Goal: Task Accomplishment & Management: Use online tool/utility

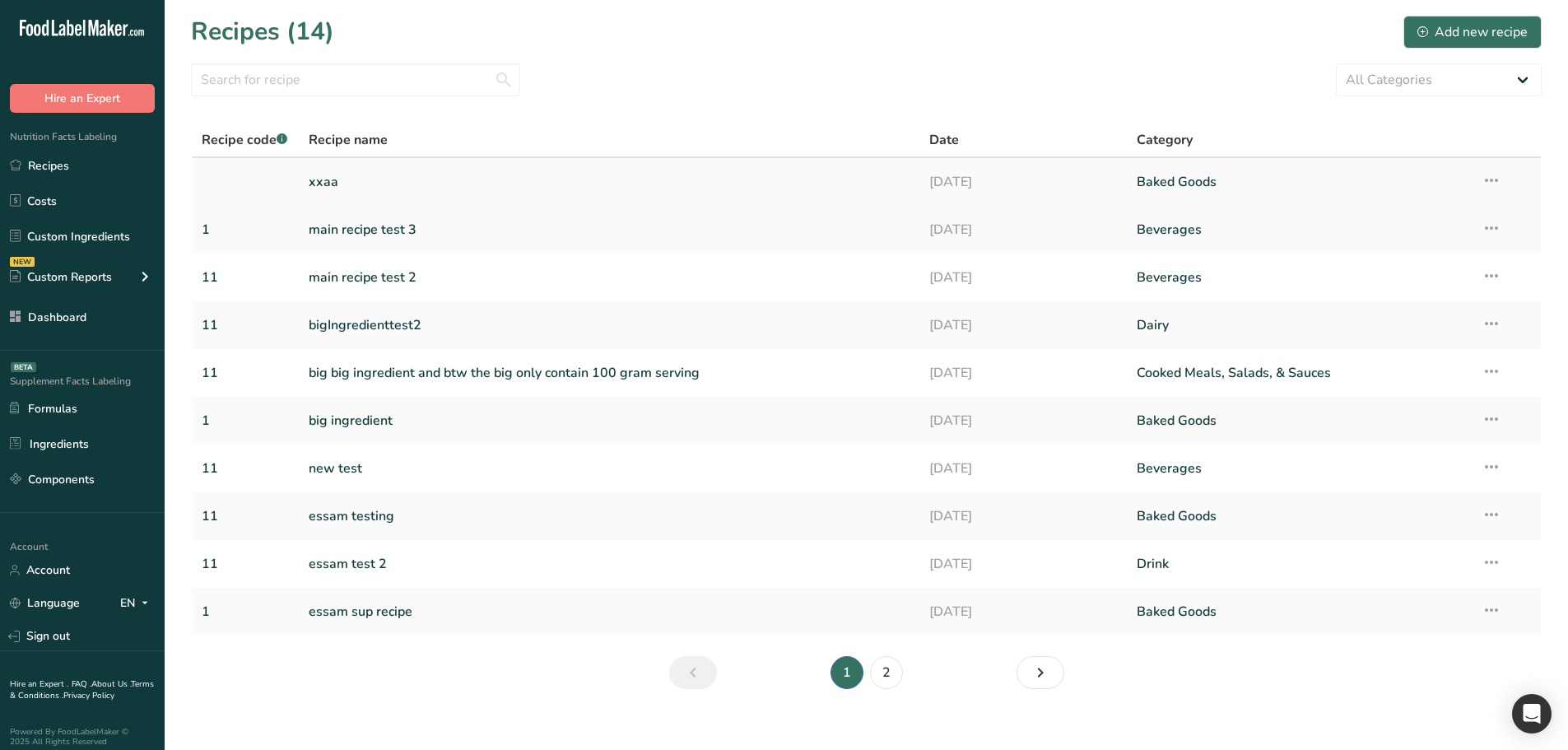
click at [381, 171] on link "xxaa" at bounding box center [609, 182] width 602 height 35
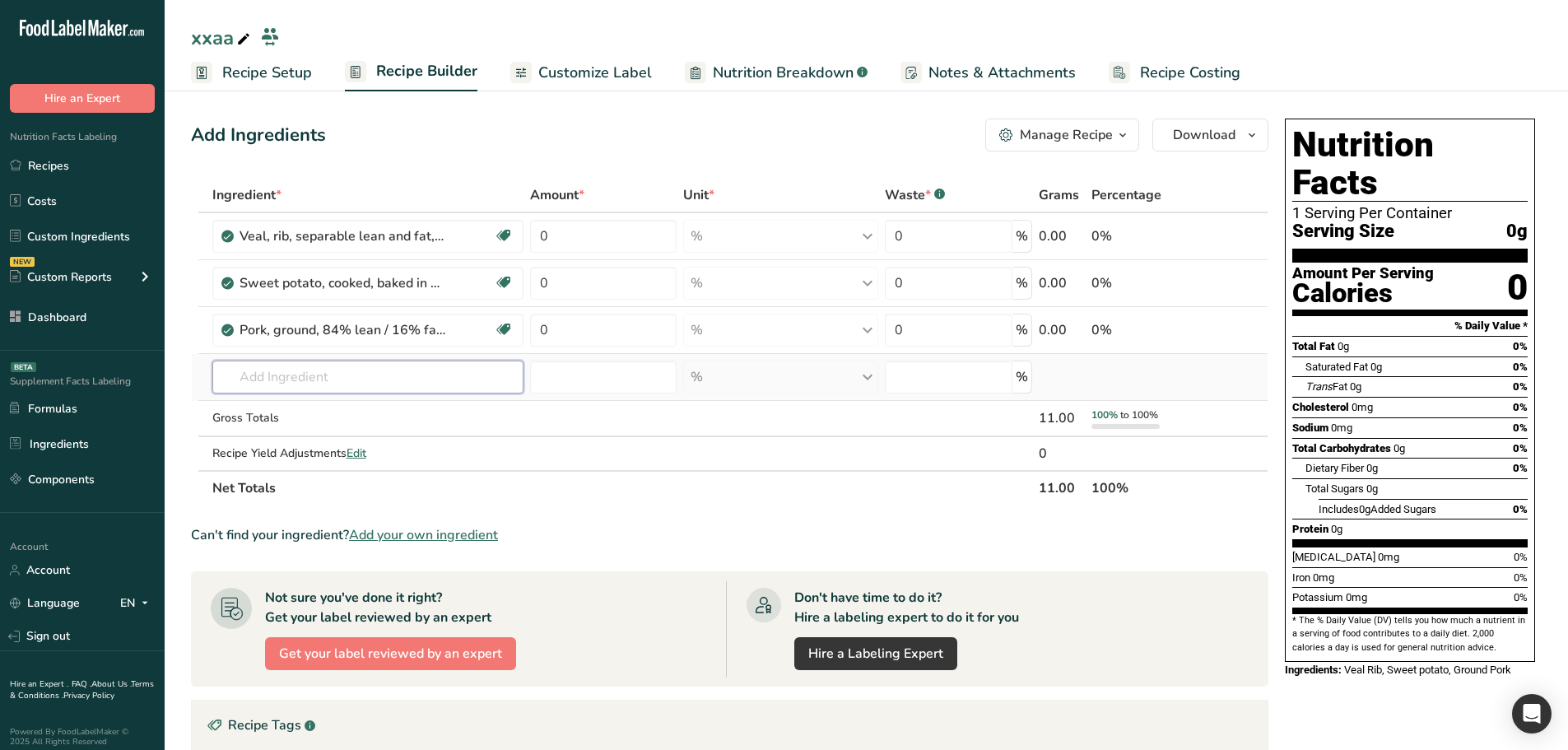
click at [331, 390] on input "text" at bounding box center [368, 376] width 312 height 33
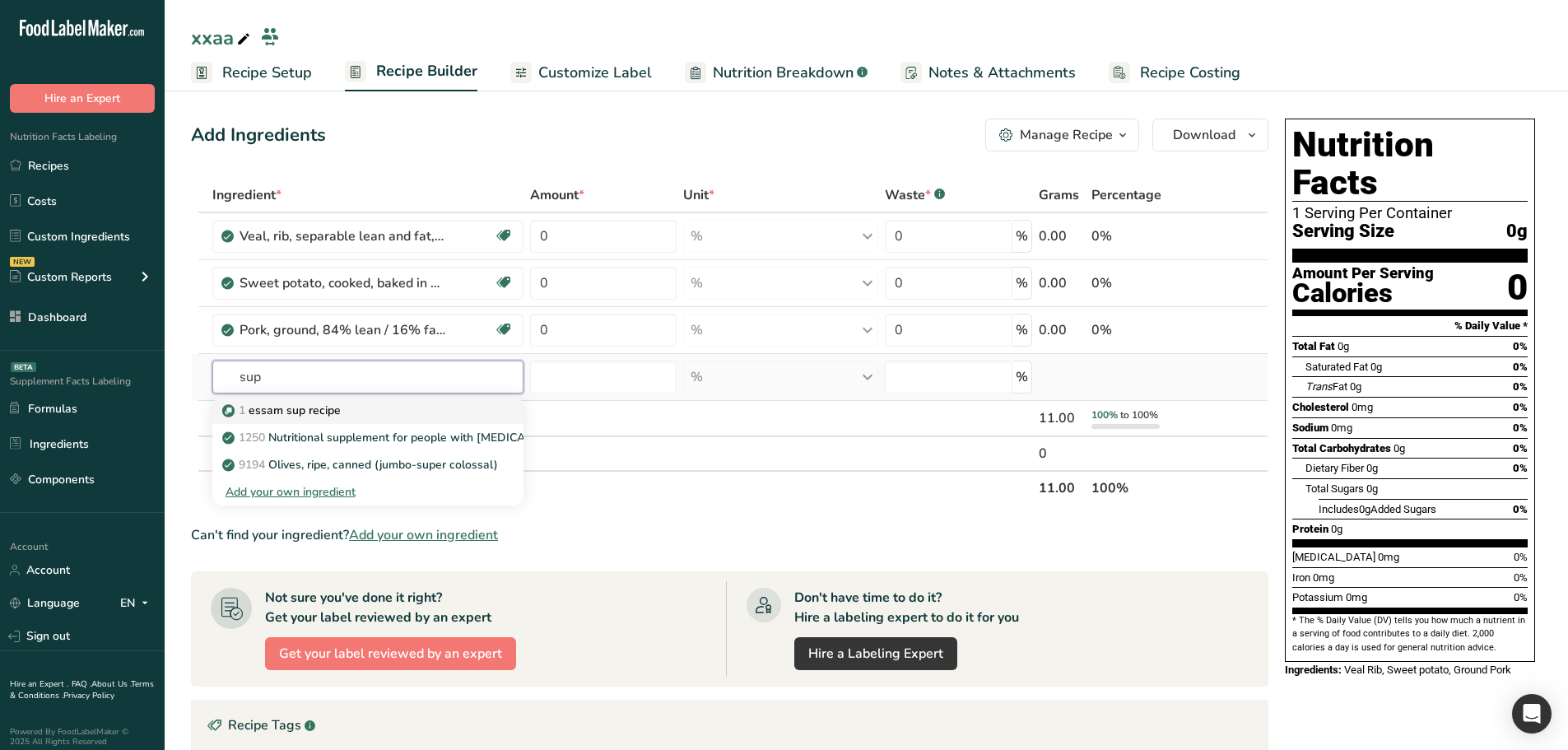
type input "sup"
click at [328, 402] on p "1 essam sup recipe" at bounding box center [283, 410] width 115 height 17
type input "essam sup recipe"
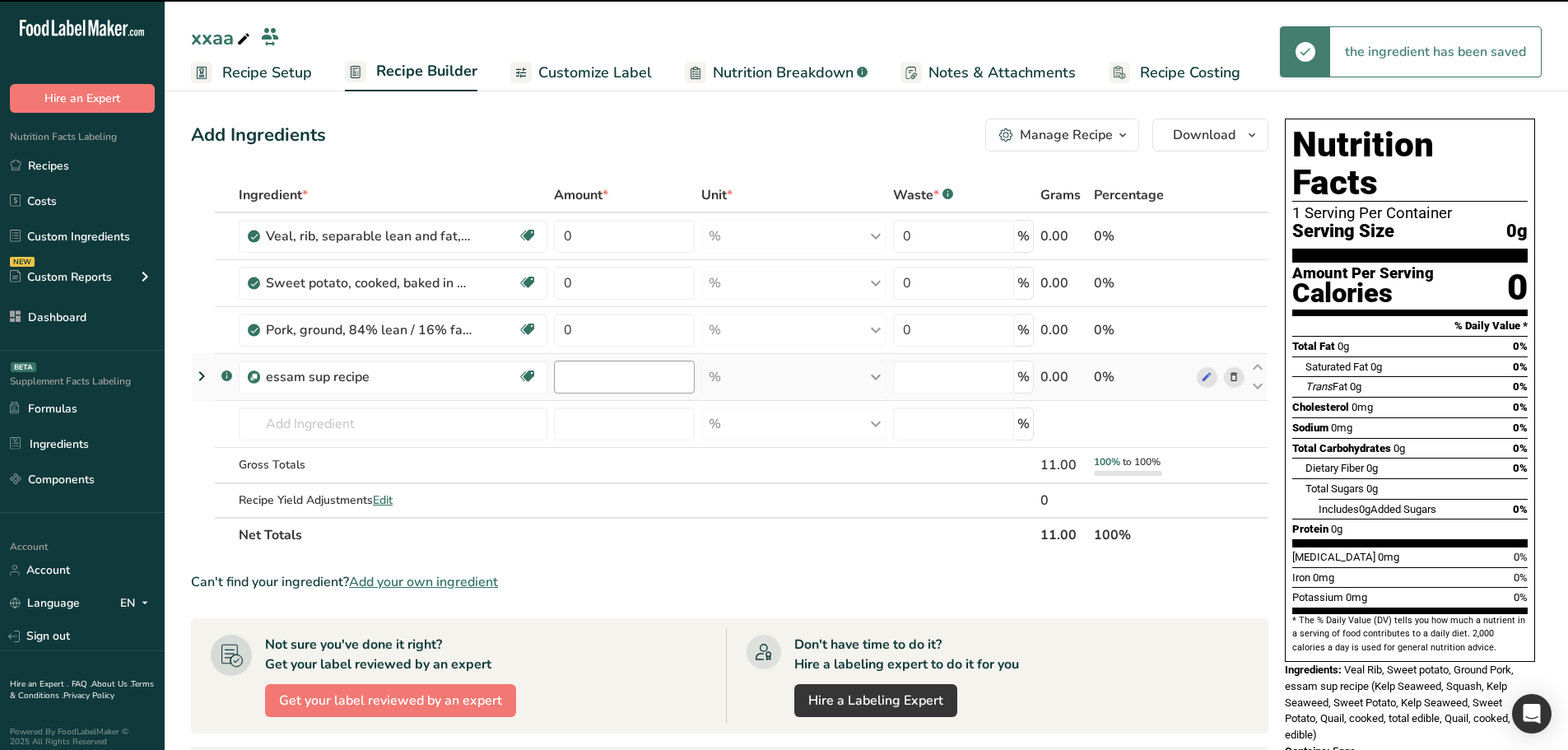
type input "0"
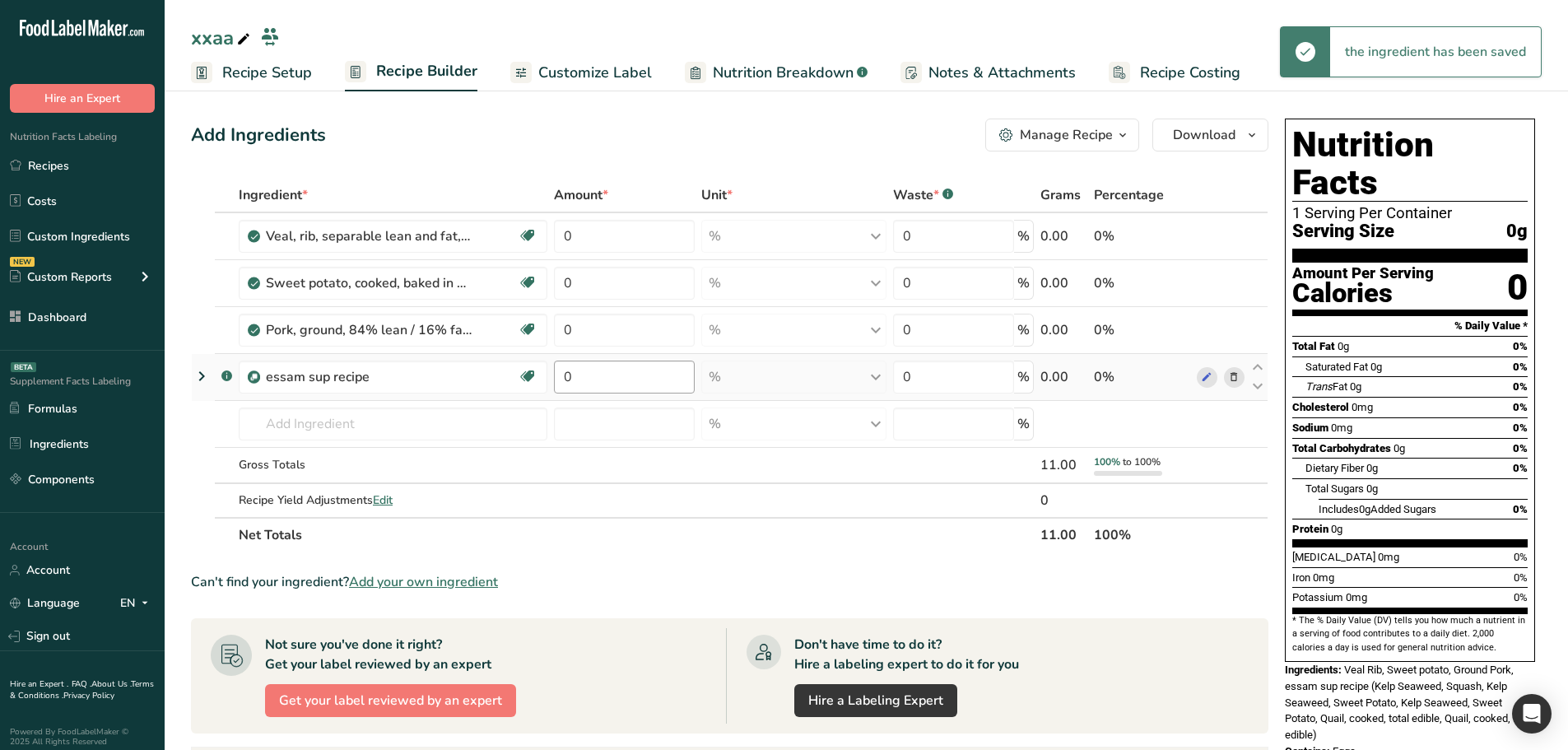
drag, startPoint x: 552, startPoint y: 378, endPoint x: 570, endPoint y: 377, distance: 18.0
click at [570, 377] on td "0" at bounding box center [623, 377] width 147 height 47
click at [570, 377] on input "0" at bounding box center [624, 376] width 140 height 33
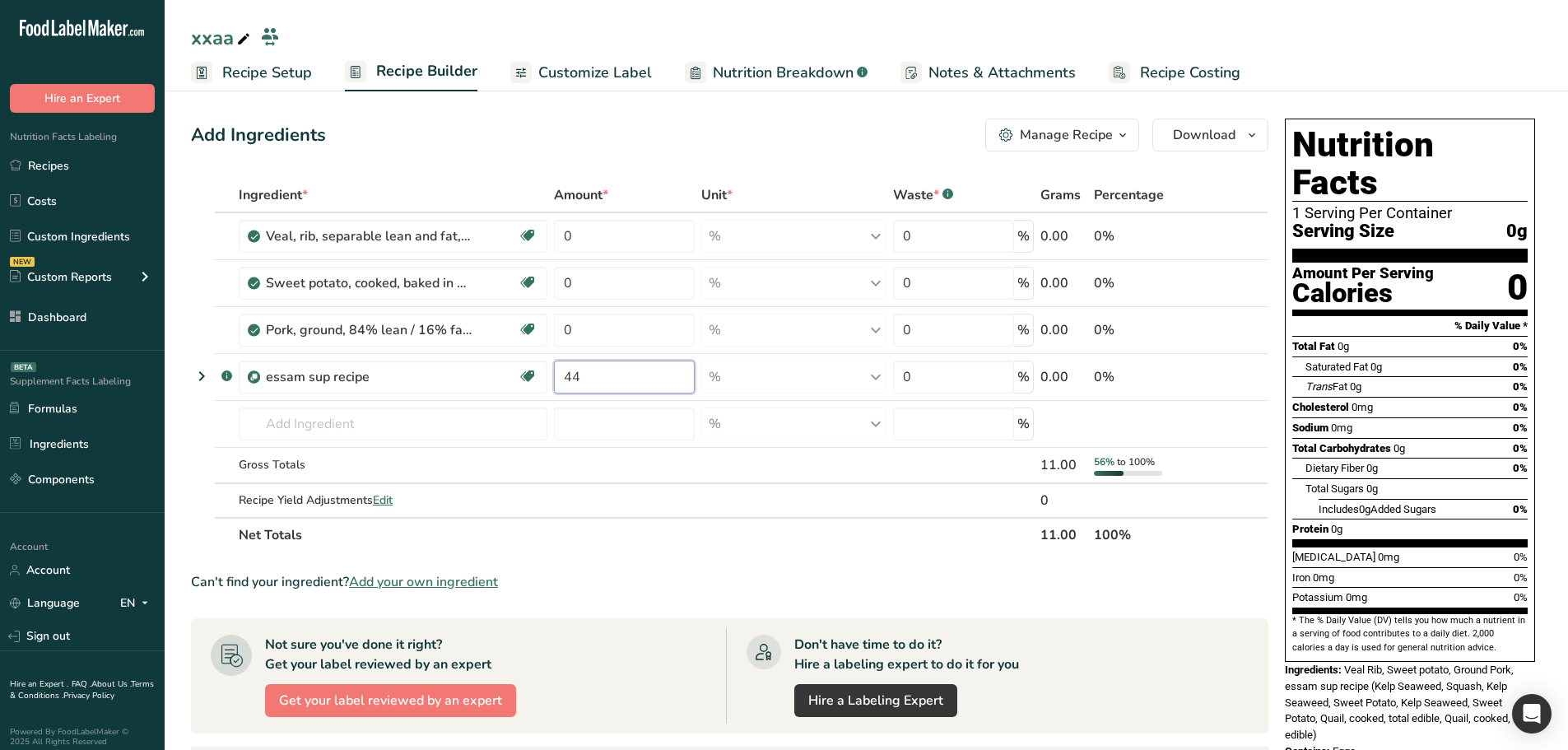
type input "44"
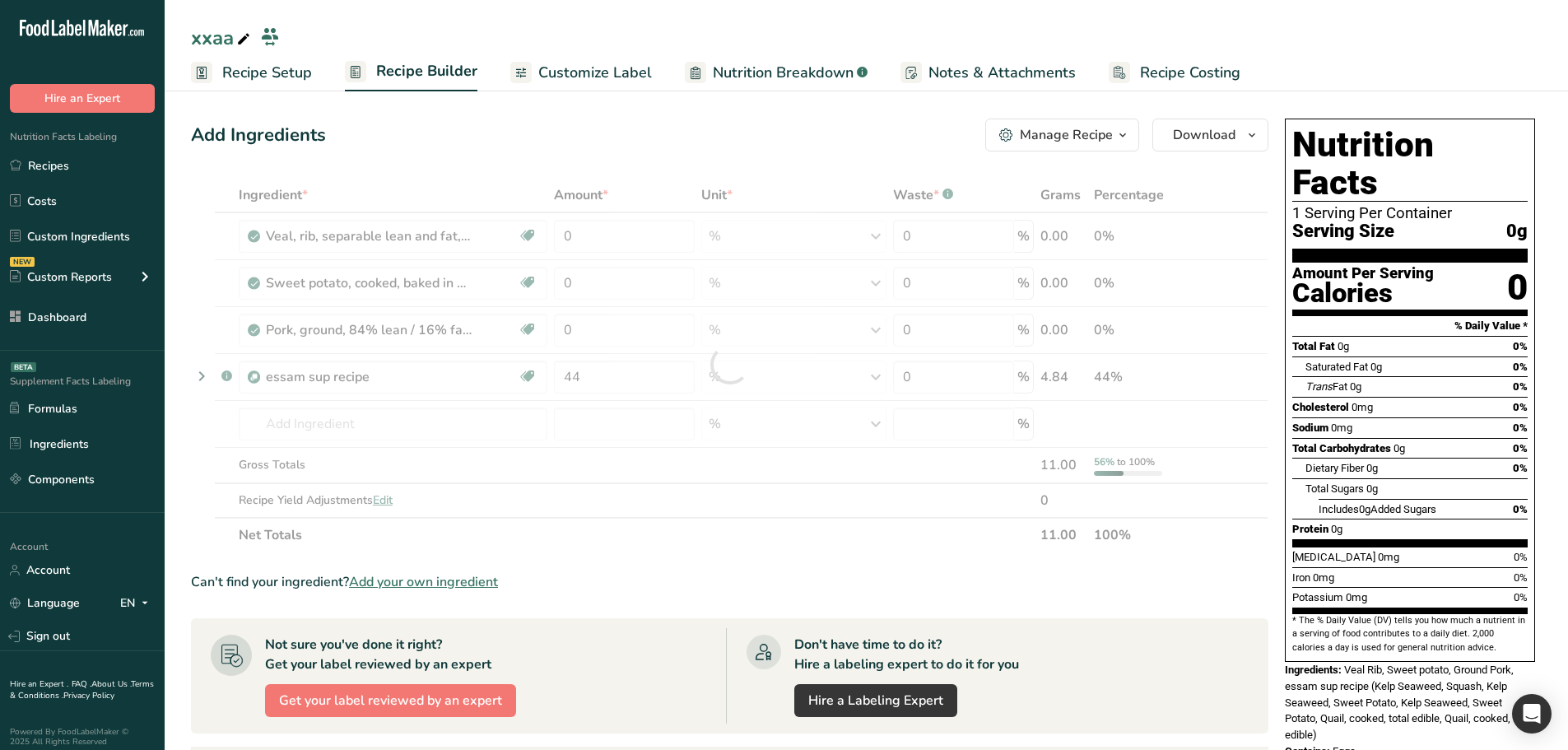
click at [603, 168] on div "Add Ingredients Manage Recipe Delete Recipe Duplicate Recipe Scale Recipe Save …" at bounding box center [734, 642] width 1087 height 1060
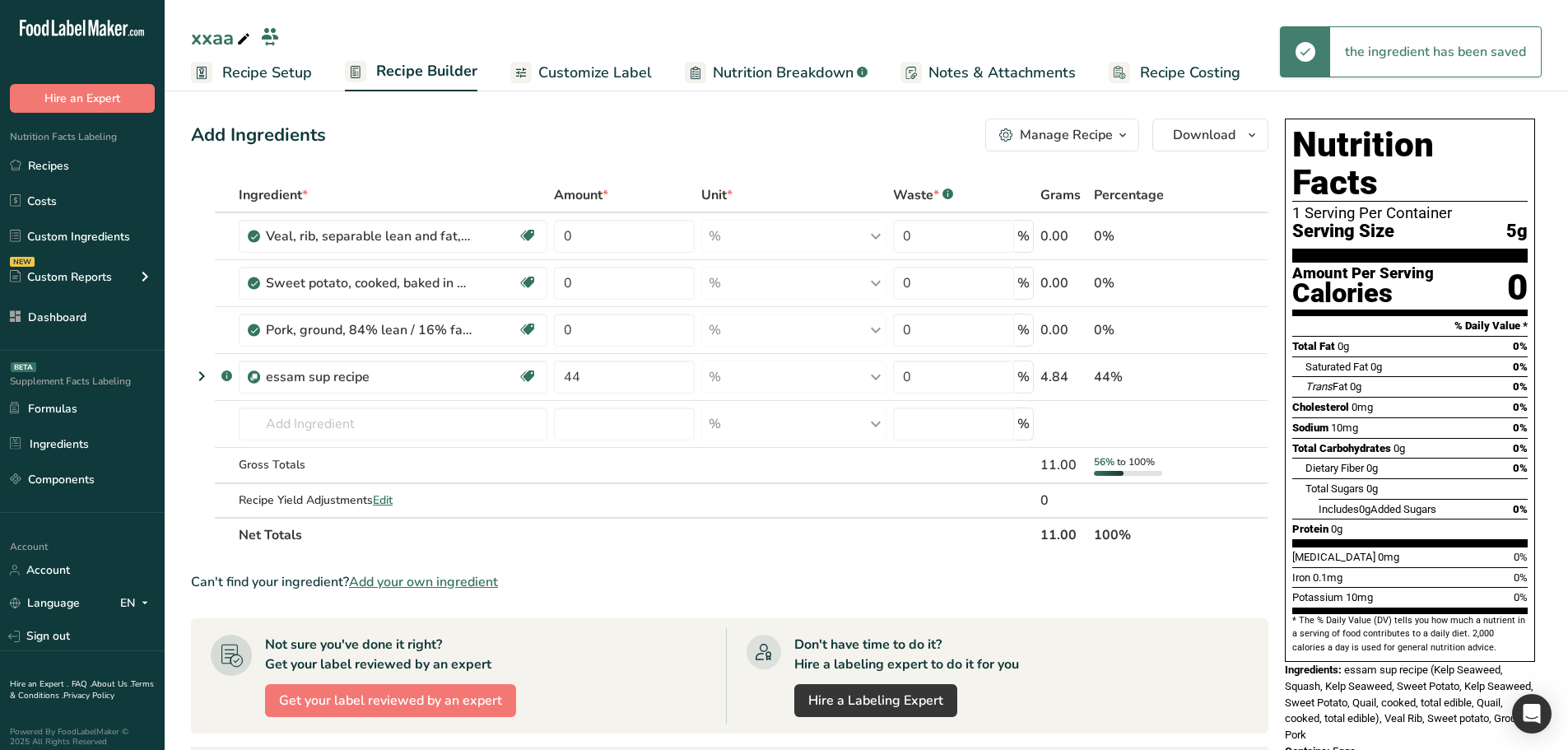
click at [200, 378] on icon at bounding box center [201, 376] width 20 height 30
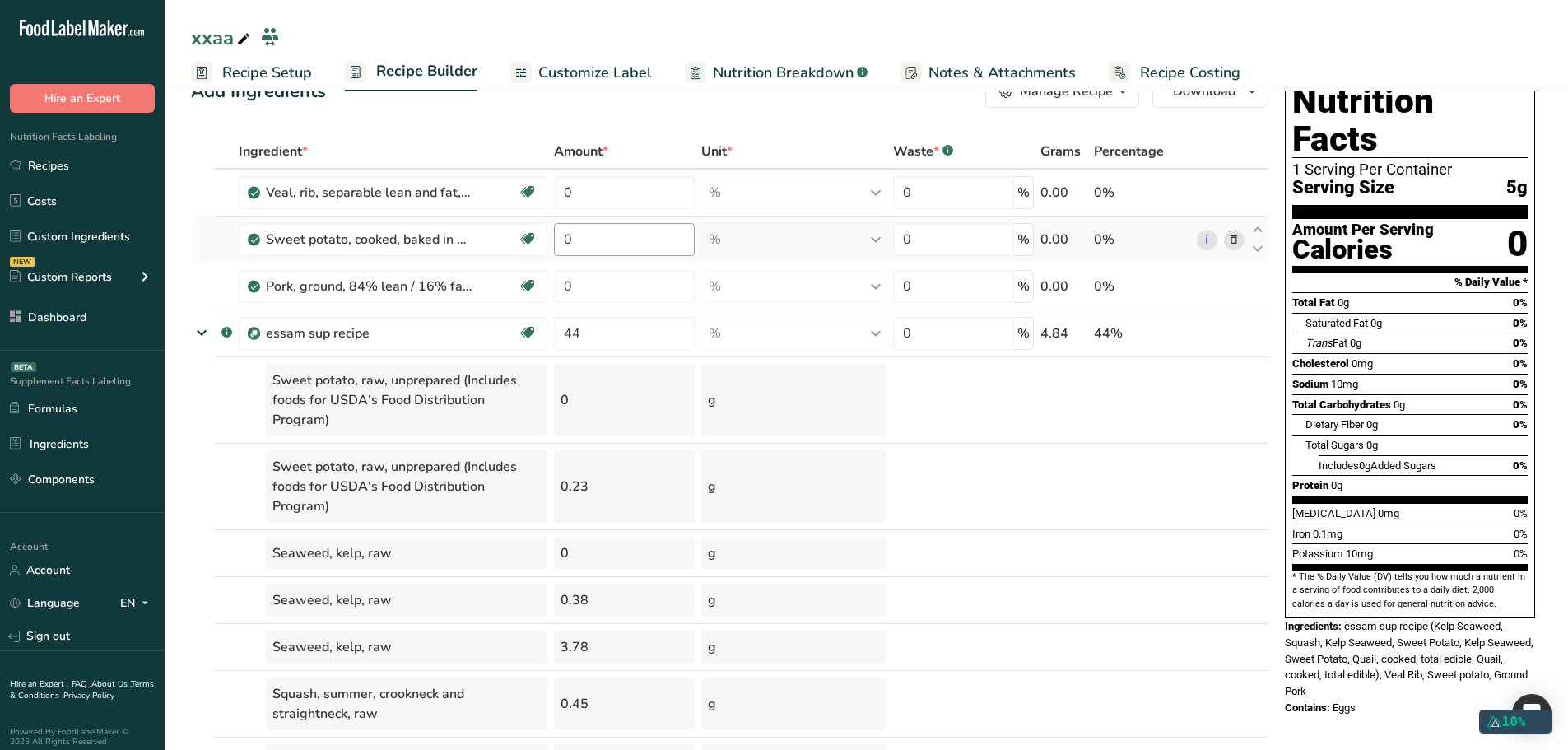
scroll to position [43, 0]
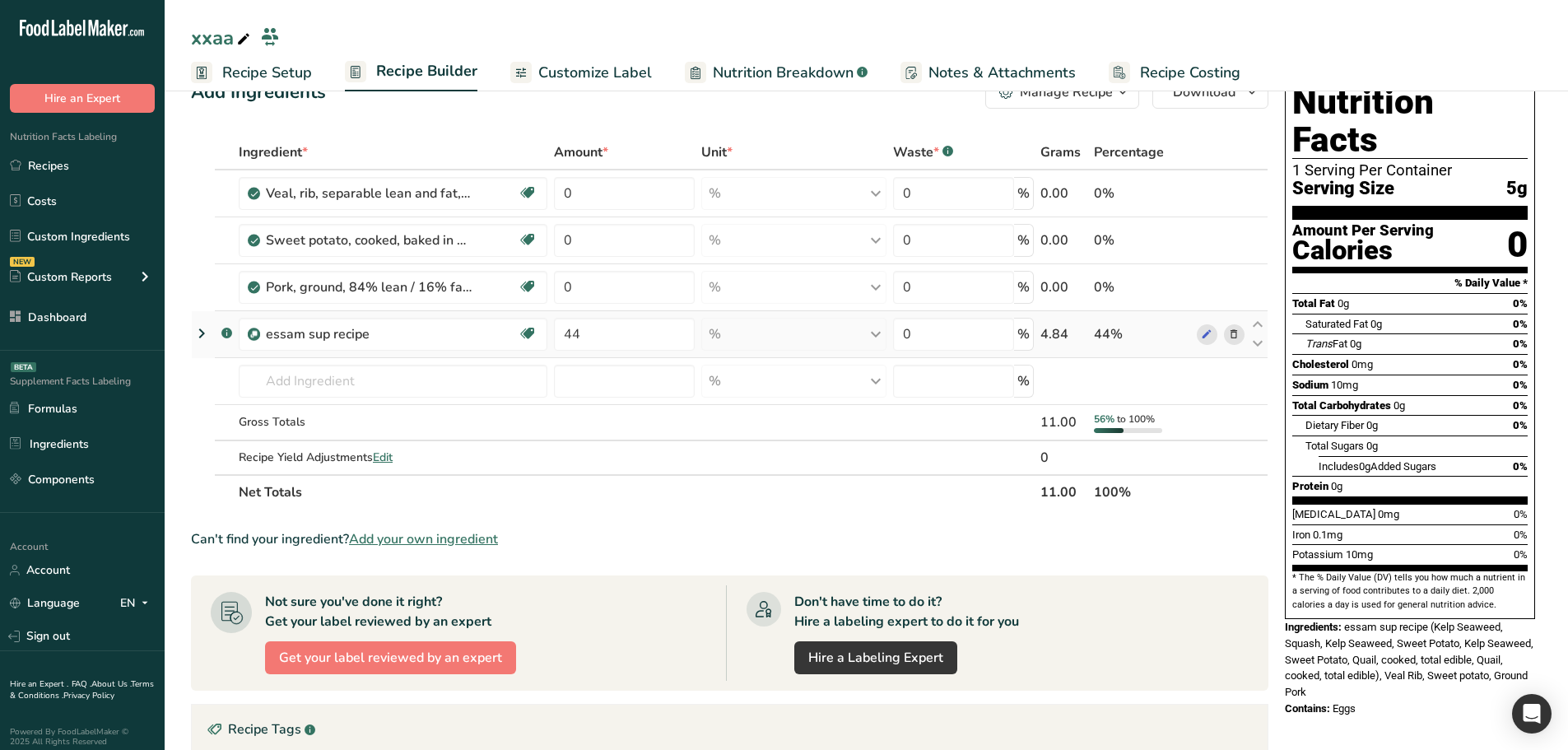
click at [202, 333] on icon at bounding box center [201, 333] width 20 height 30
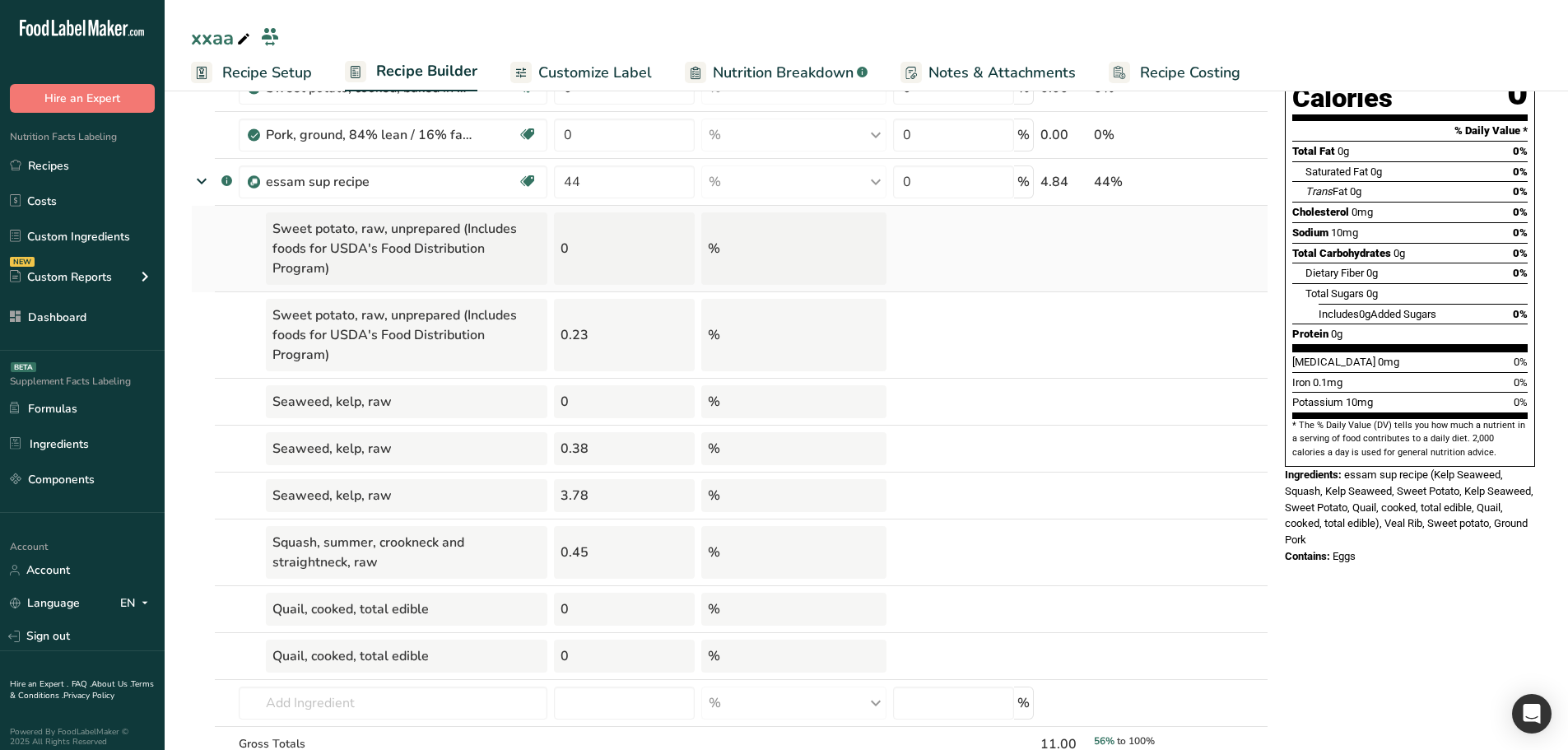
scroll to position [195, 0]
click at [643, 191] on input "44" at bounding box center [624, 183] width 140 height 33
type input "10"
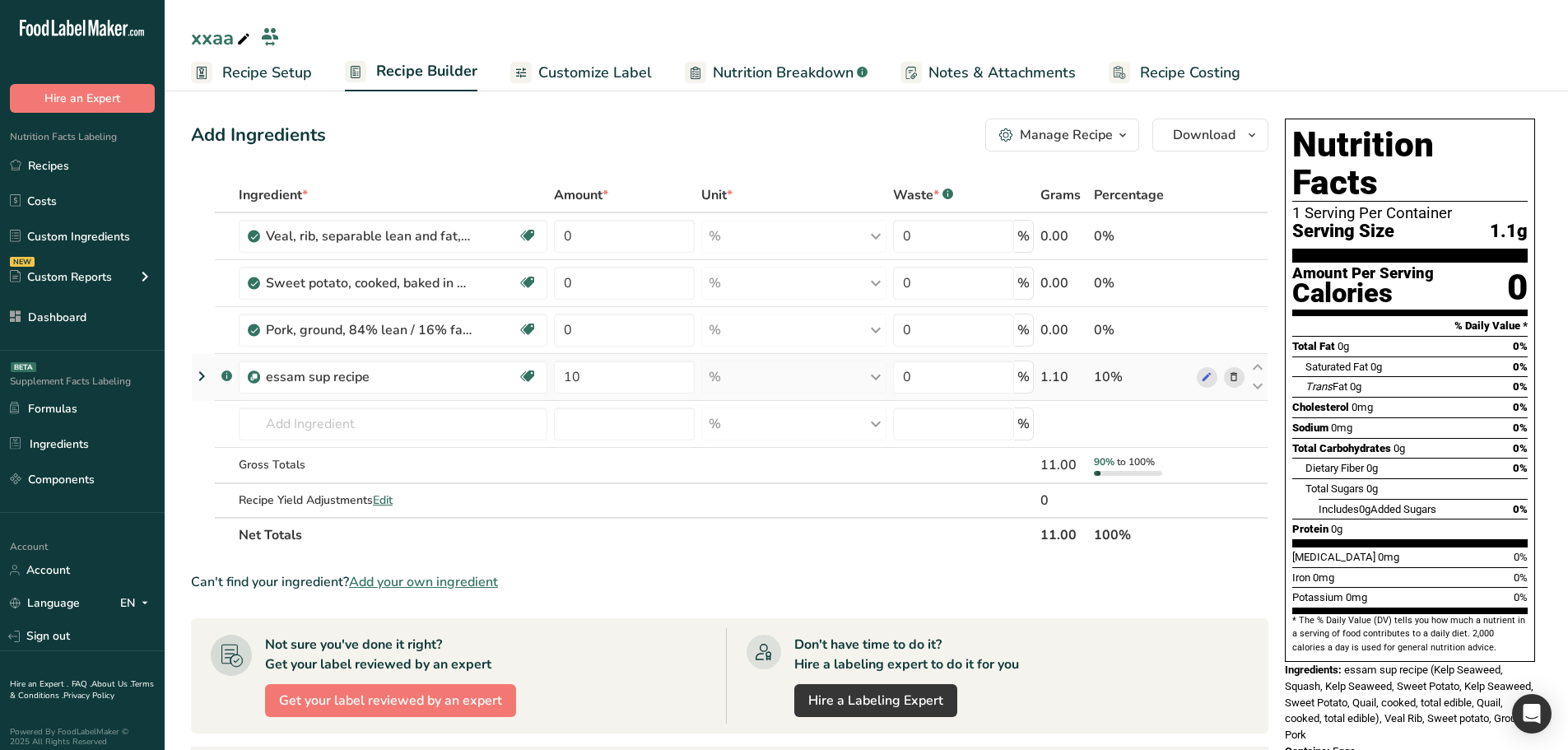
click at [200, 372] on icon at bounding box center [201, 376] width 20 height 30
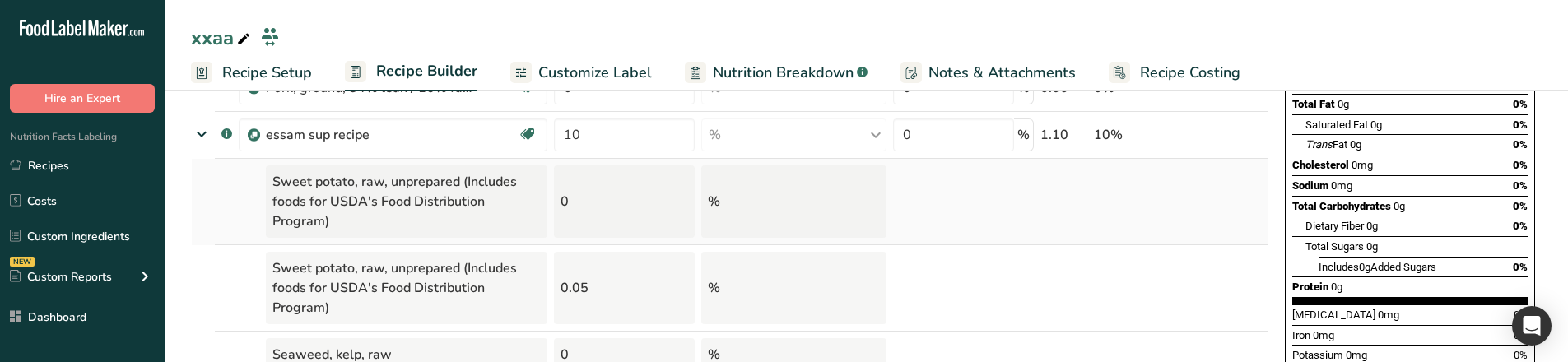
scroll to position [241, 0]
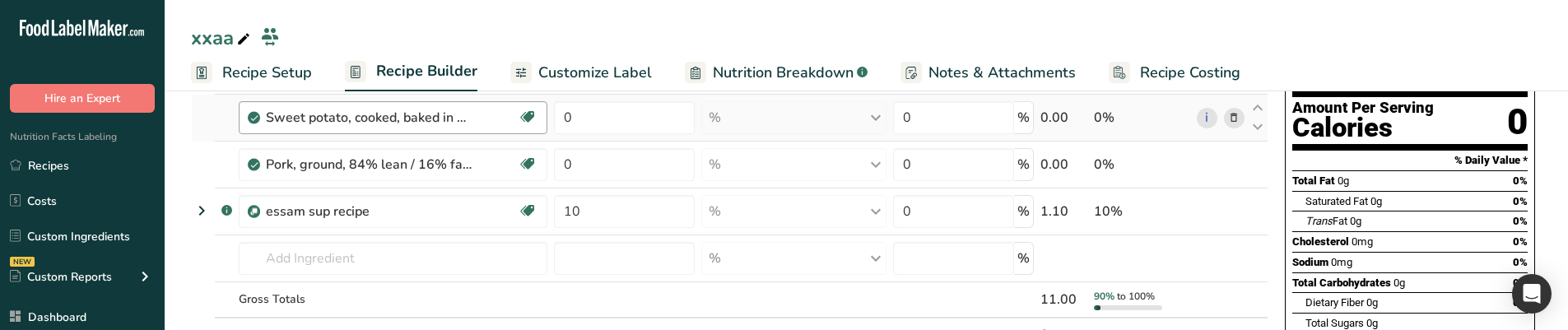
scroll to position [166, 0]
click at [198, 205] on icon at bounding box center [201, 209] width 20 height 30
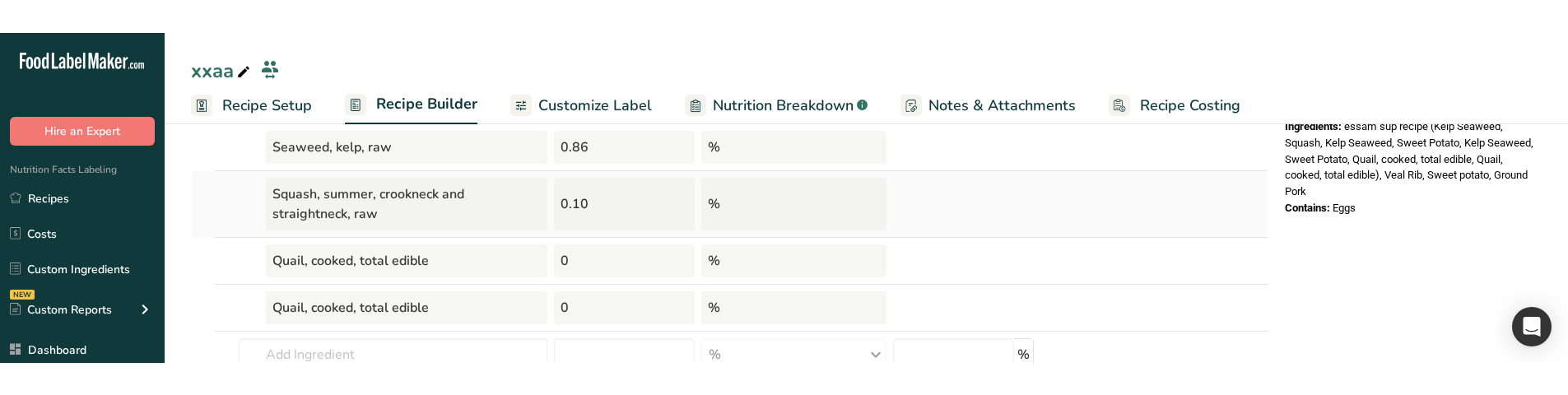
scroll to position [576, 0]
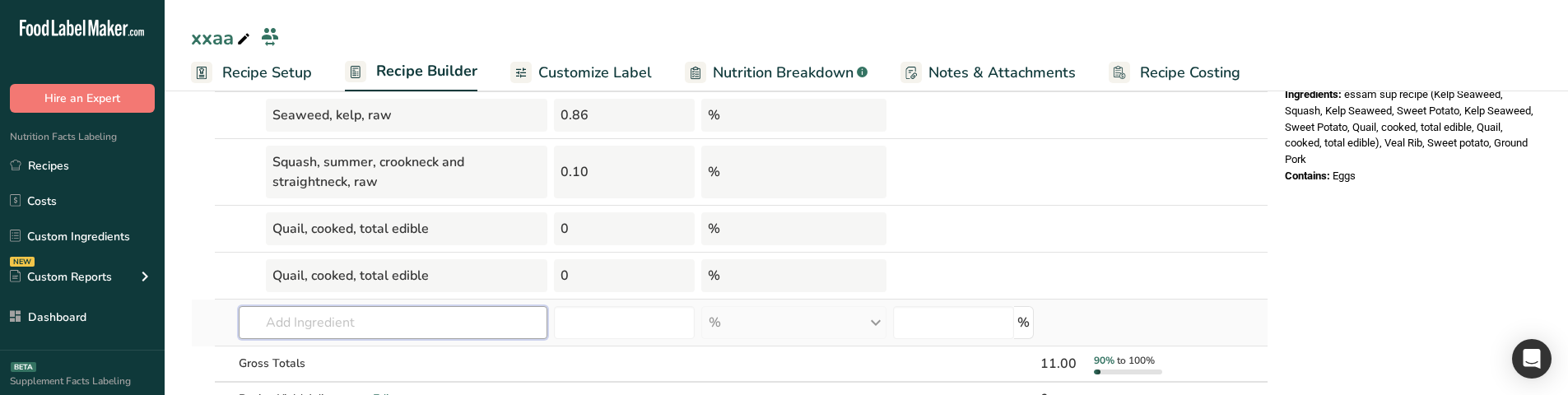
click at [439, 328] on input "text" at bounding box center [393, 322] width 309 height 33
type input "s"
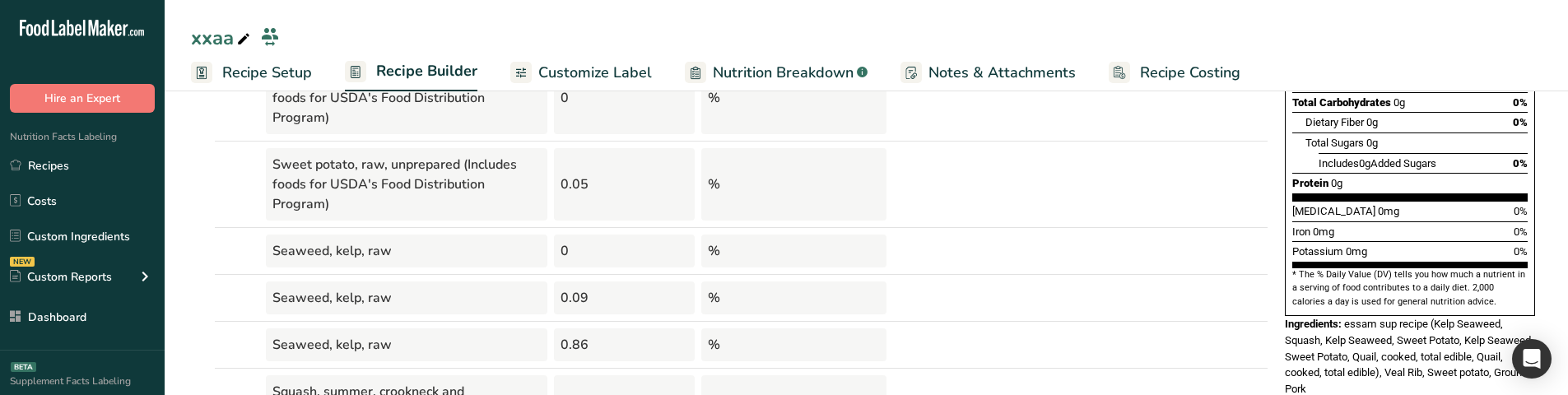
scroll to position [343, 0]
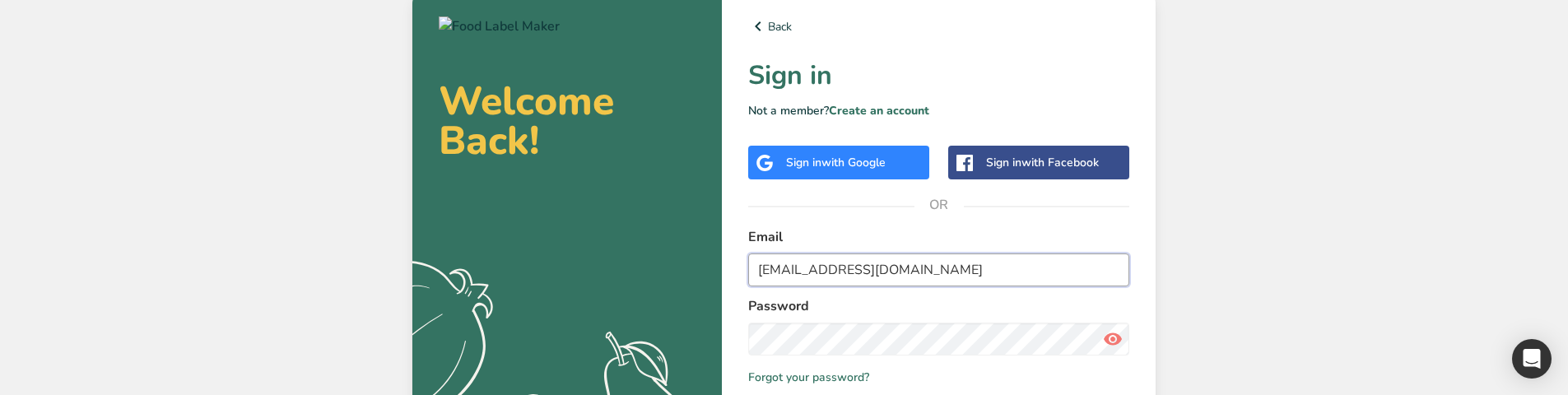
drag, startPoint x: 0, startPoint y: 0, endPoint x: 913, endPoint y: 263, distance: 950.1
click at [913, 263] on input "a.essam@foodlabelmaker.com" at bounding box center [938, 270] width 381 height 33
type input "admin@test.com"
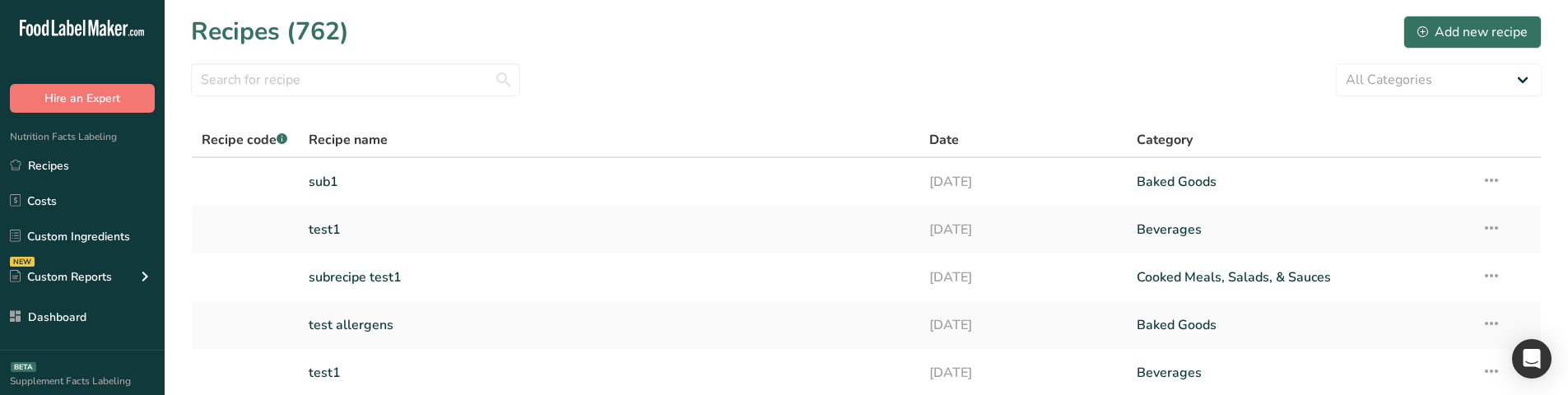
scroll to position [117, 0]
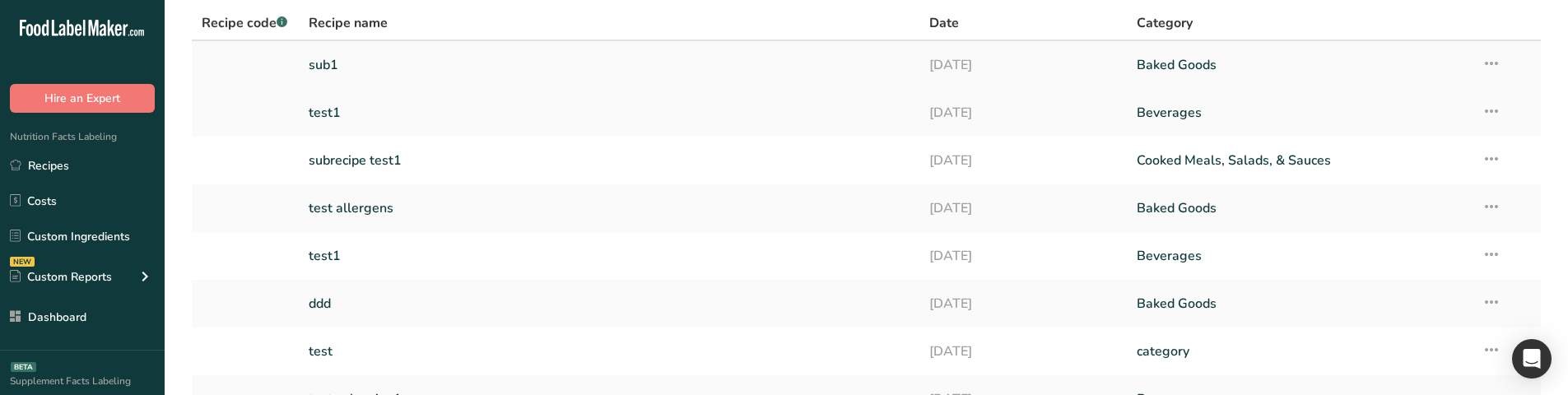
click at [505, 71] on link "sub1" at bounding box center [609, 65] width 602 height 35
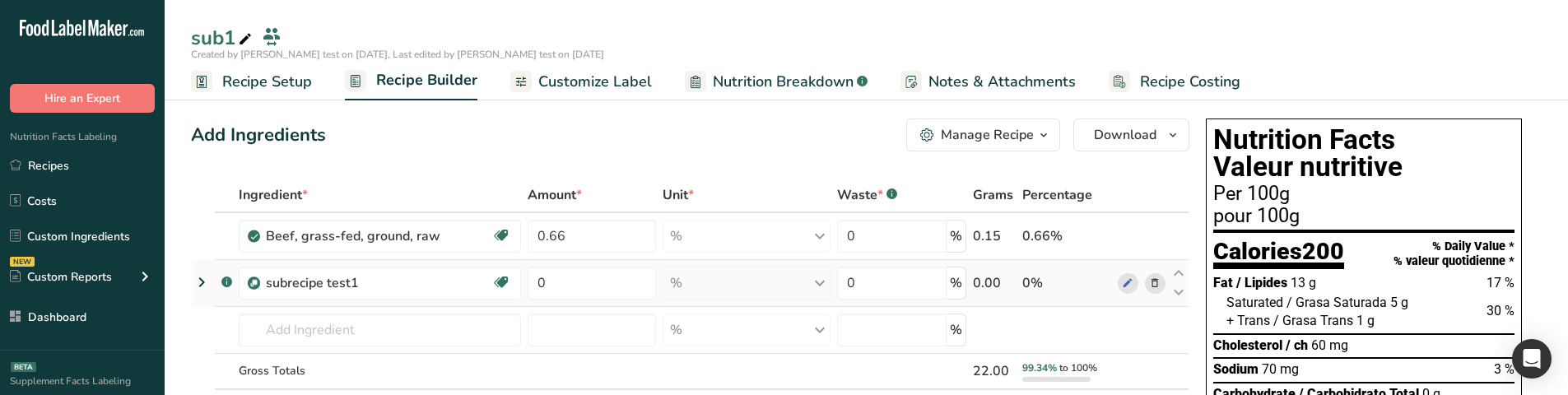
click at [200, 277] on icon at bounding box center [201, 283] width 20 height 30
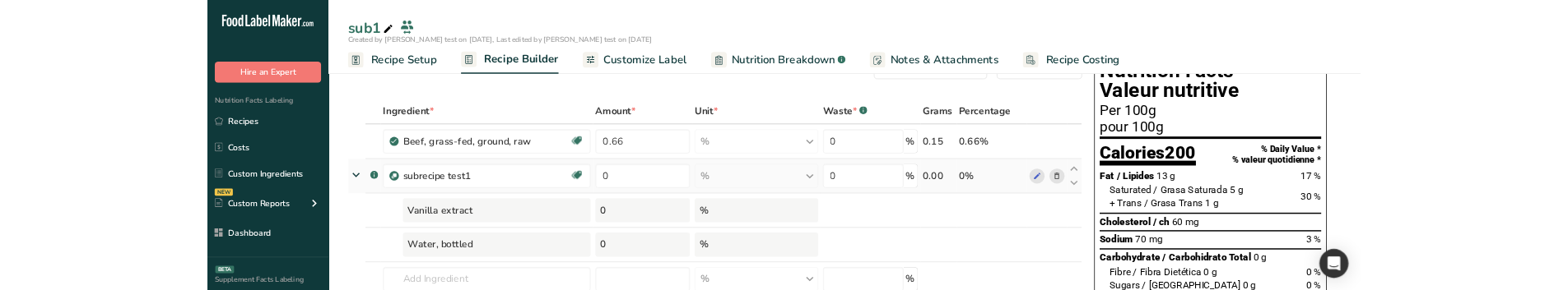
scroll to position [43, 0]
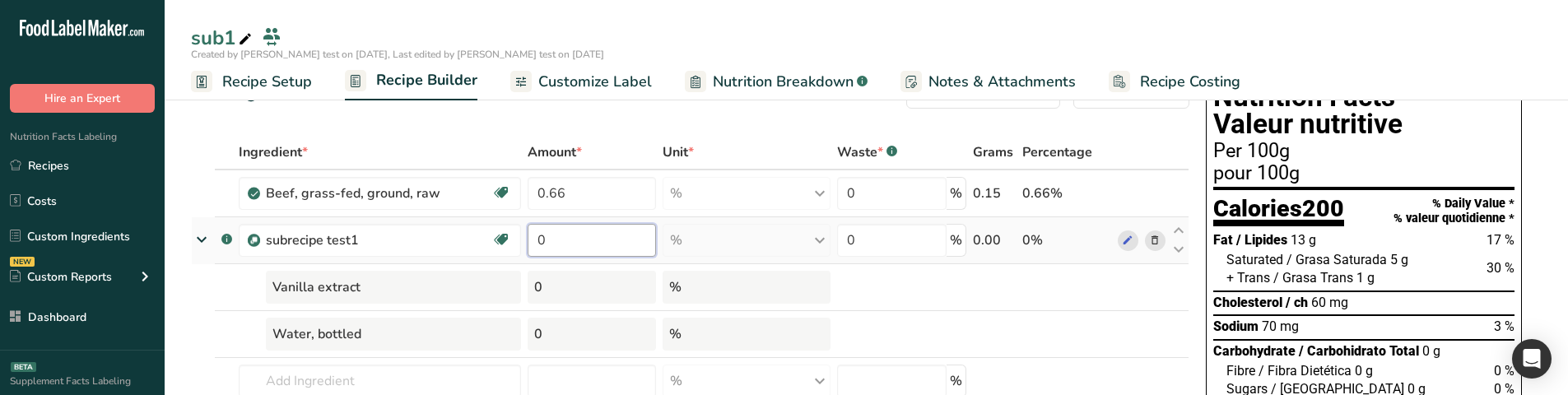
click at [555, 238] on input "0" at bounding box center [592, 240] width 128 height 33
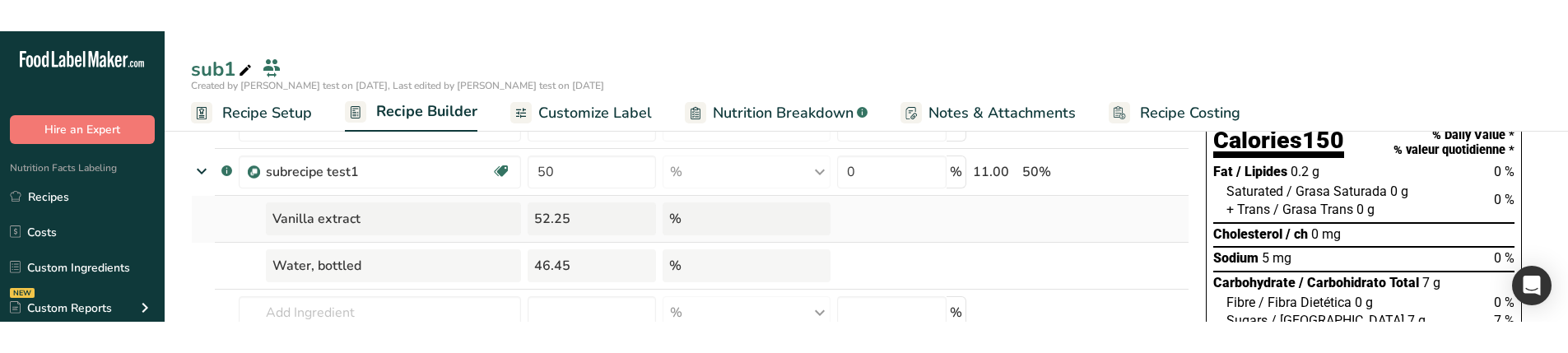
scroll to position [142, 0]
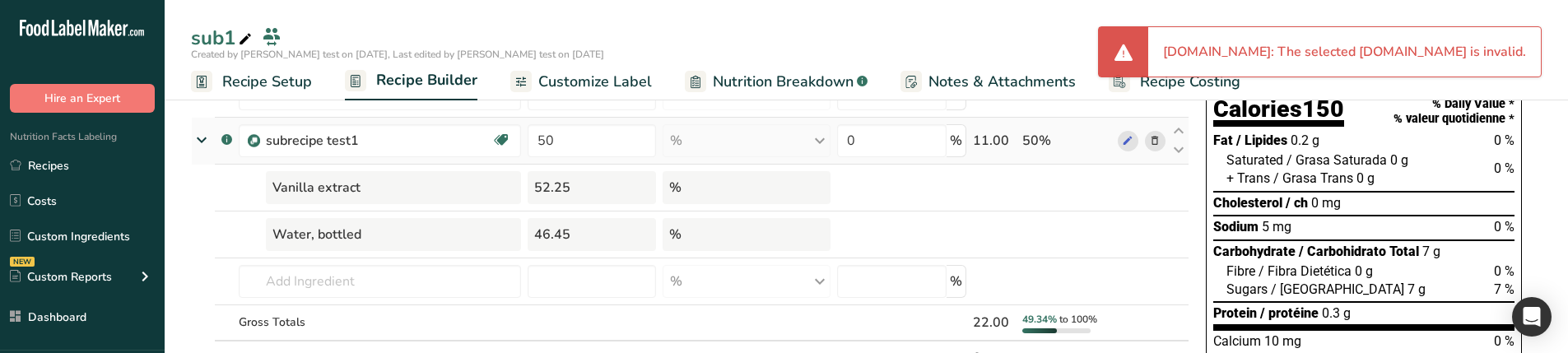
drag, startPoint x: 1005, startPoint y: 144, endPoint x: 996, endPoint y: 147, distance: 9.5
click at [996, 147] on div "11.00" at bounding box center [994, 140] width 43 height 20
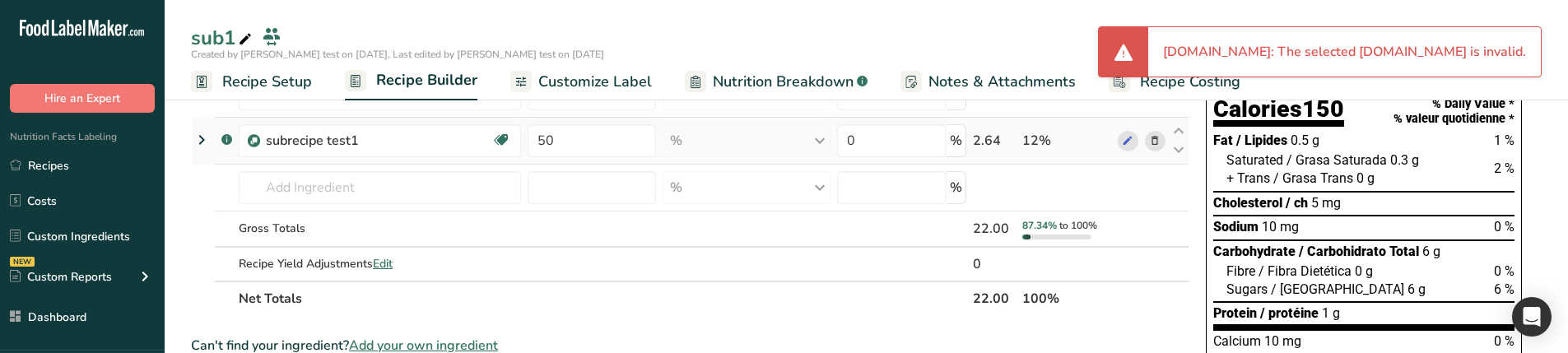
type input "12"
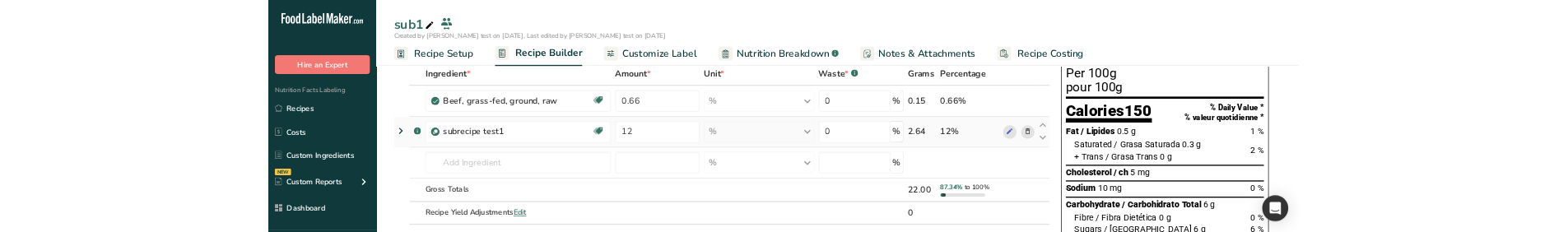
scroll to position [82, 0]
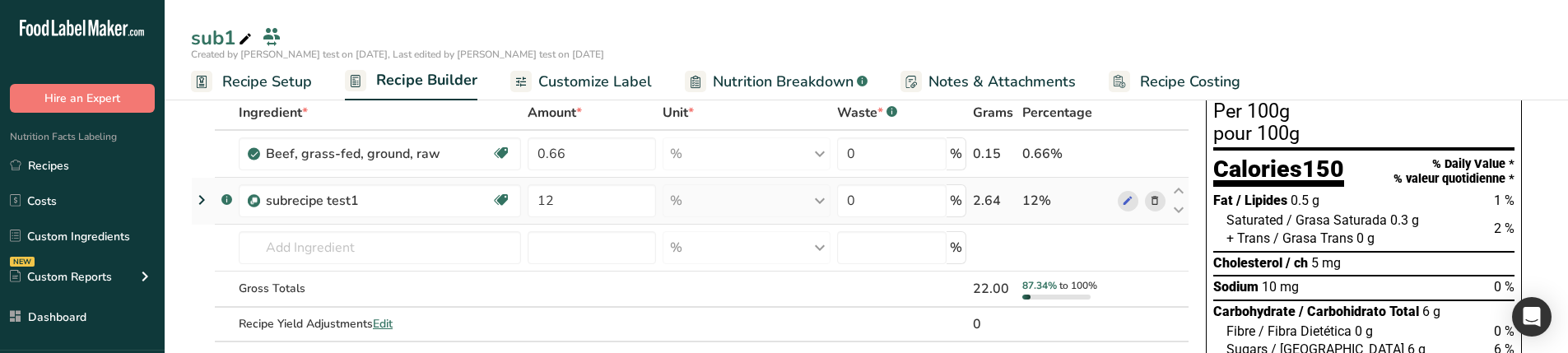
click at [201, 201] on icon at bounding box center [201, 200] width 20 height 30
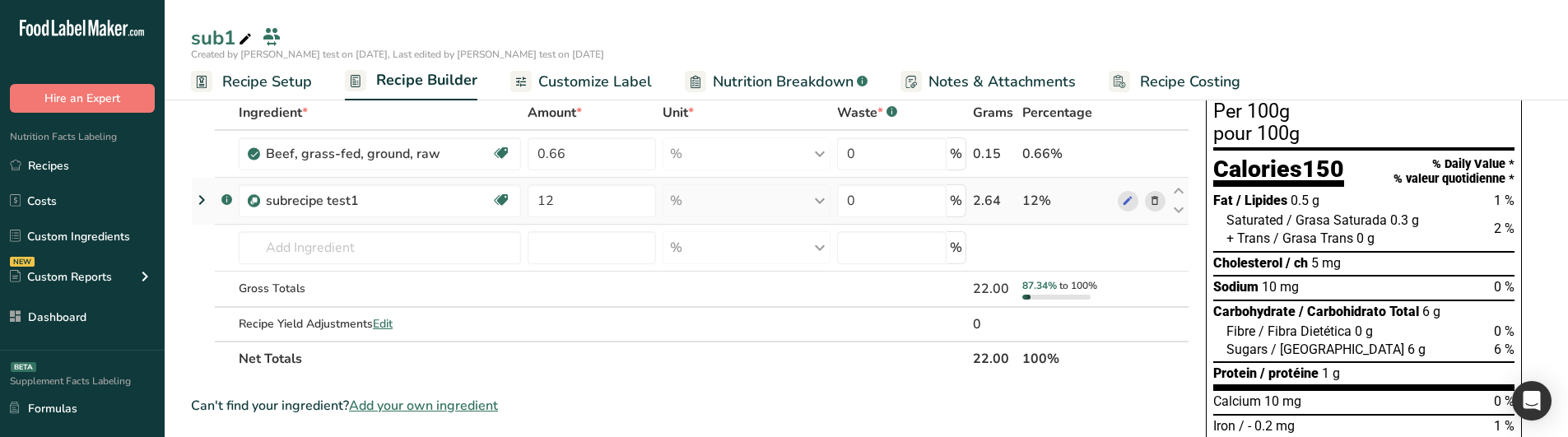
click at [201, 200] on icon at bounding box center [201, 200] width 20 height 30
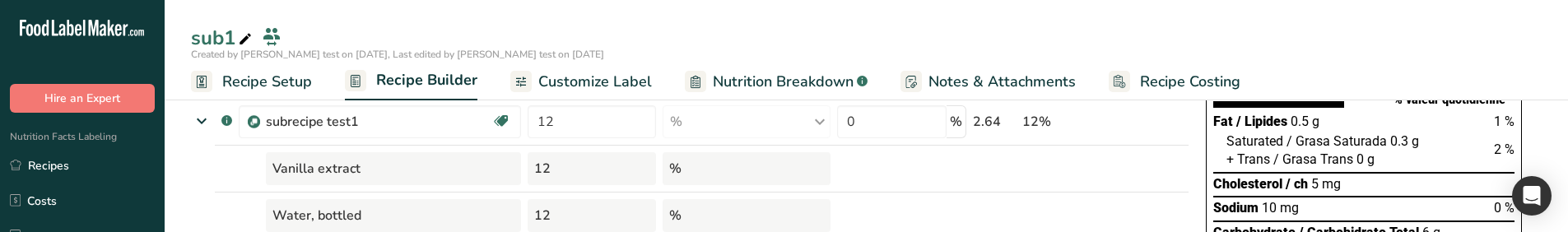
scroll to position [163, 0]
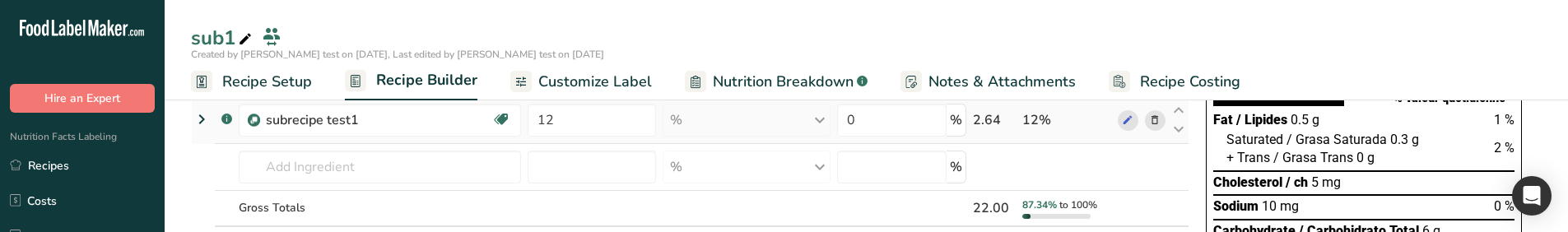
click at [202, 114] on icon at bounding box center [201, 120] width 20 height 30
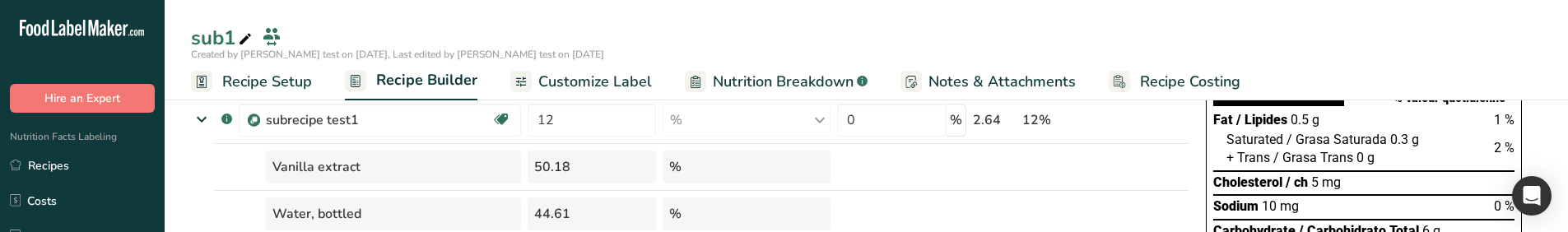
click at [255, 82] on span "Recipe Setup" at bounding box center [267, 82] width 90 height 22
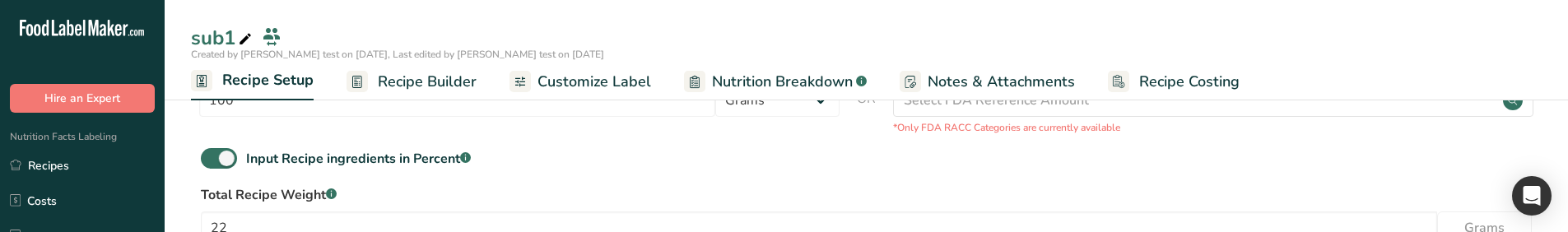
scroll to position [466, 0]
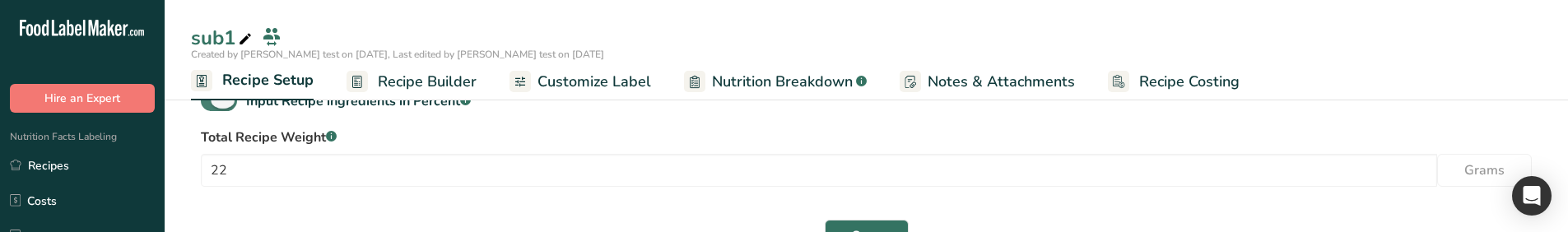
click at [221, 107] on span at bounding box center [219, 101] width 37 height 21
click at [212, 106] on input "Input Recipe ingredients in Percent .a-a{fill:#347362;}.b-a{fill:#fff;}" at bounding box center [206, 100] width 10 height 10
checkbox input "false"
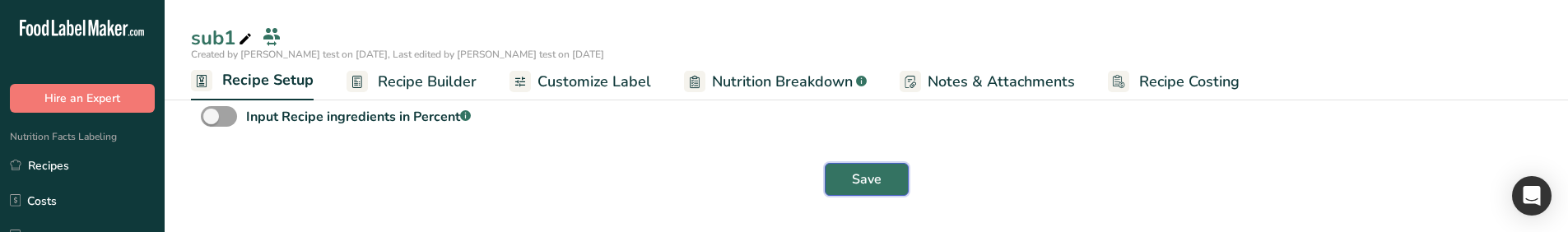
click at [855, 181] on span "Save" at bounding box center [867, 179] width 30 height 20
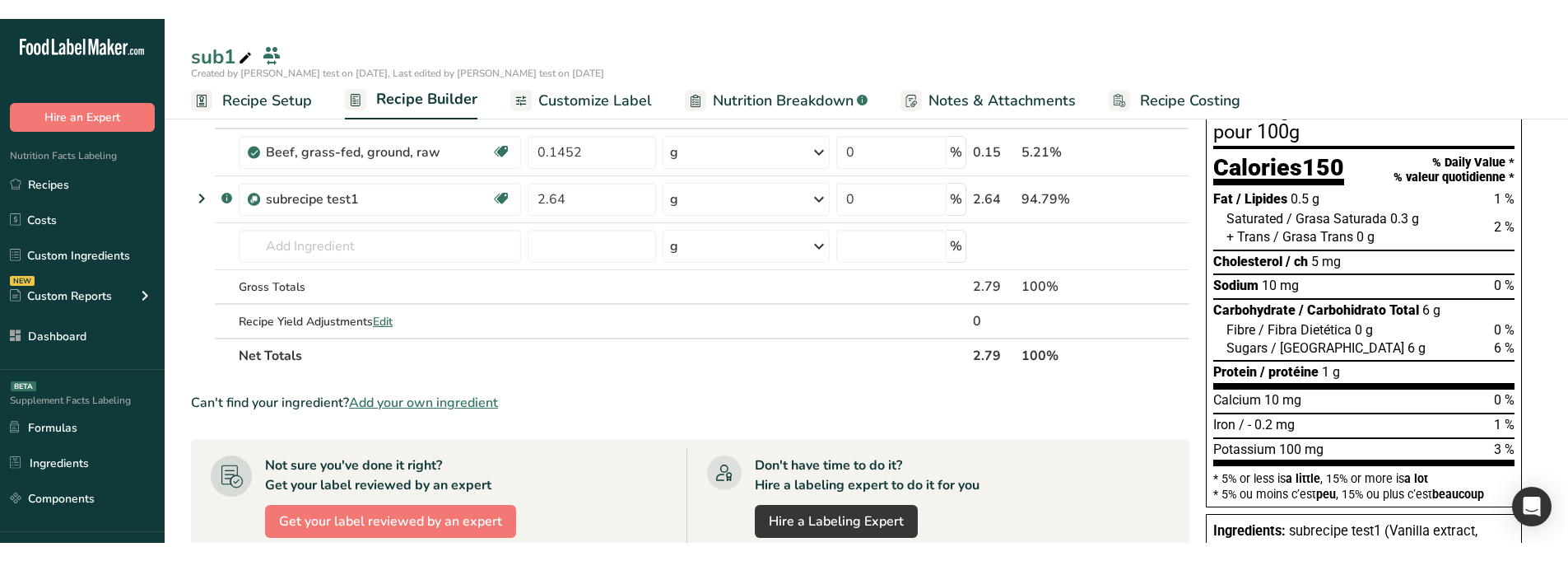
scroll to position [101, 0]
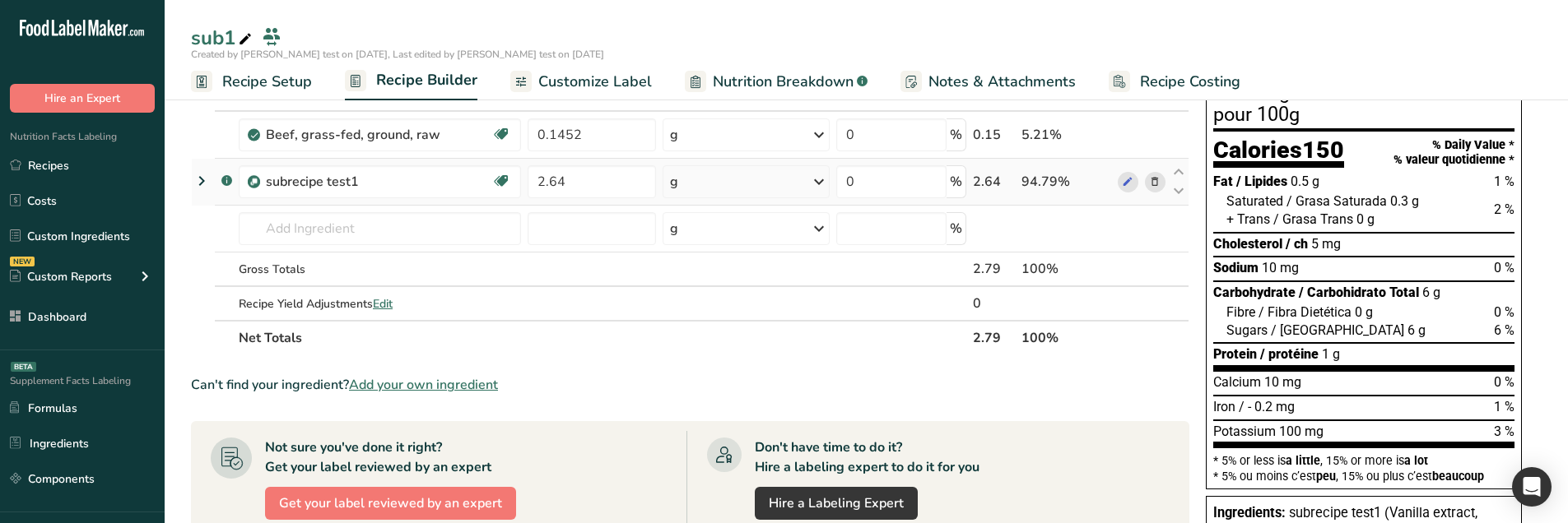
click at [192, 174] on icon at bounding box center [201, 182] width 20 height 30
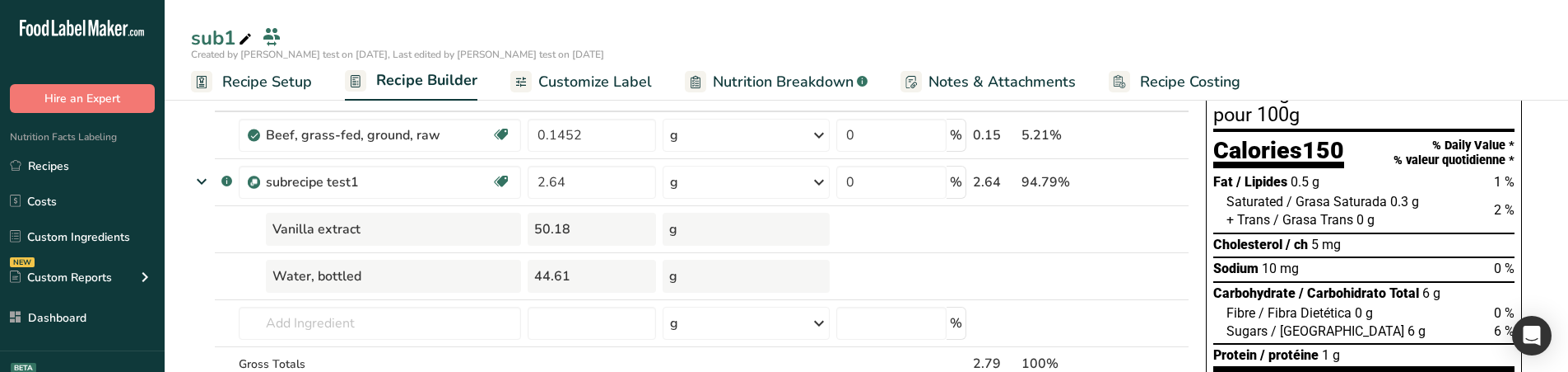
click at [787, 73] on span "Nutrition Breakdown" at bounding box center [783, 82] width 140 height 22
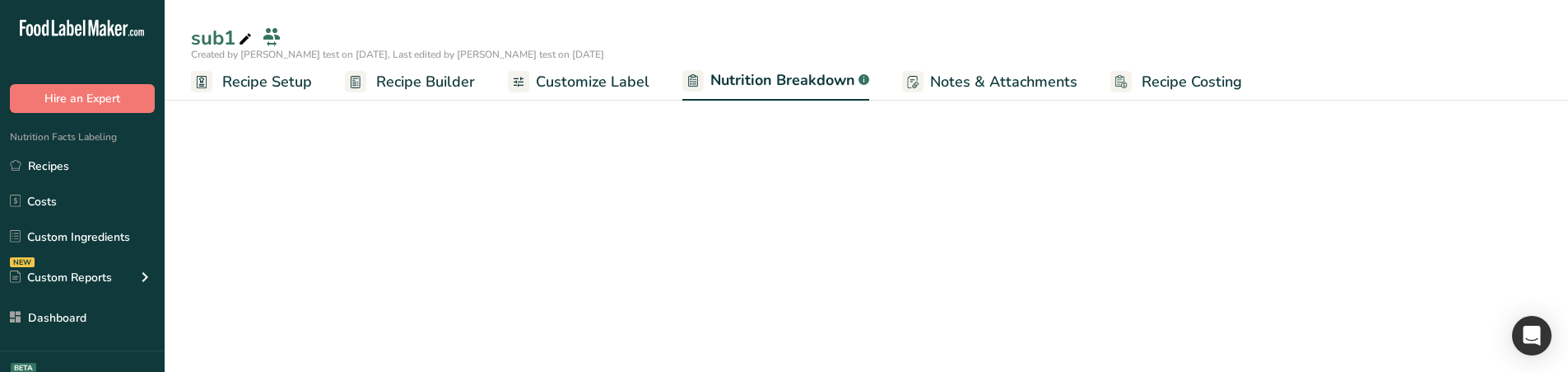
select select "Calories"
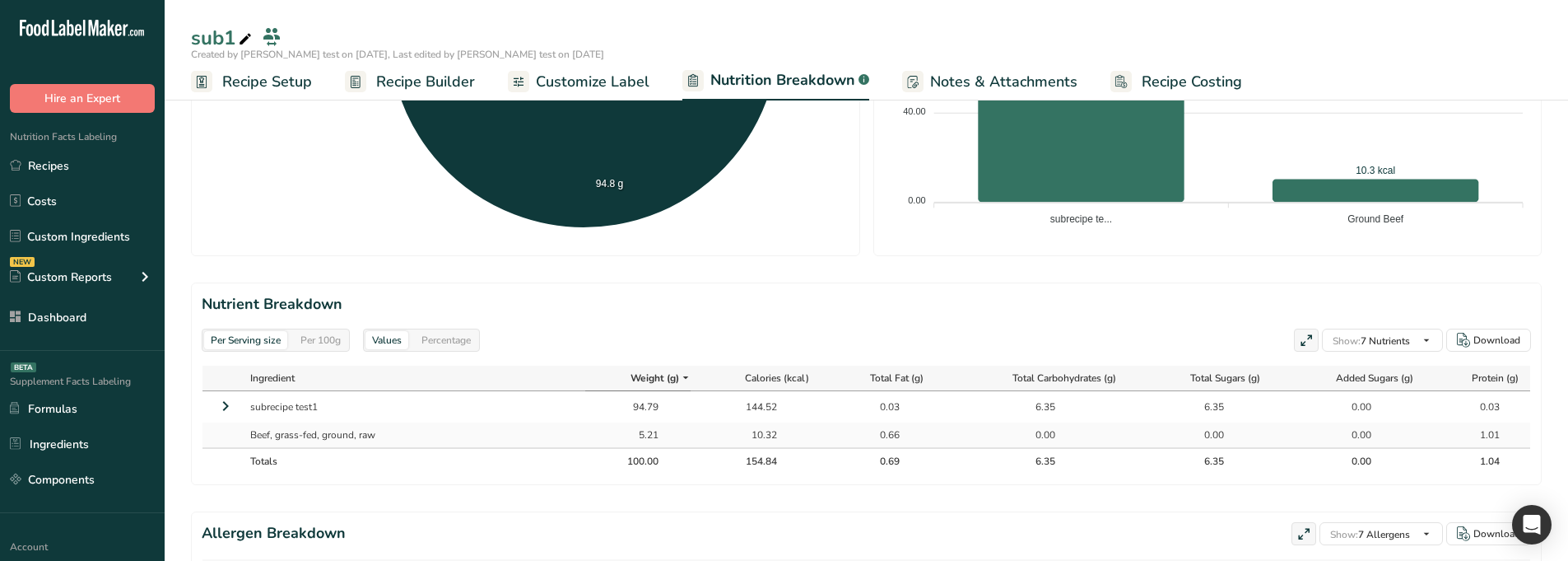
scroll to position [708, 0]
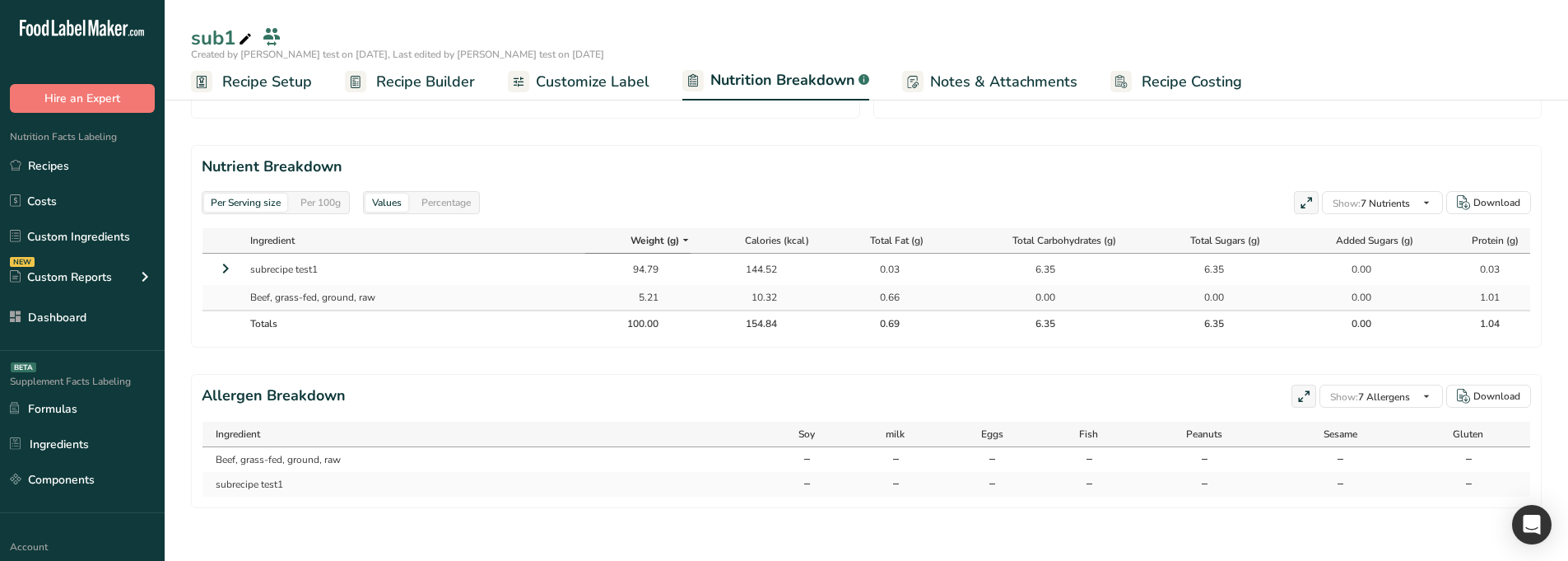
click at [222, 263] on icon at bounding box center [225, 269] width 20 height 30
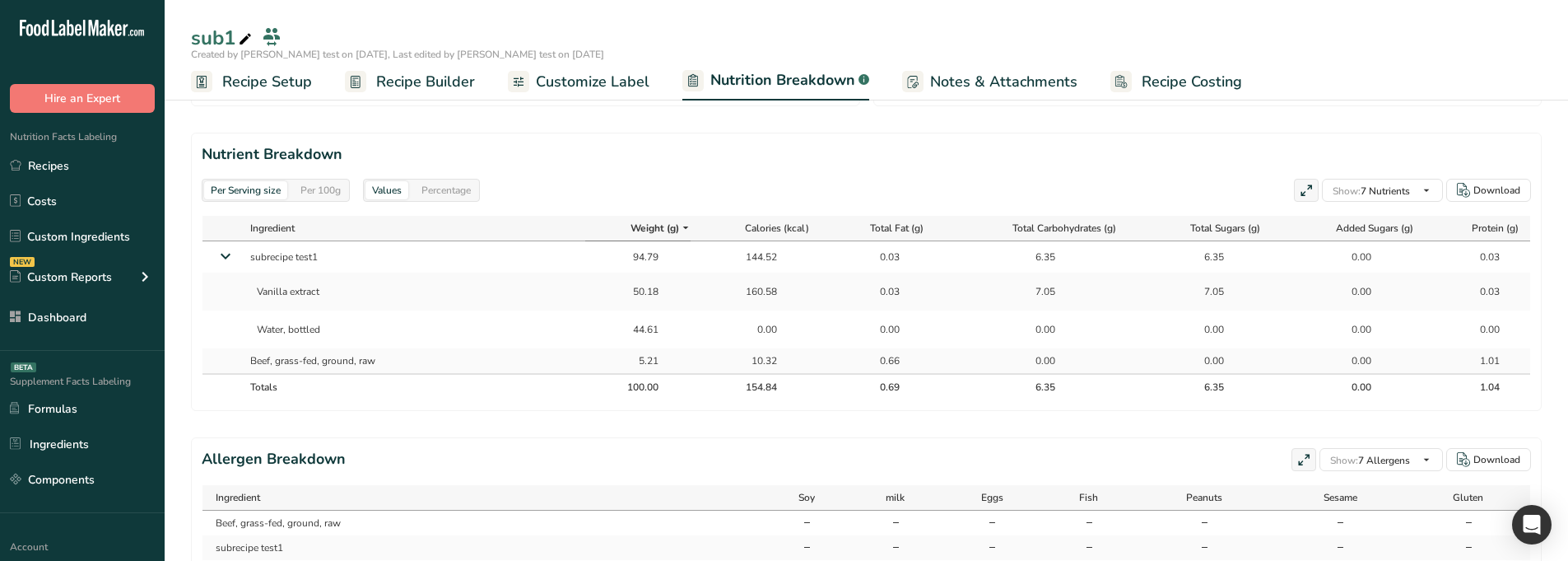
drag, startPoint x: 653, startPoint y: 257, endPoint x: 609, endPoint y: 257, distance: 44.0
click at [609, 257] on div "94.79" at bounding box center [637, 257] width 91 height 15
click at [418, 74] on span "Recipe Builder" at bounding box center [426, 82] width 99 height 22
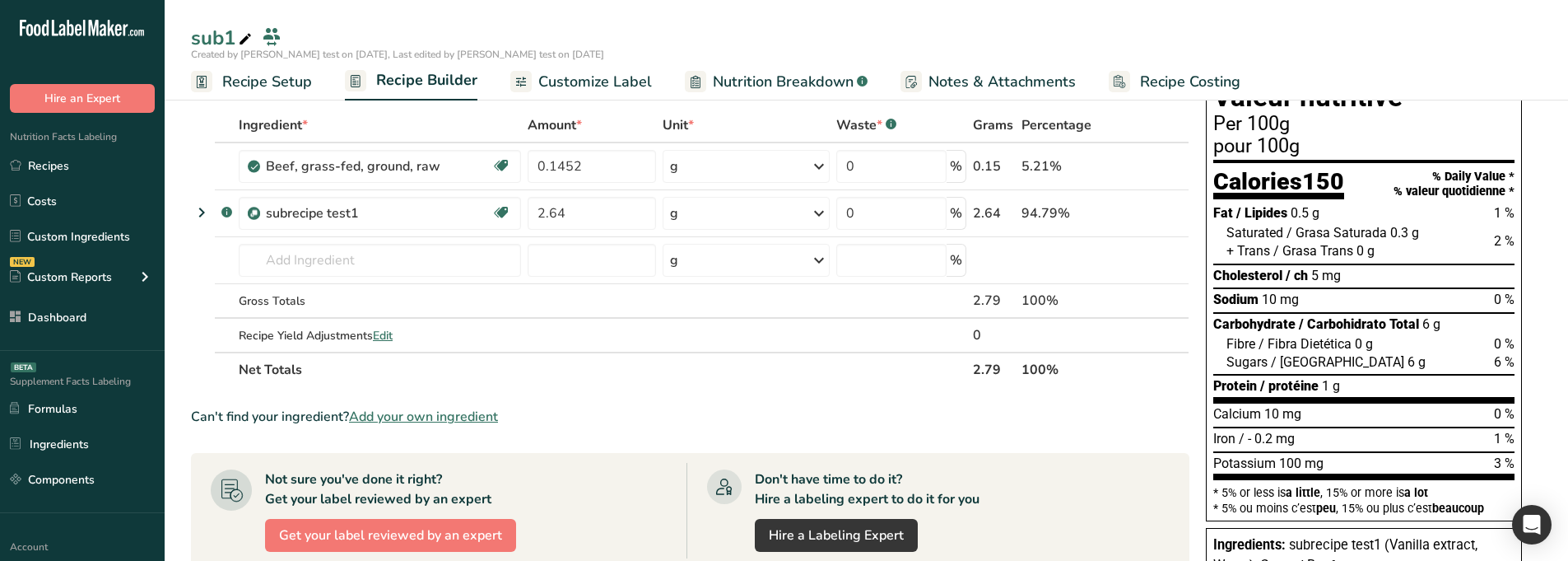
scroll to position [69, 0]
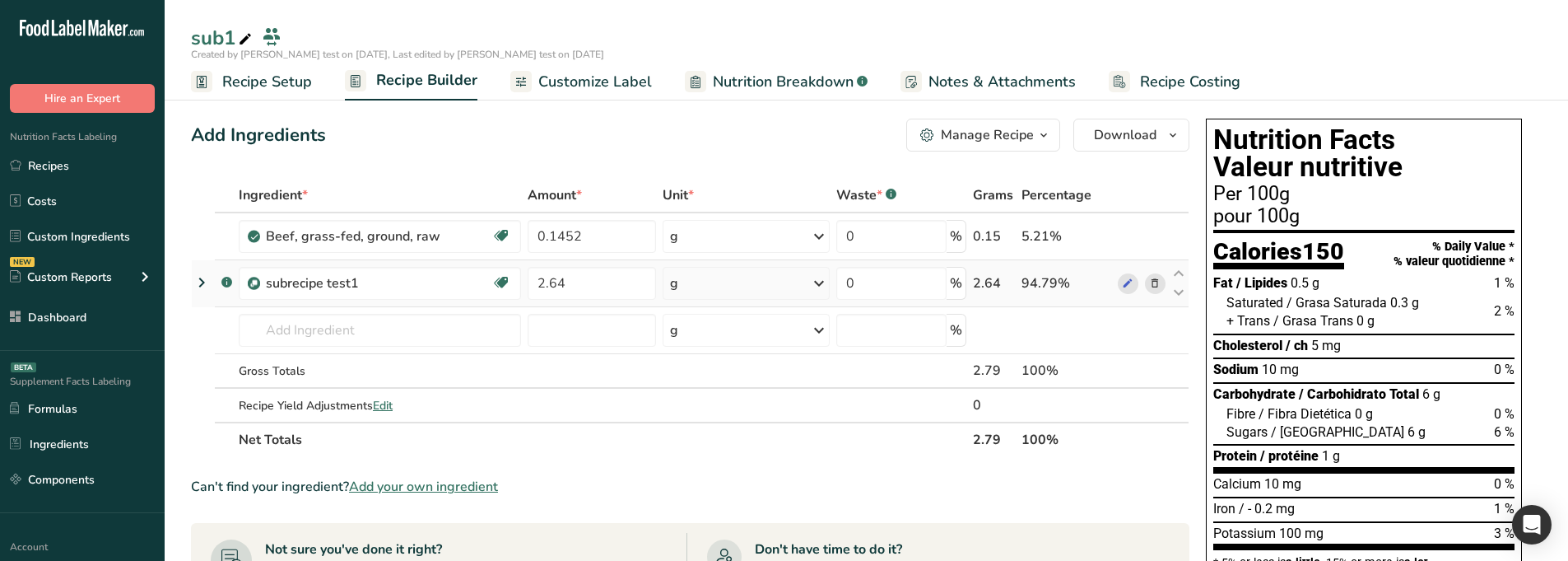
click at [197, 286] on icon at bounding box center [201, 283] width 20 height 30
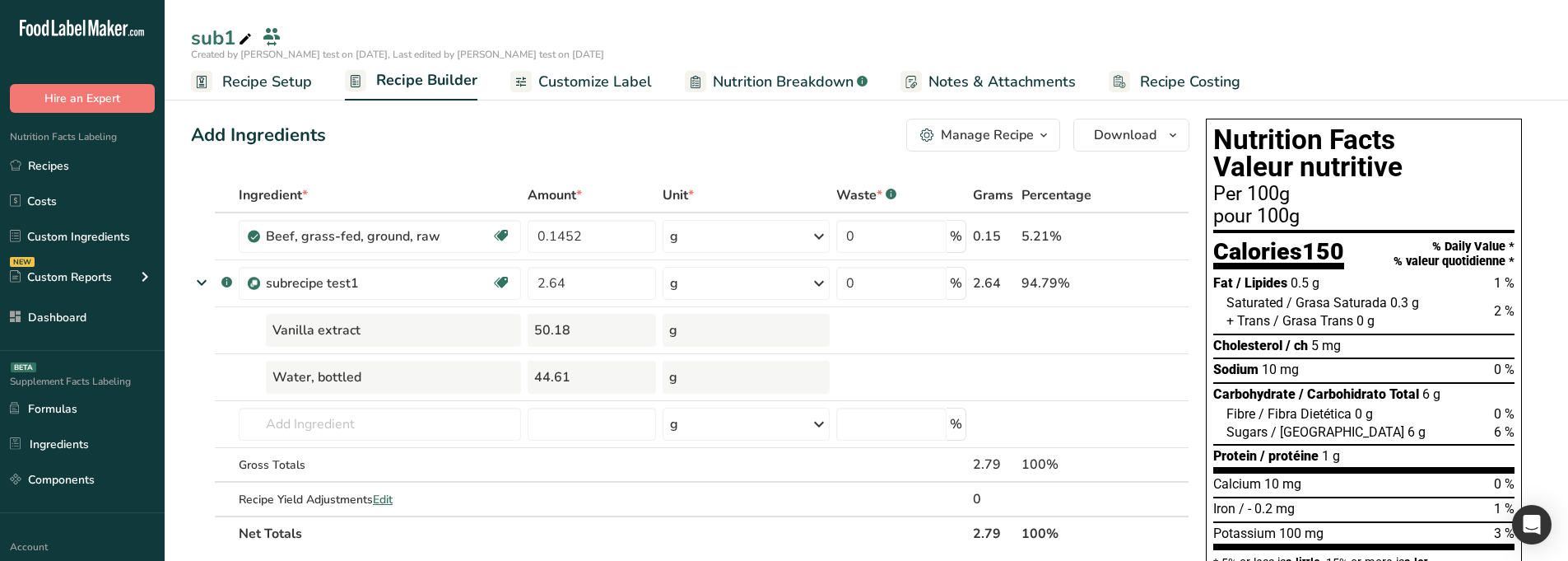
click at [781, 91] on span "Nutrition Breakdown" at bounding box center [783, 82] width 140 height 22
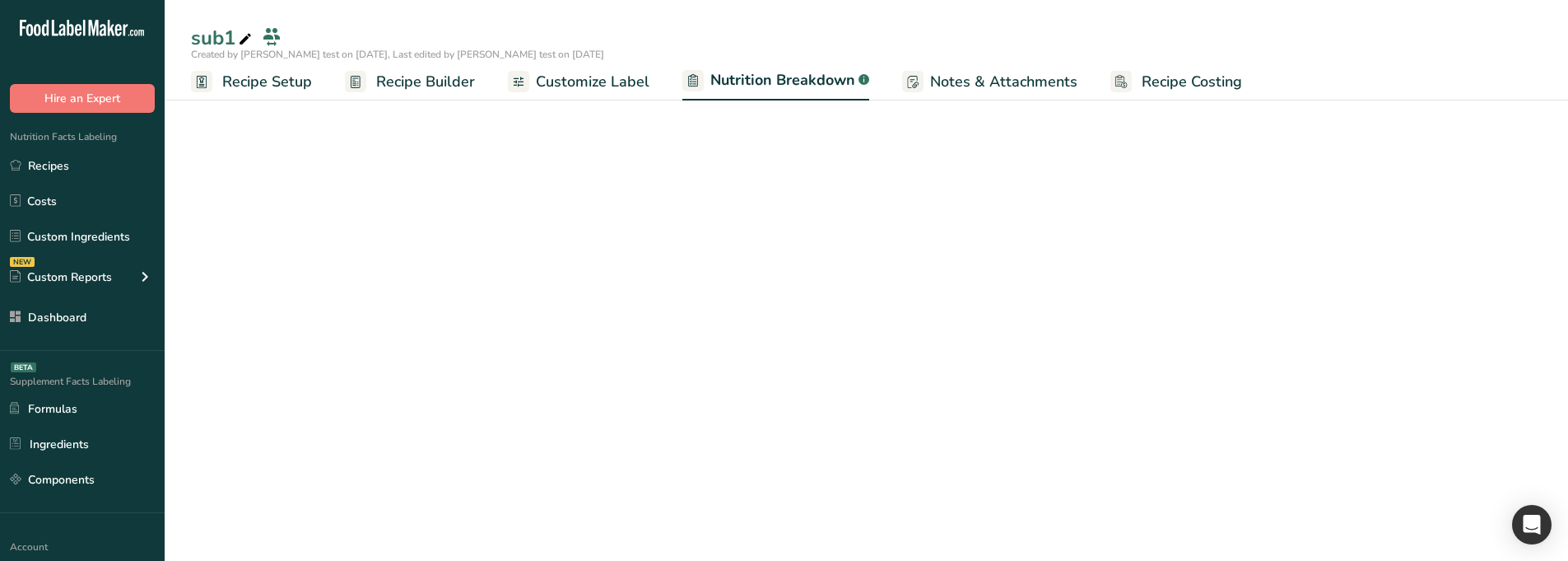
select select "Calories"
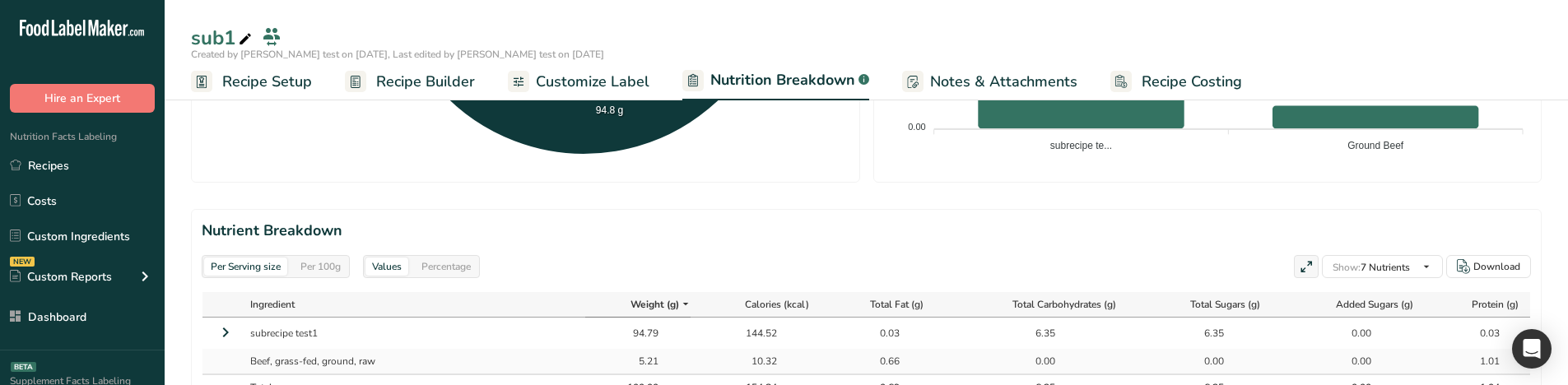
scroll to position [632, 0]
click at [432, 73] on span "Recipe Builder" at bounding box center [426, 82] width 99 height 22
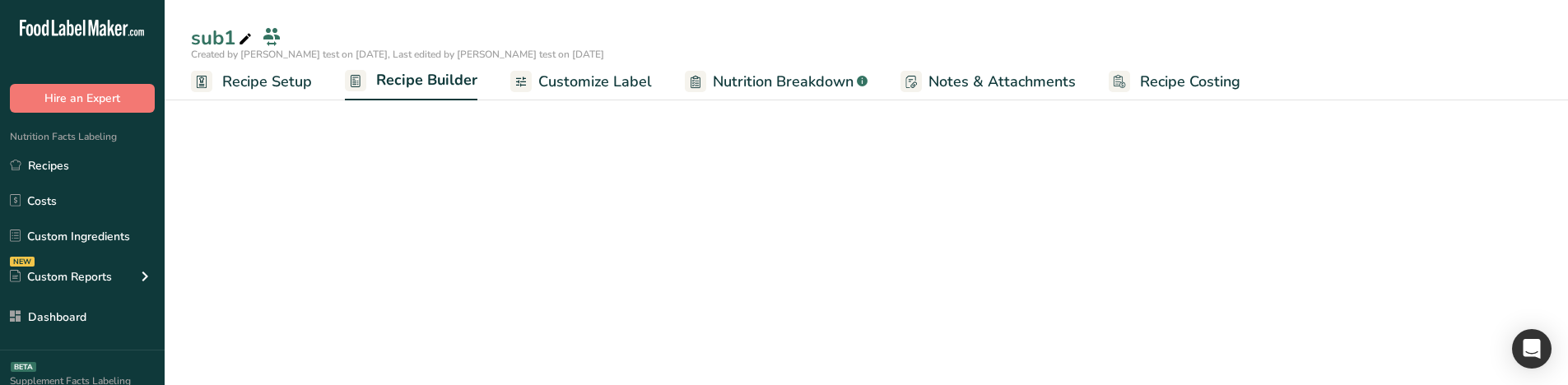
scroll to position [460, 0]
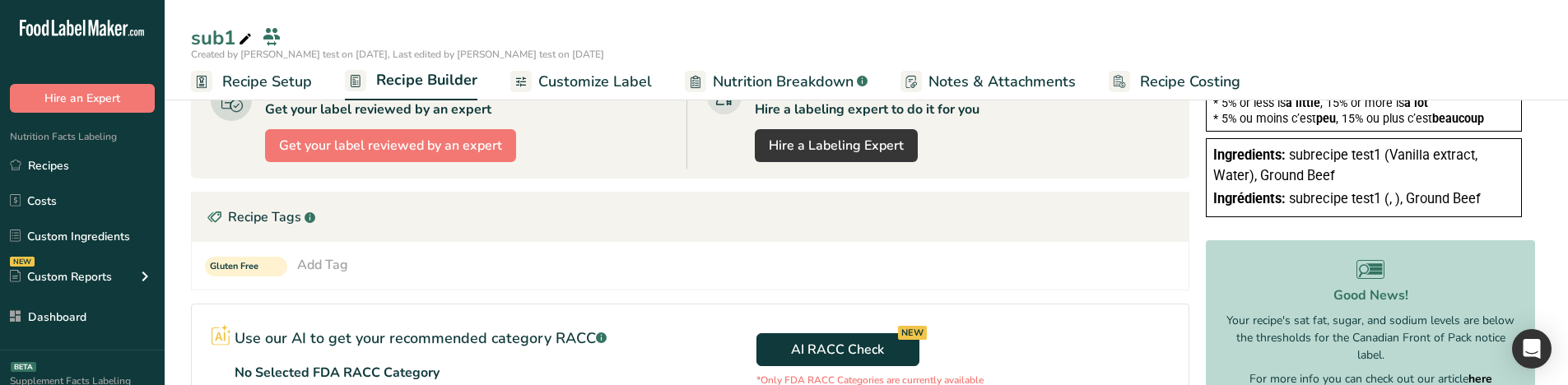
click at [245, 80] on span "Recipe Setup" at bounding box center [267, 82] width 90 height 22
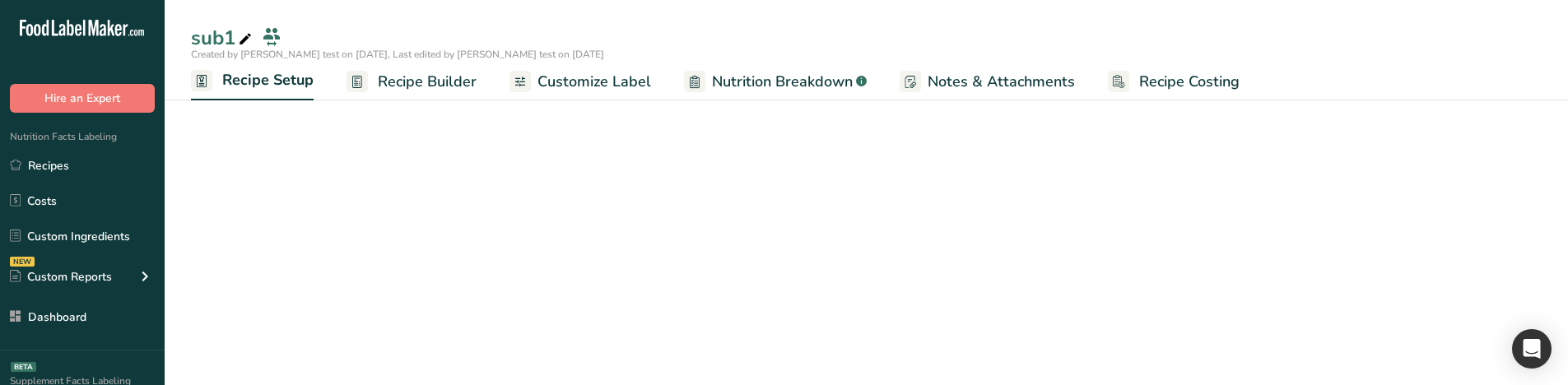
scroll to position [297, 0]
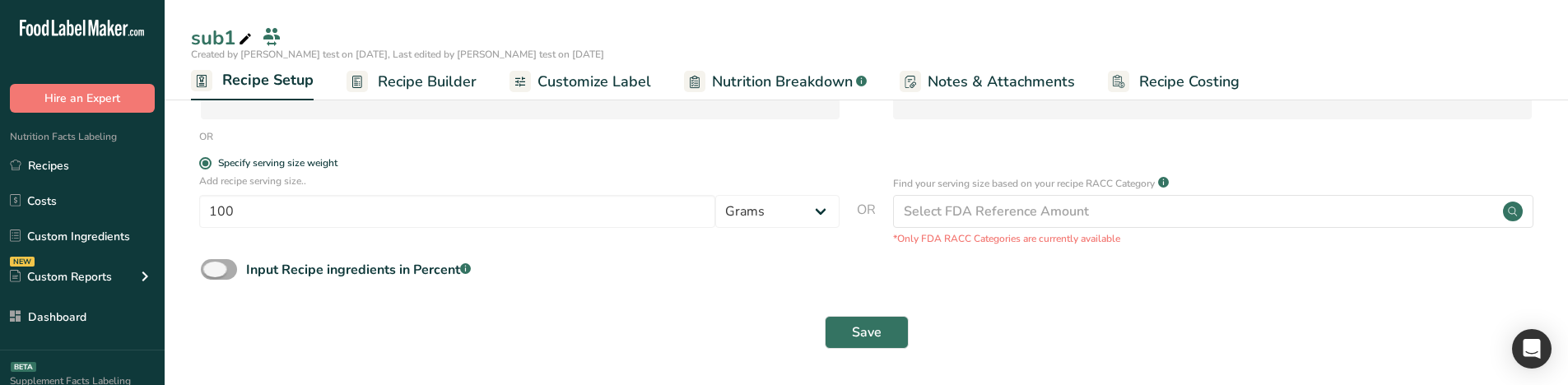
click at [221, 270] on span at bounding box center [219, 270] width 37 height 21
click at [212, 270] on input "Input Recipe ingredients in Percent .a-a{fill:#347362;}.b-a{fill:#fff;}" at bounding box center [206, 269] width 10 height 10
checkbox input "true"
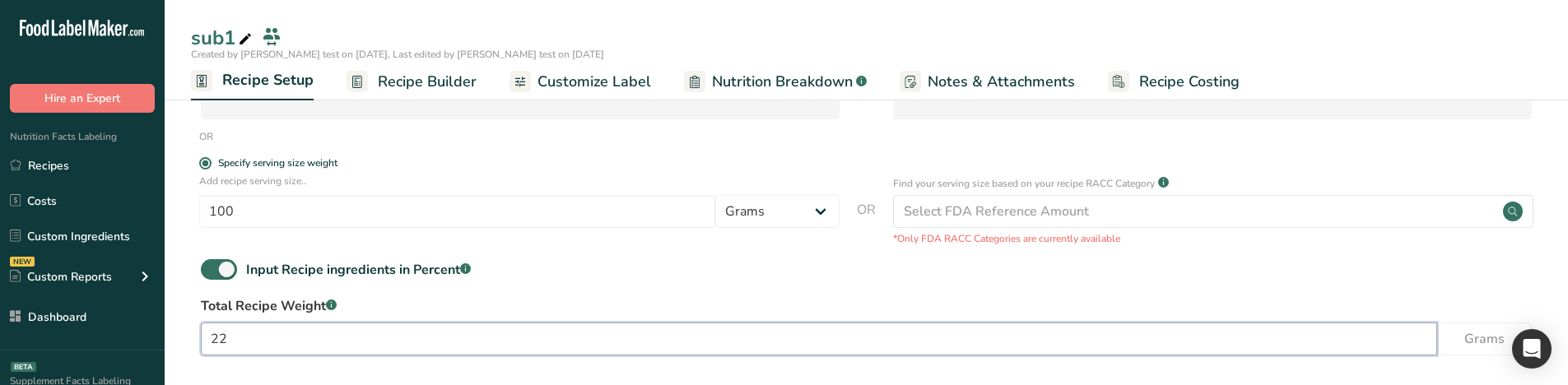
click at [249, 333] on input "22" at bounding box center [819, 339] width 1237 height 33
click at [278, 334] on input "100" at bounding box center [819, 339] width 1237 height 33
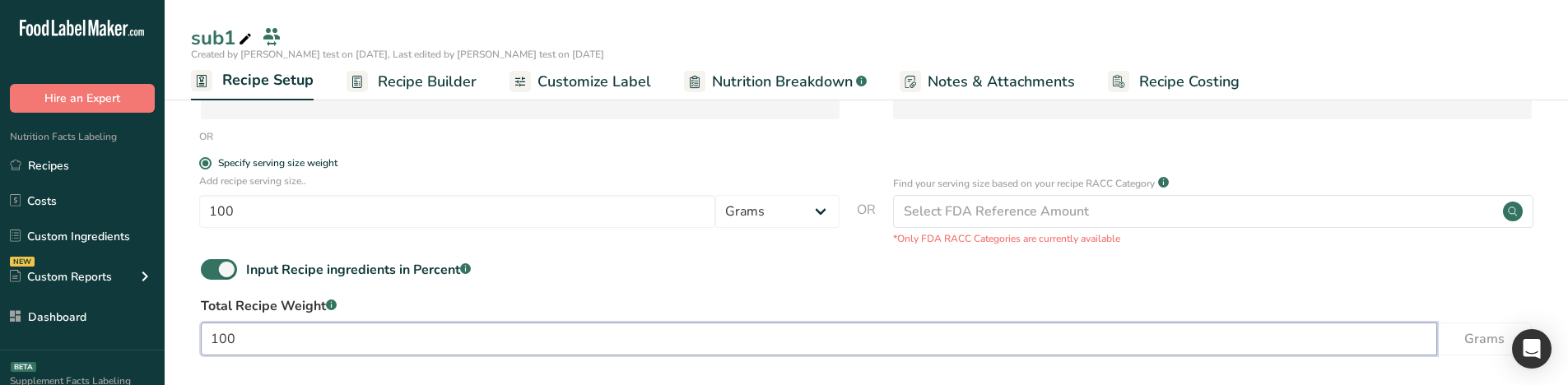
click at [278, 334] on input "100" at bounding box center [819, 339] width 1237 height 33
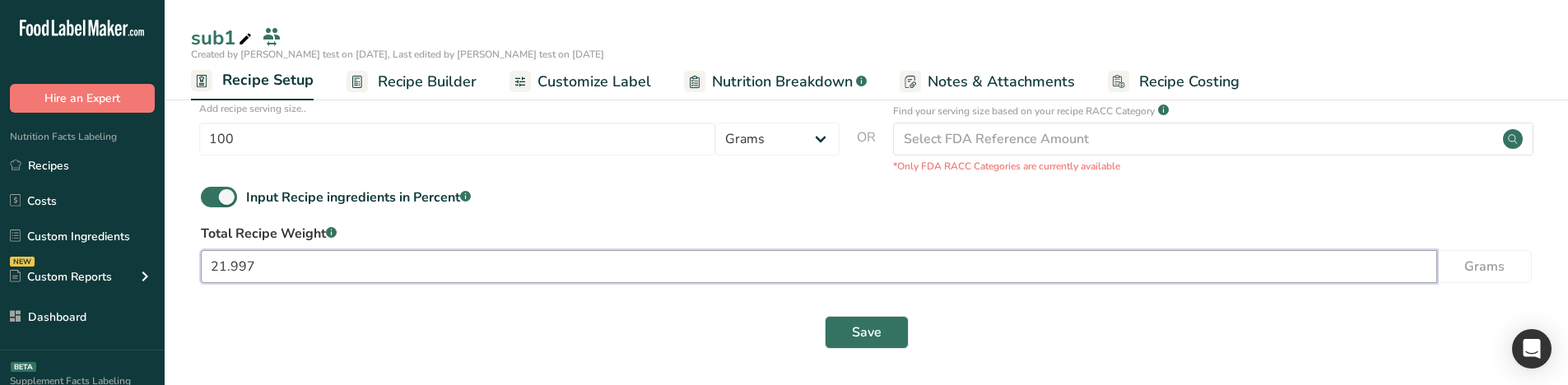
click at [264, 276] on input "21.997" at bounding box center [819, 266] width 1237 height 33
type input "22"
click at [278, 327] on div "Save" at bounding box center [867, 333] width 1331 height 33
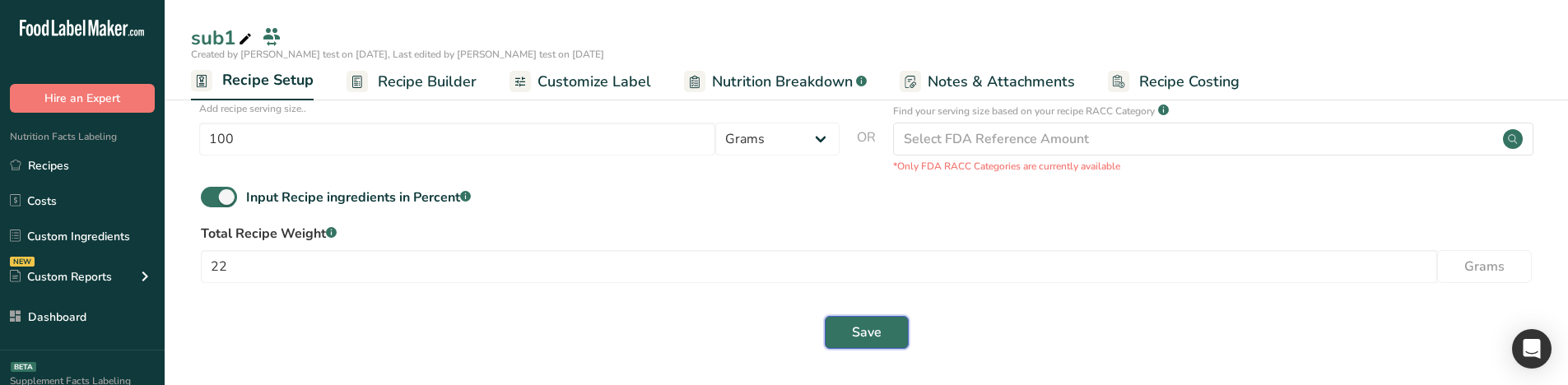
click at [873, 337] on span "Save" at bounding box center [867, 333] width 30 height 20
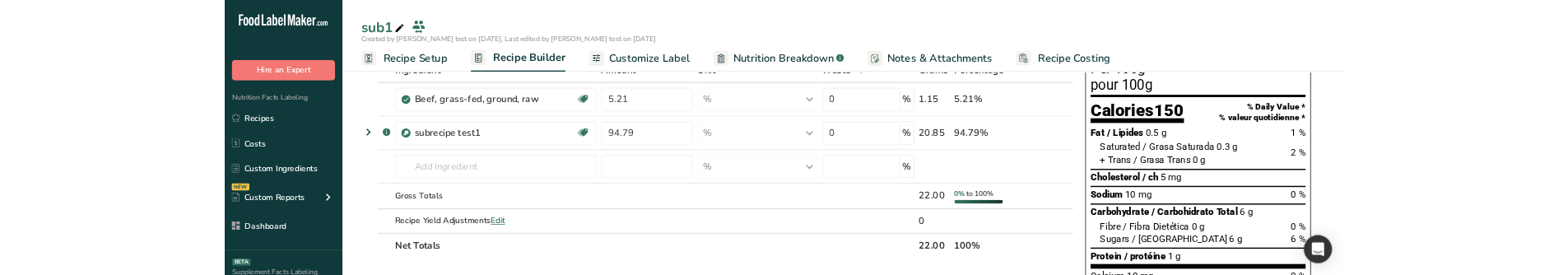
scroll to position [95, 0]
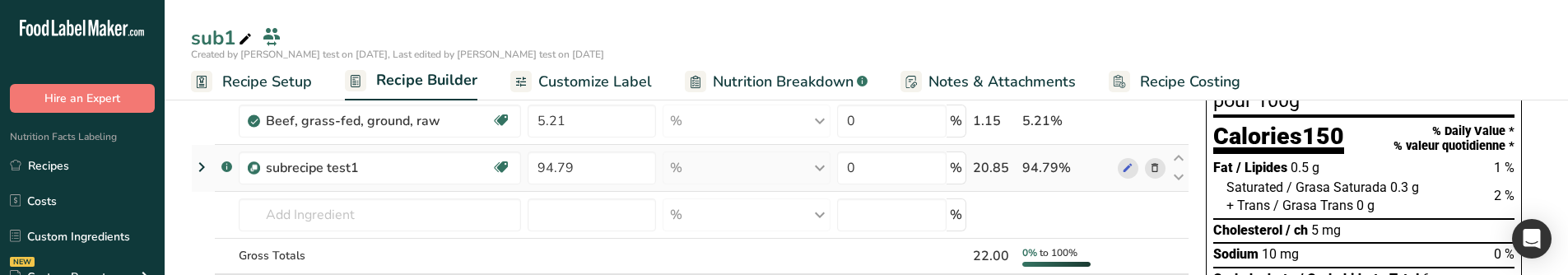
click at [201, 166] on icon at bounding box center [201, 167] width 20 height 30
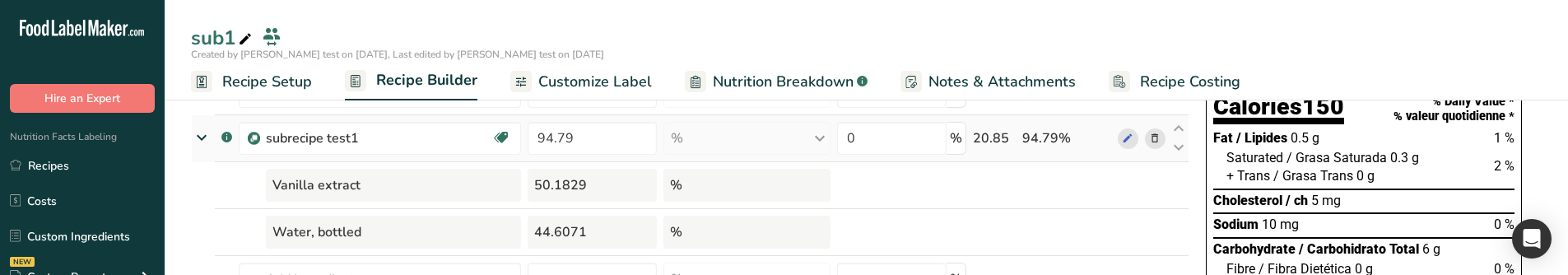
scroll to position [144, 0]
click at [999, 167] on td at bounding box center [994, 186] width 50 height 47
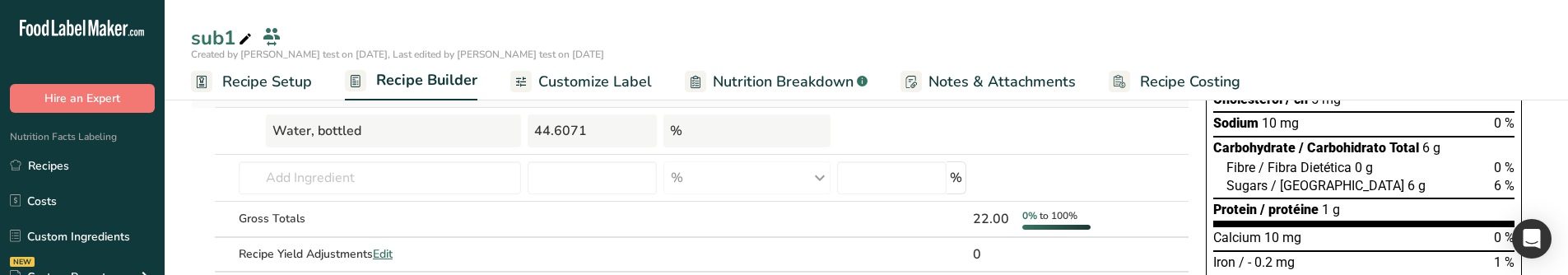
scroll to position [247, 0]
click at [985, 214] on div "22.00" at bounding box center [994, 217] width 43 height 20
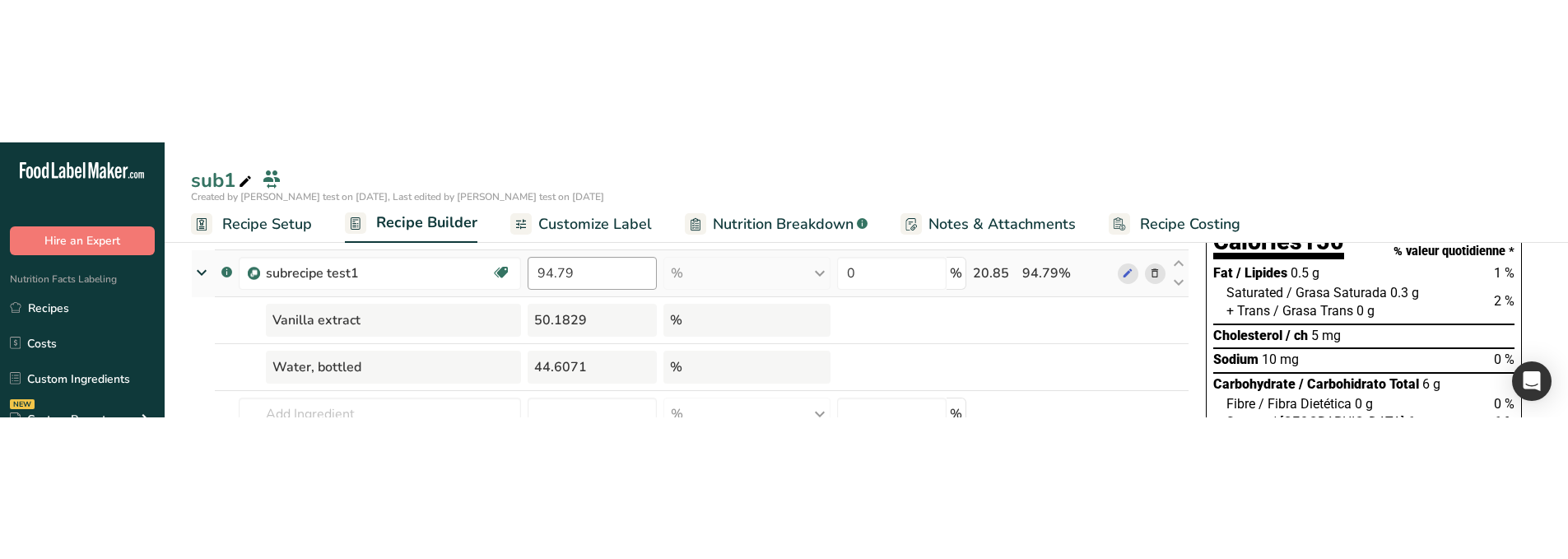
scroll to position [148, 0]
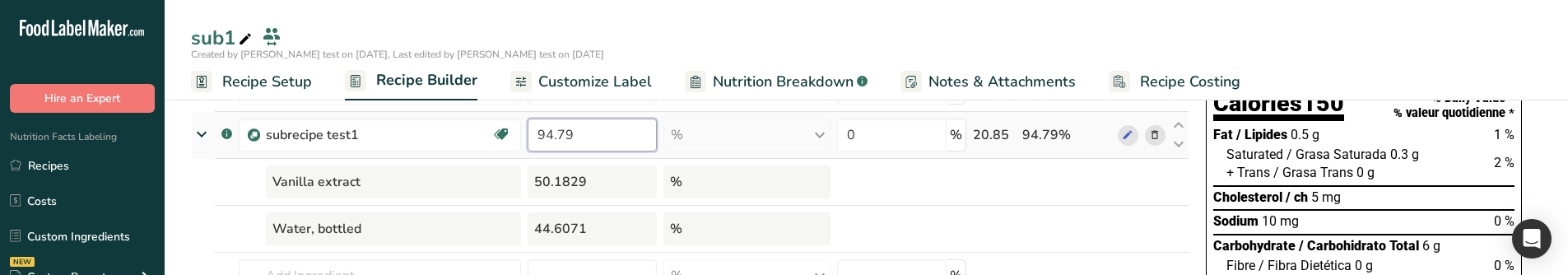
click at [558, 140] on input "94.79" at bounding box center [593, 135] width 130 height 33
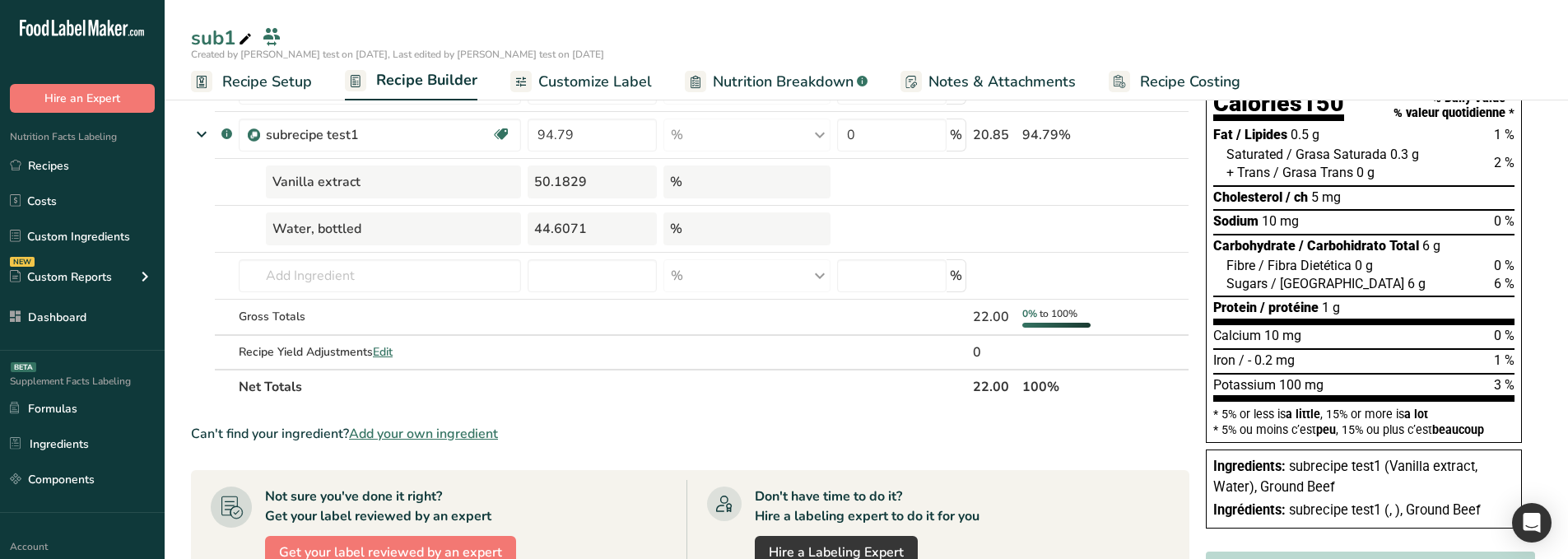
click at [288, 77] on span "Recipe Setup" at bounding box center [267, 82] width 90 height 22
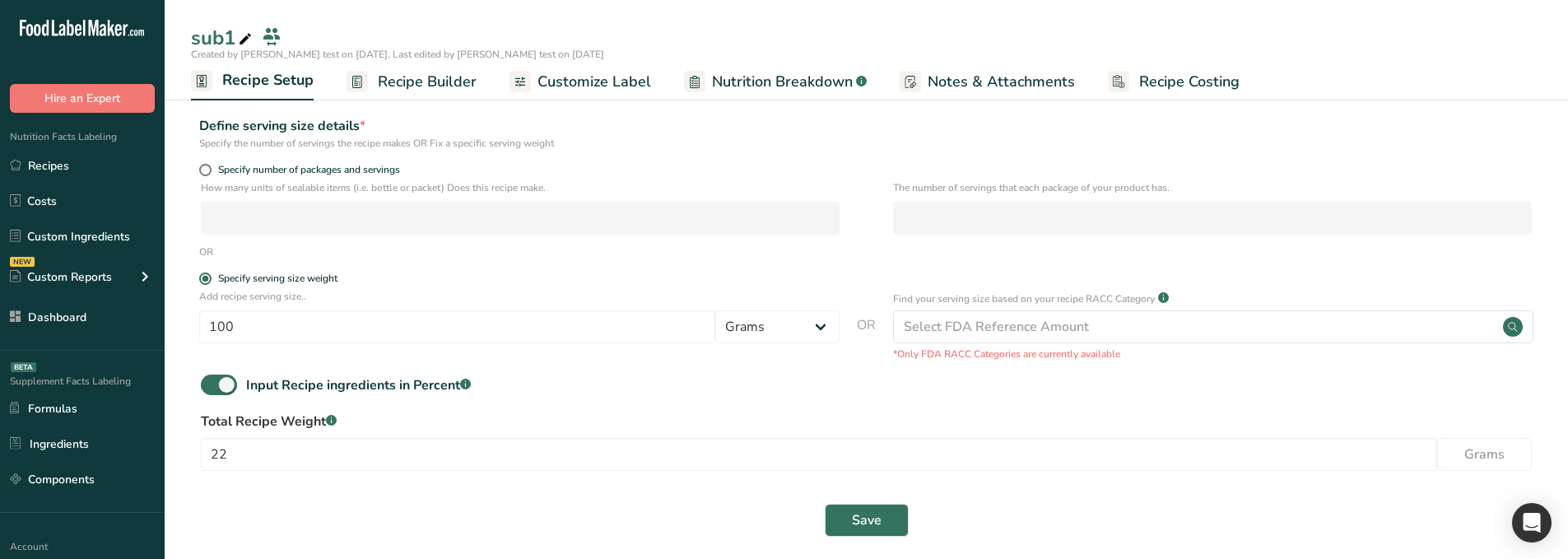
scroll to position [196, 0]
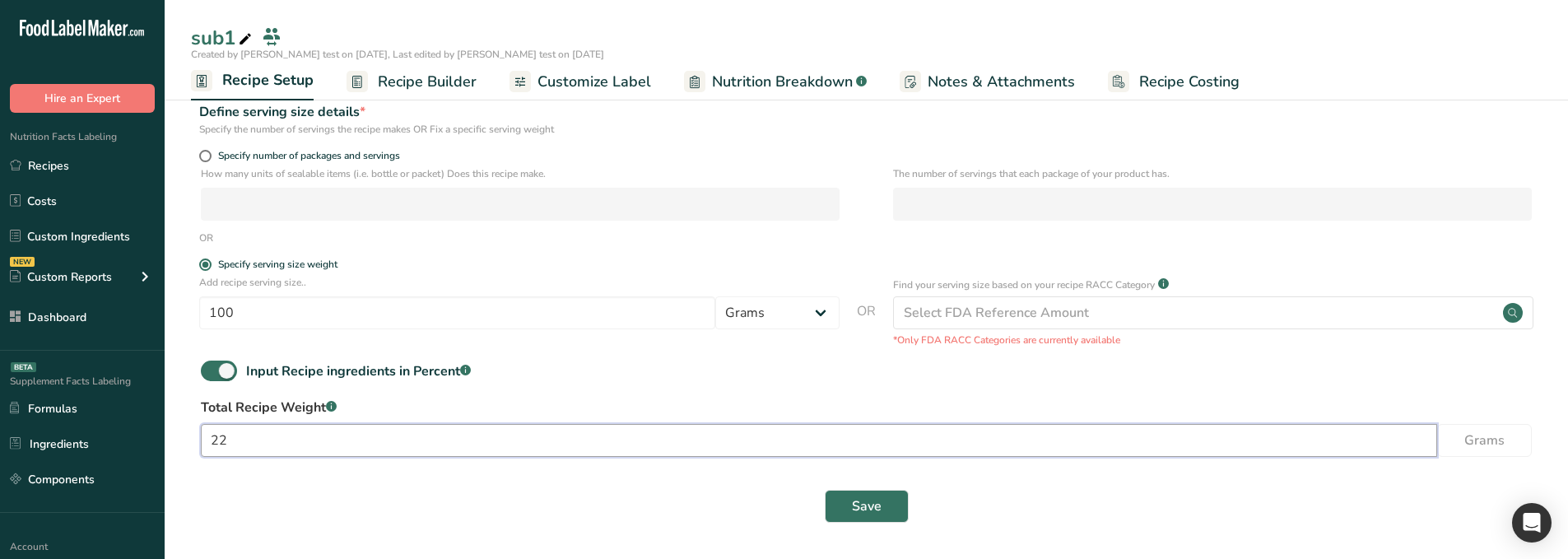
click at [377, 274] on input "22" at bounding box center [819, 440] width 1237 height 33
click at [447, 83] on span "Recipe Builder" at bounding box center [428, 82] width 99 height 22
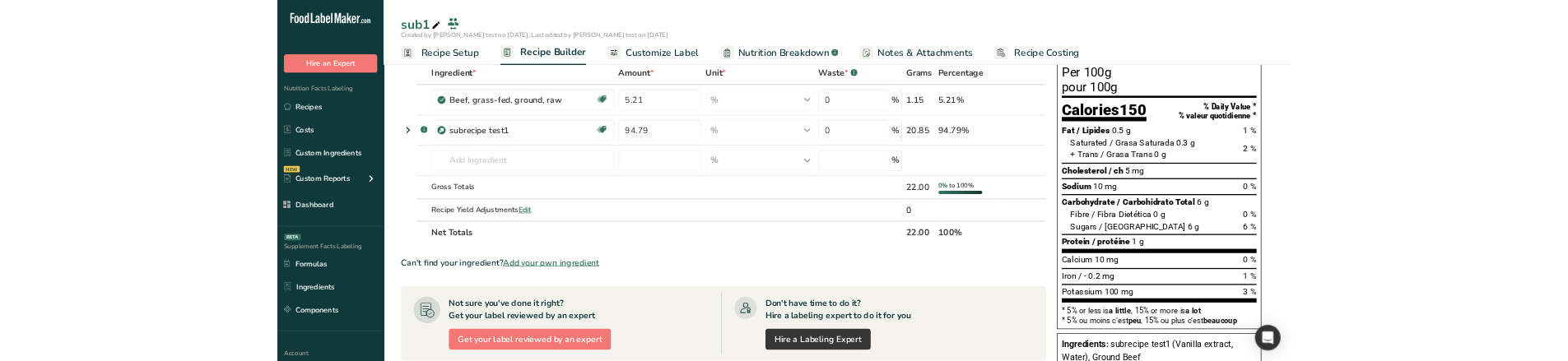
scroll to position [79, 0]
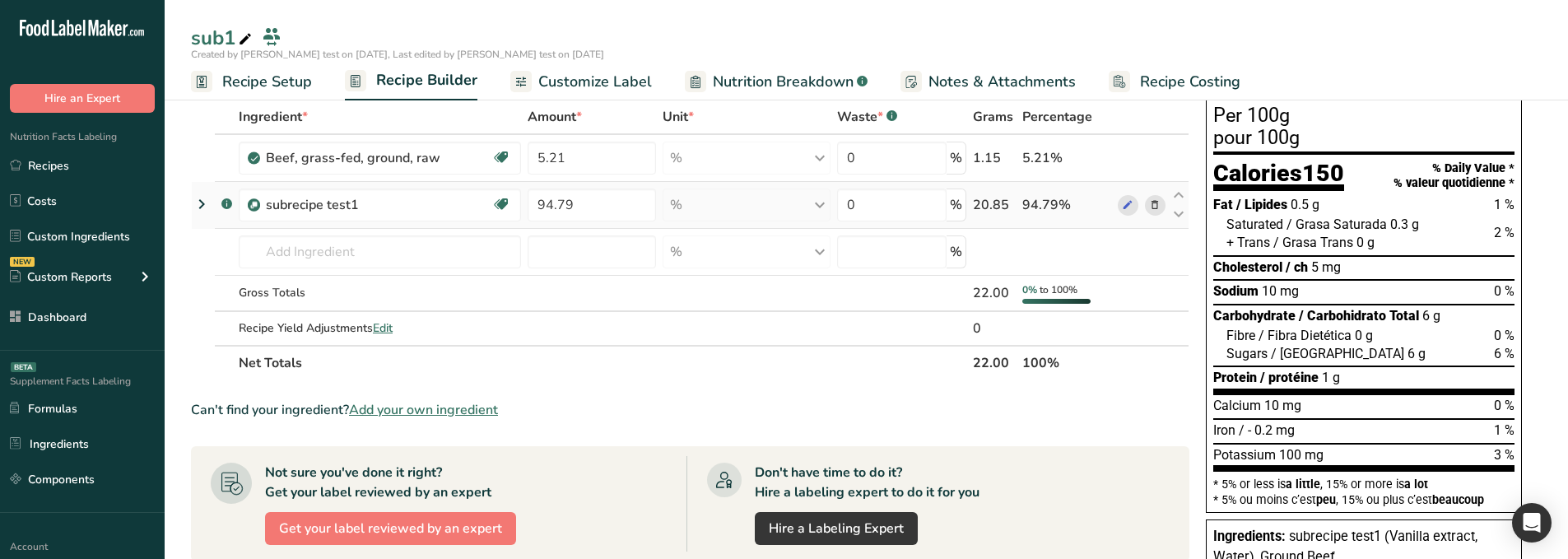
click at [199, 205] on icon at bounding box center [201, 204] width 20 height 30
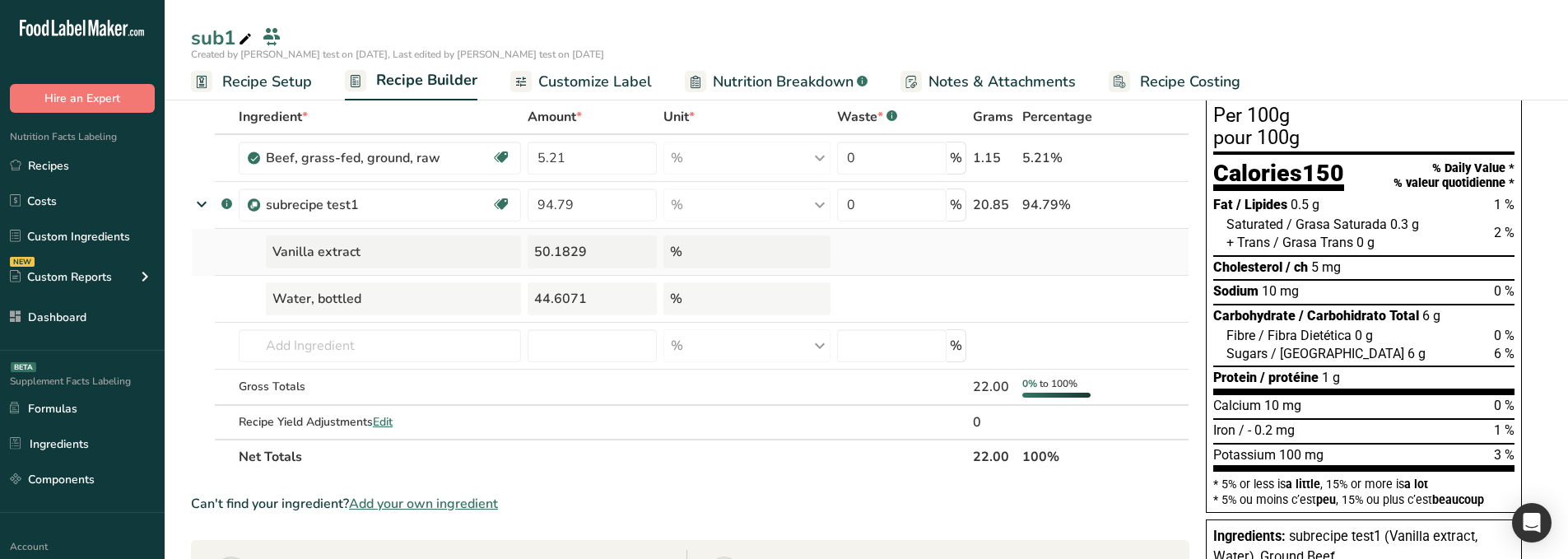
drag, startPoint x: 604, startPoint y: 249, endPoint x: 531, endPoint y: 247, distance: 73.0
click at [531, 247] on div "50.1829" at bounding box center [593, 251] width 130 height 33
copy div "50.1829"
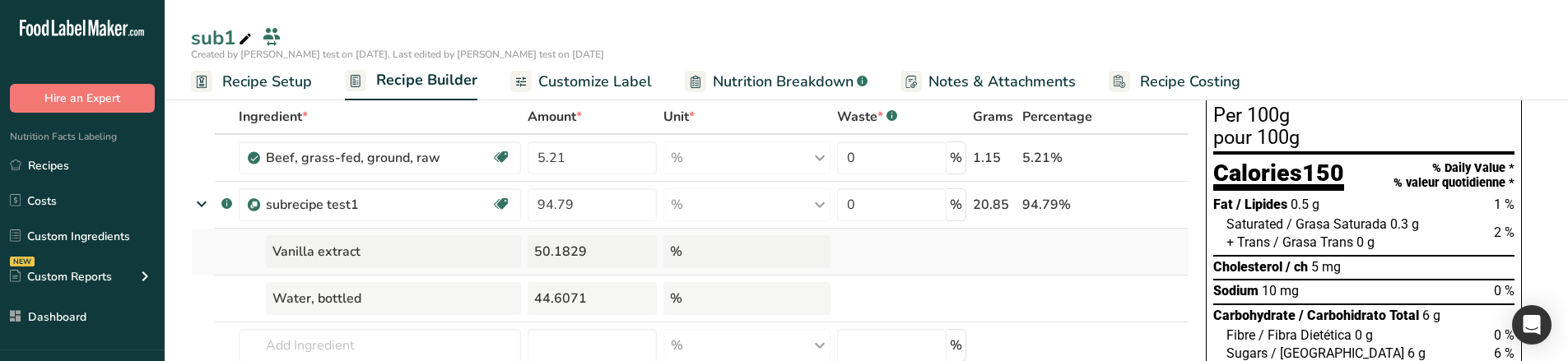
click at [604, 258] on div "50.1829" at bounding box center [593, 251] width 130 height 33
click at [279, 79] on span "Recipe Setup" at bounding box center [267, 82] width 90 height 22
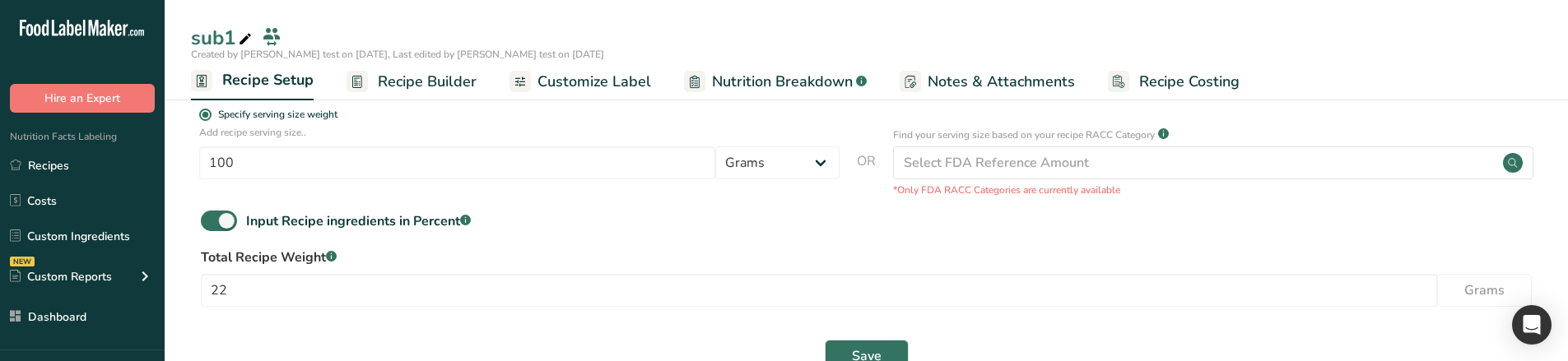
scroll to position [350, 0]
click at [425, 274] on input "22" at bounding box center [819, 285] width 1237 height 33
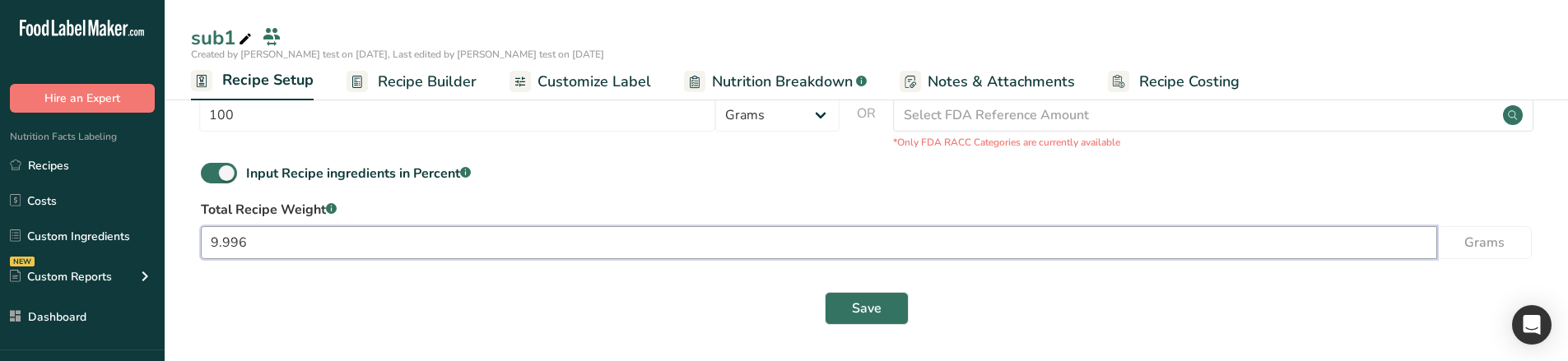
click at [433, 245] on input "9.996" at bounding box center [819, 242] width 1237 height 33
type input "10"
click at [864, 274] on span "Save" at bounding box center [867, 308] width 30 height 20
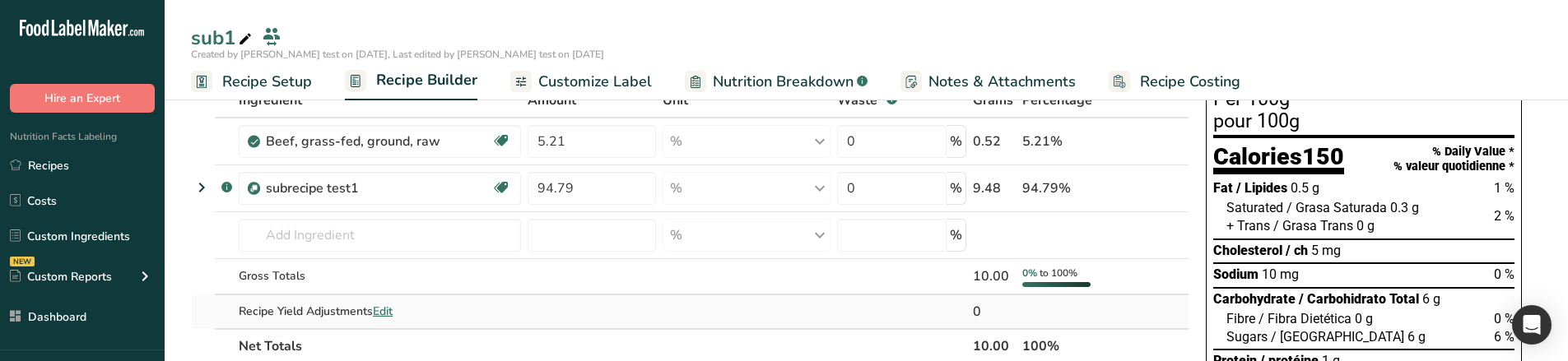
scroll to position [93, 0]
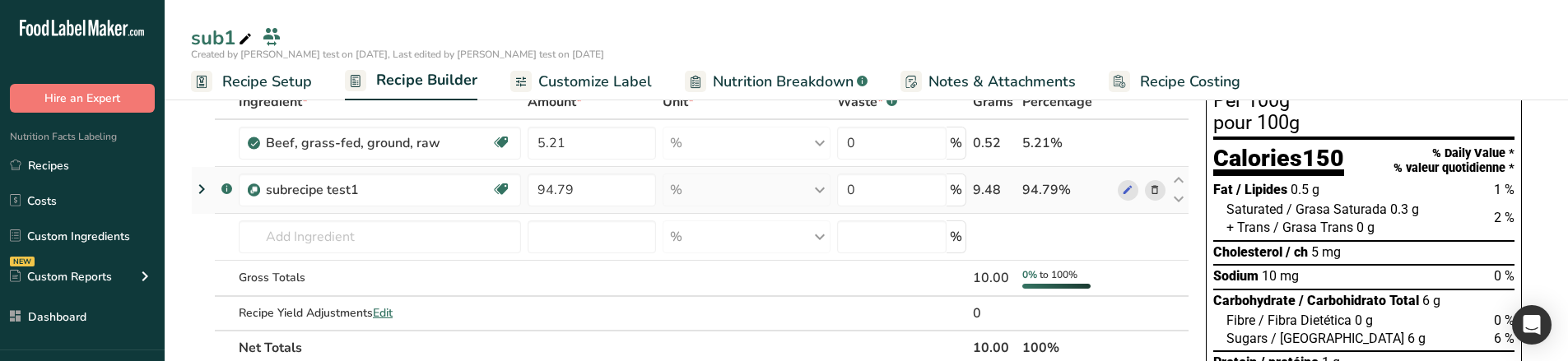
click at [195, 185] on icon at bounding box center [201, 189] width 20 height 30
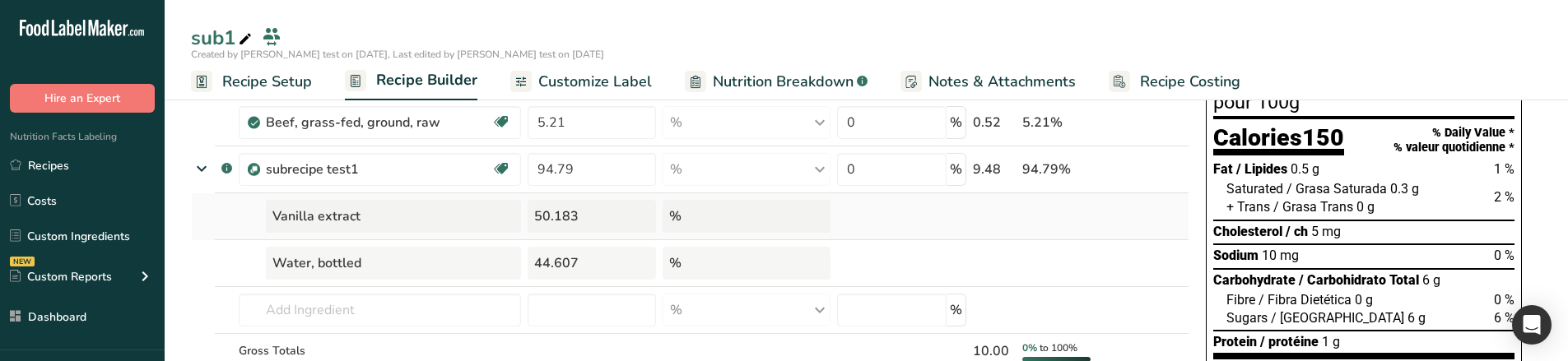
scroll to position [114, 0]
click at [595, 224] on div "50.183" at bounding box center [592, 215] width 128 height 33
click at [572, 217] on div "50.183" at bounding box center [592, 215] width 128 height 33
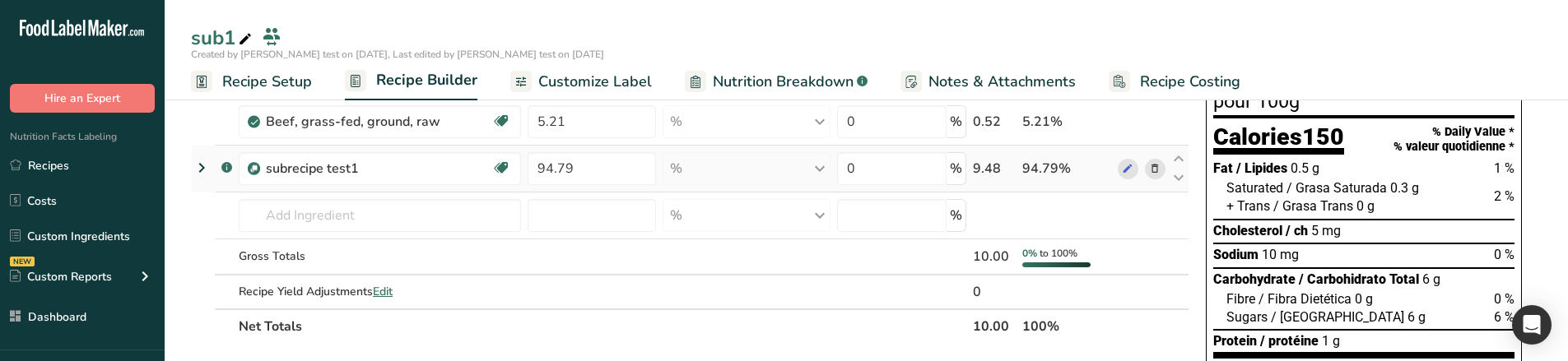
click at [194, 164] on icon at bounding box center [201, 168] width 20 height 30
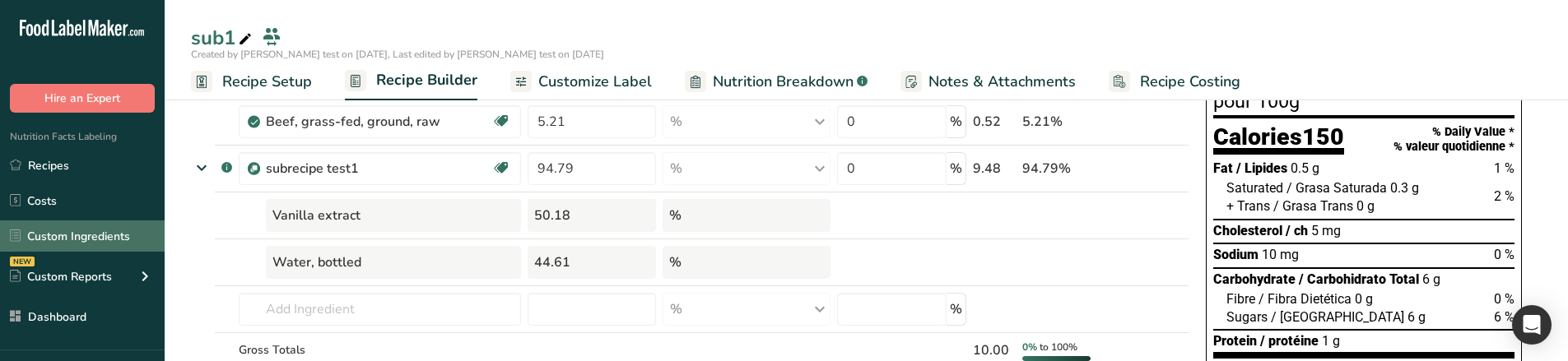
click at [84, 229] on link "Custom Ingredients" at bounding box center [82, 236] width 165 height 31
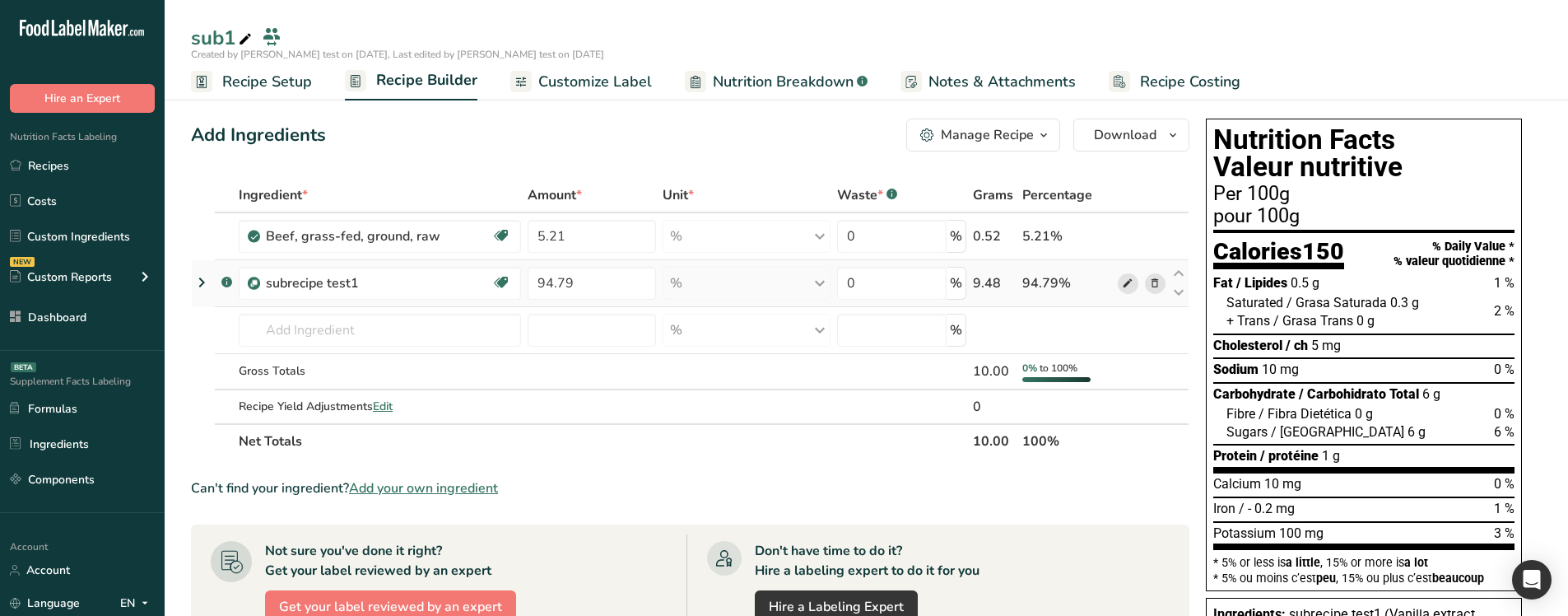
click at [1127, 274] on icon at bounding box center [1127, 284] width 11 height 17
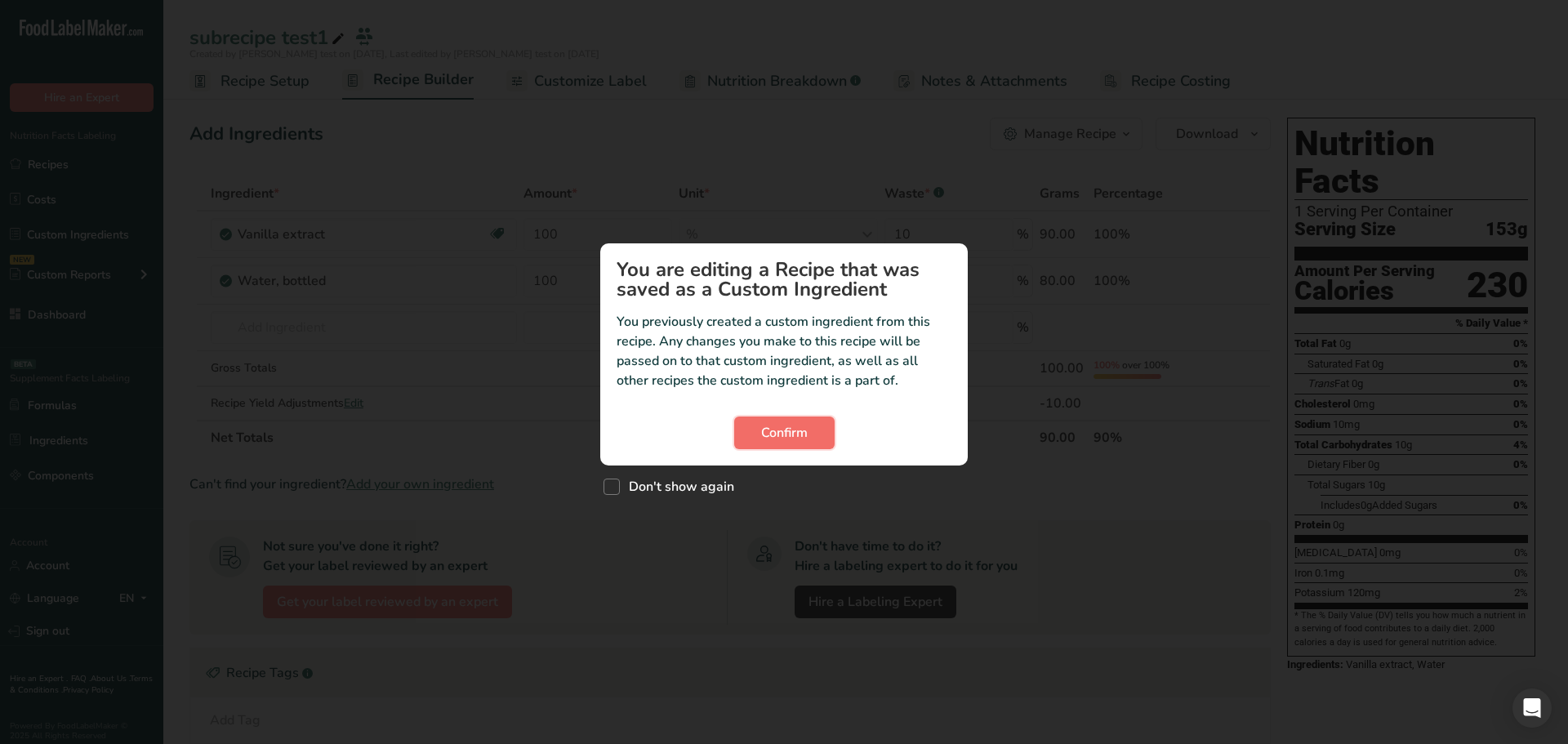
click at [795, 443] on button "Confirm" at bounding box center [784, 432] width 100 height 33
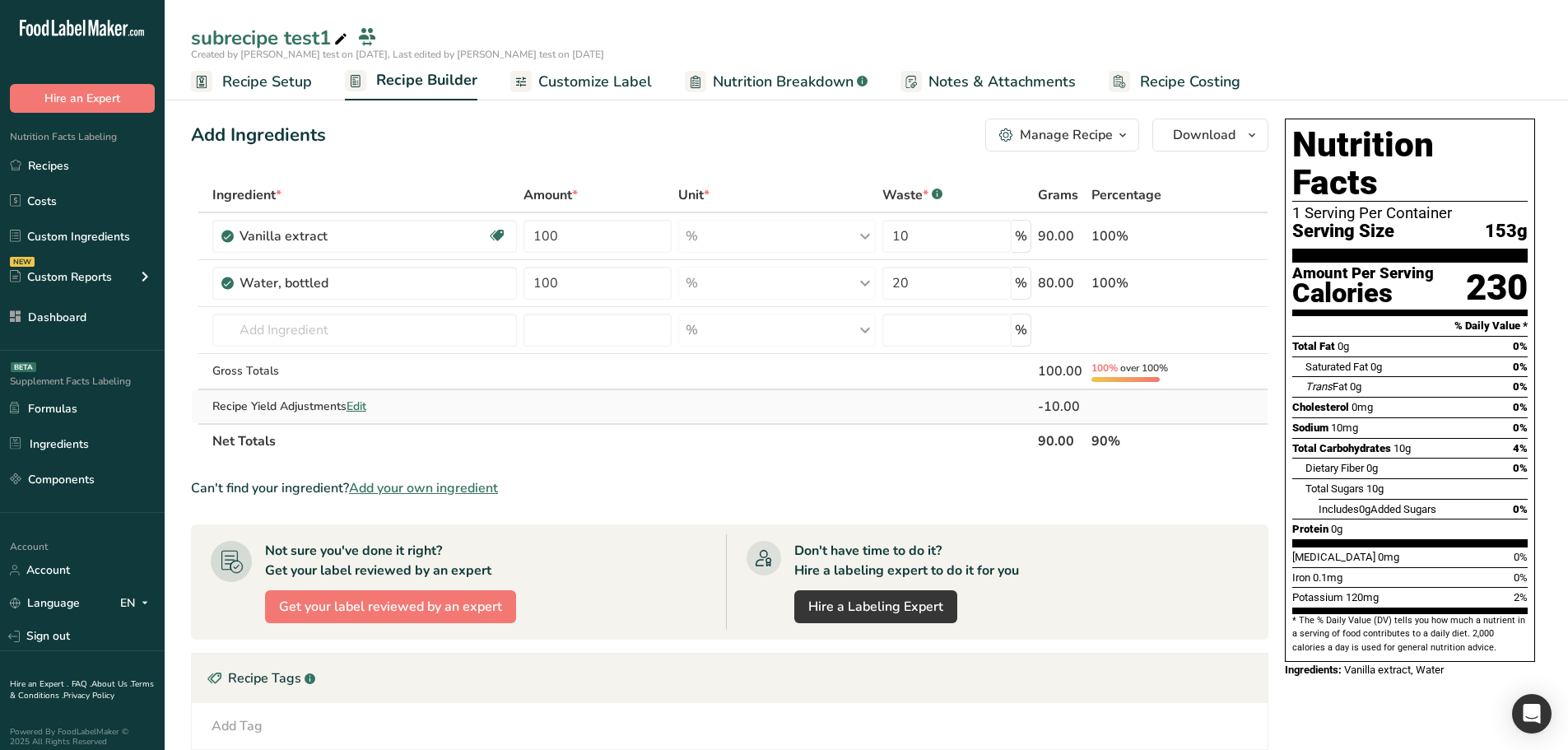
click at [366, 409] on span "Edit" at bounding box center [356, 406] width 20 height 16
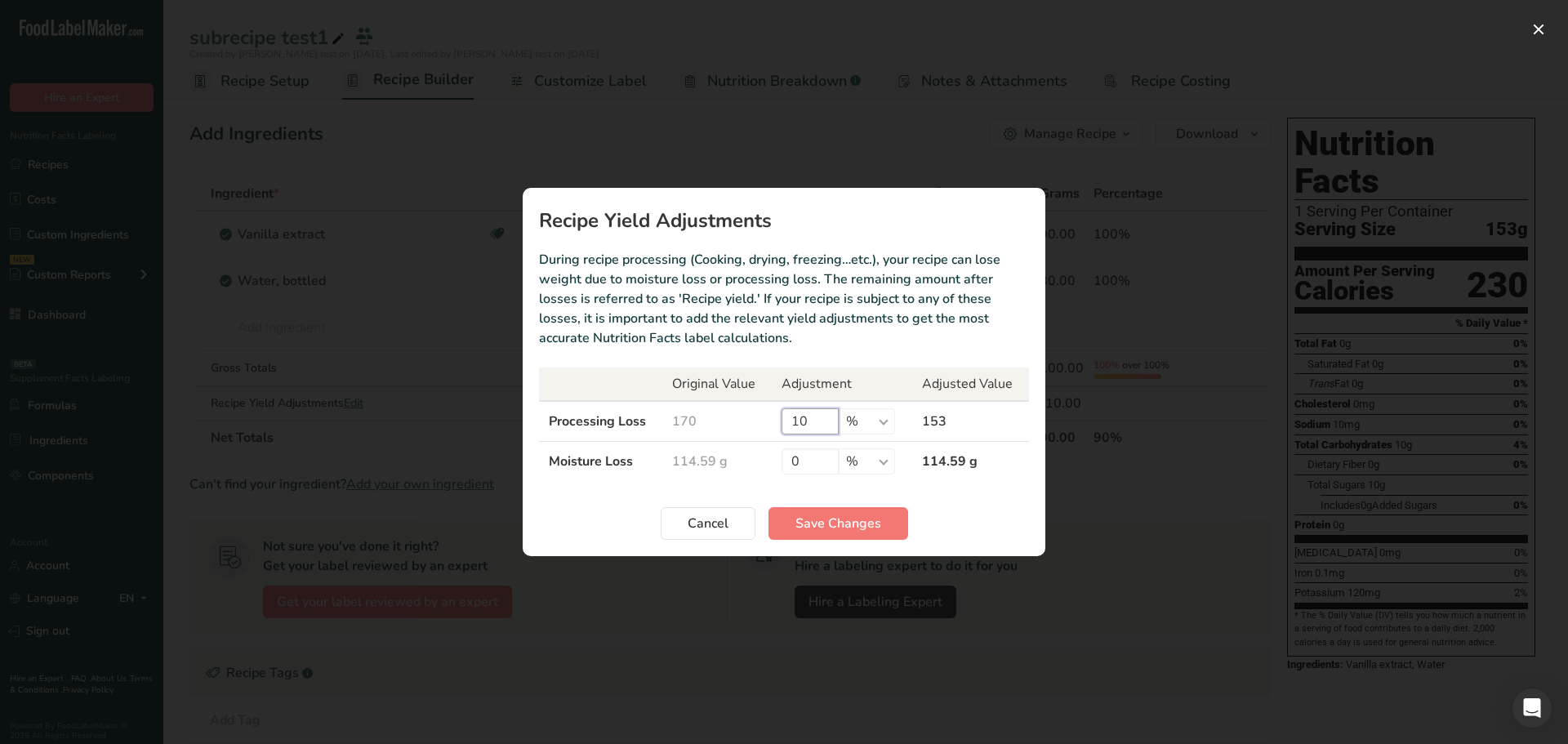
click at [797, 429] on input "10" at bounding box center [810, 422] width 58 height 26
type input "0"
click at [718, 525] on span "Cancel" at bounding box center [708, 523] width 41 height 20
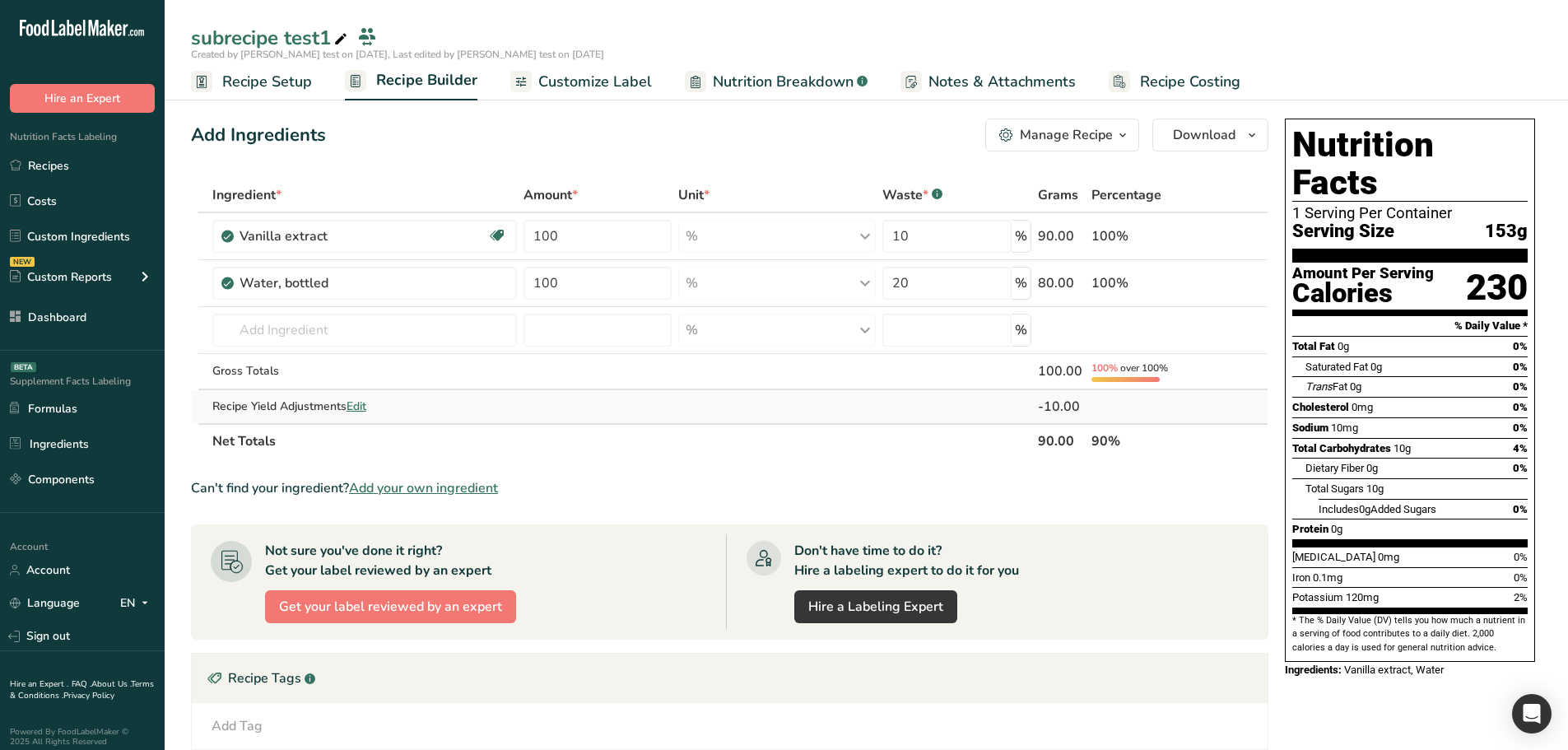
click at [358, 405] on span "Edit" at bounding box center [356, 406] width 20 height 16
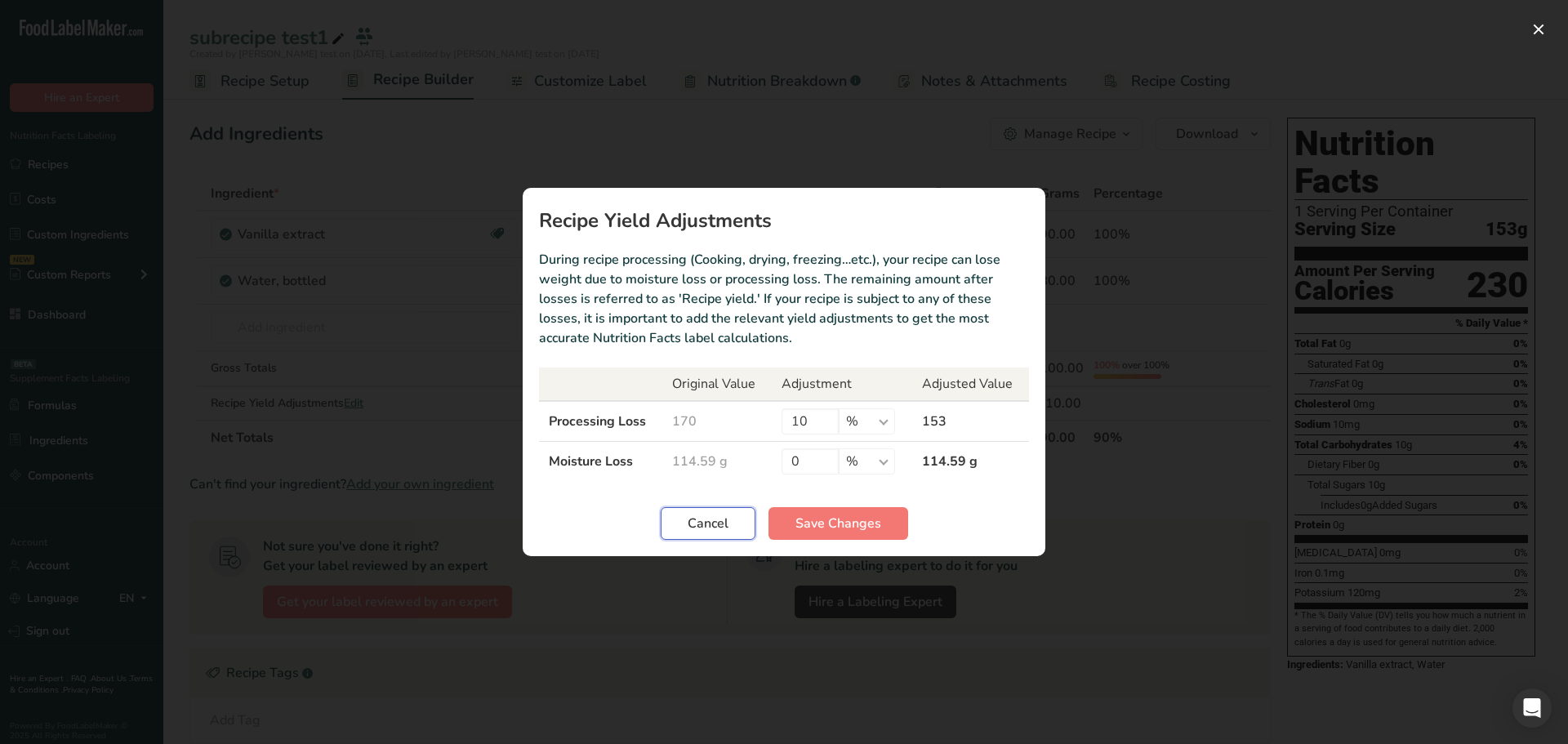
click at [704, 520] on span "Cancel" at bounding box center [708, 523] width 41 height 20
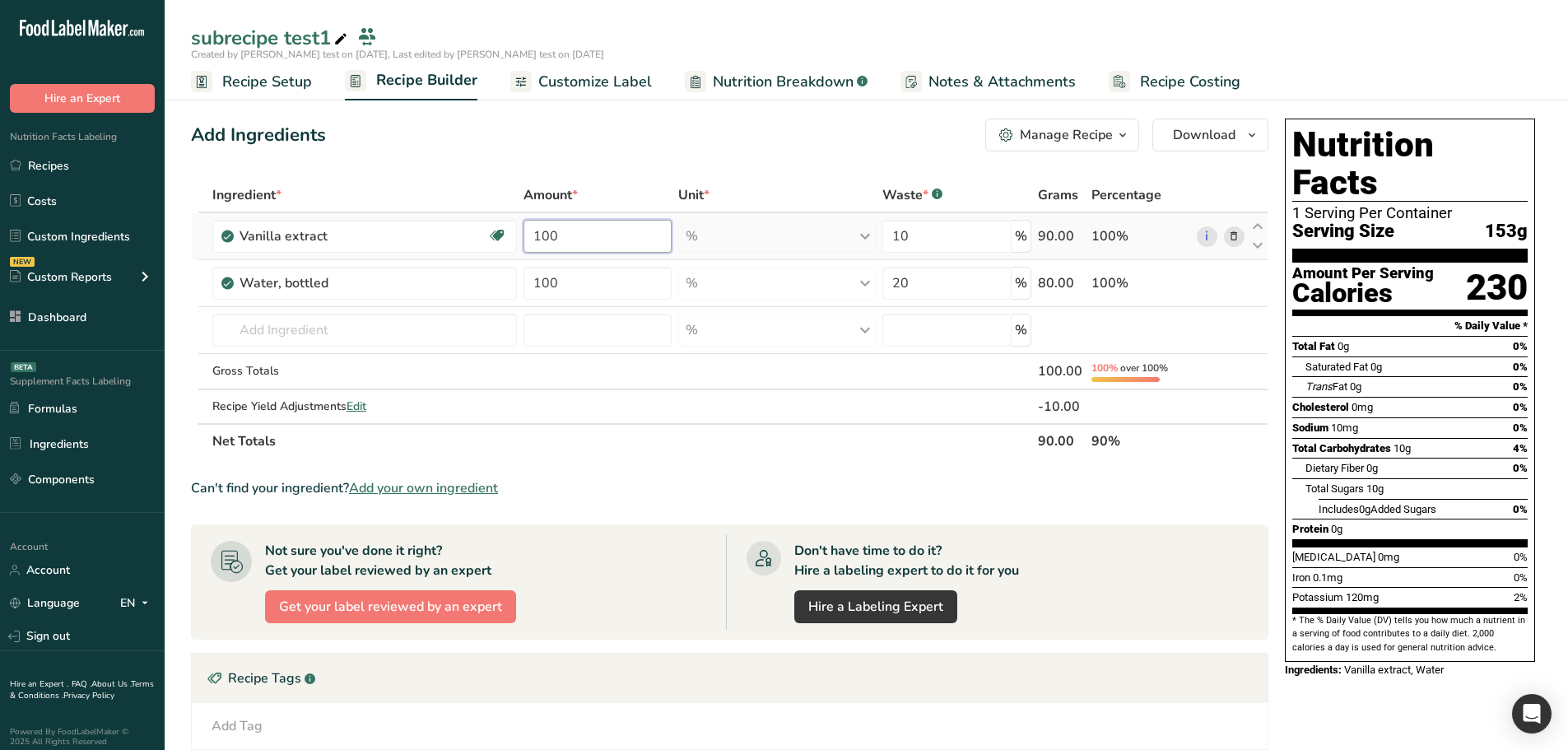
click at [635, 230] on input "100" at bounding box center [597, 236] width 148 height 33
type input "50"
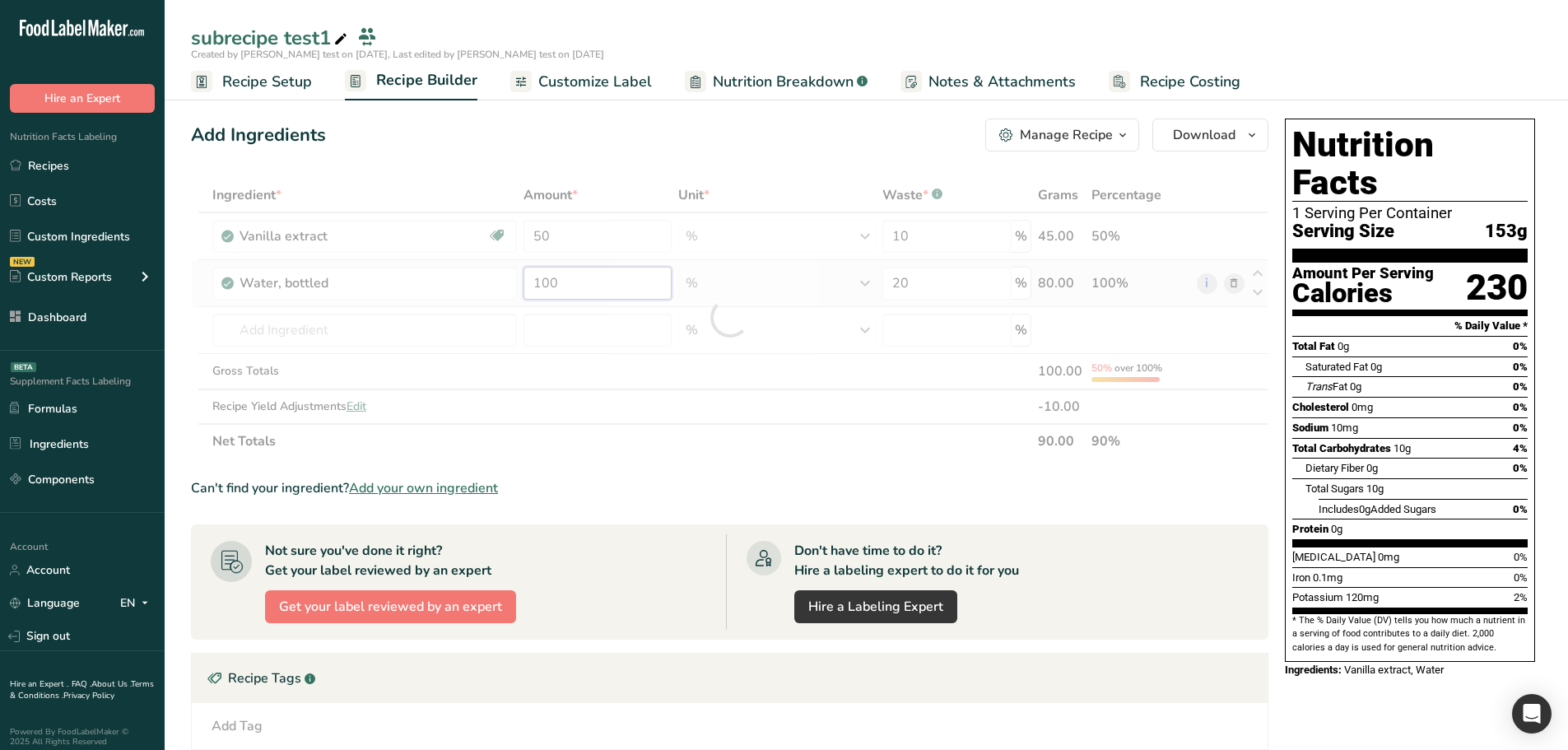
click at [603, 275] on div "Ingredient * Amount * Unit * Waste * .a-a{fill:#347362;}.b-a{fill:#fff;} Grams …" at bounding box center [729, 318] width 1077 height 281
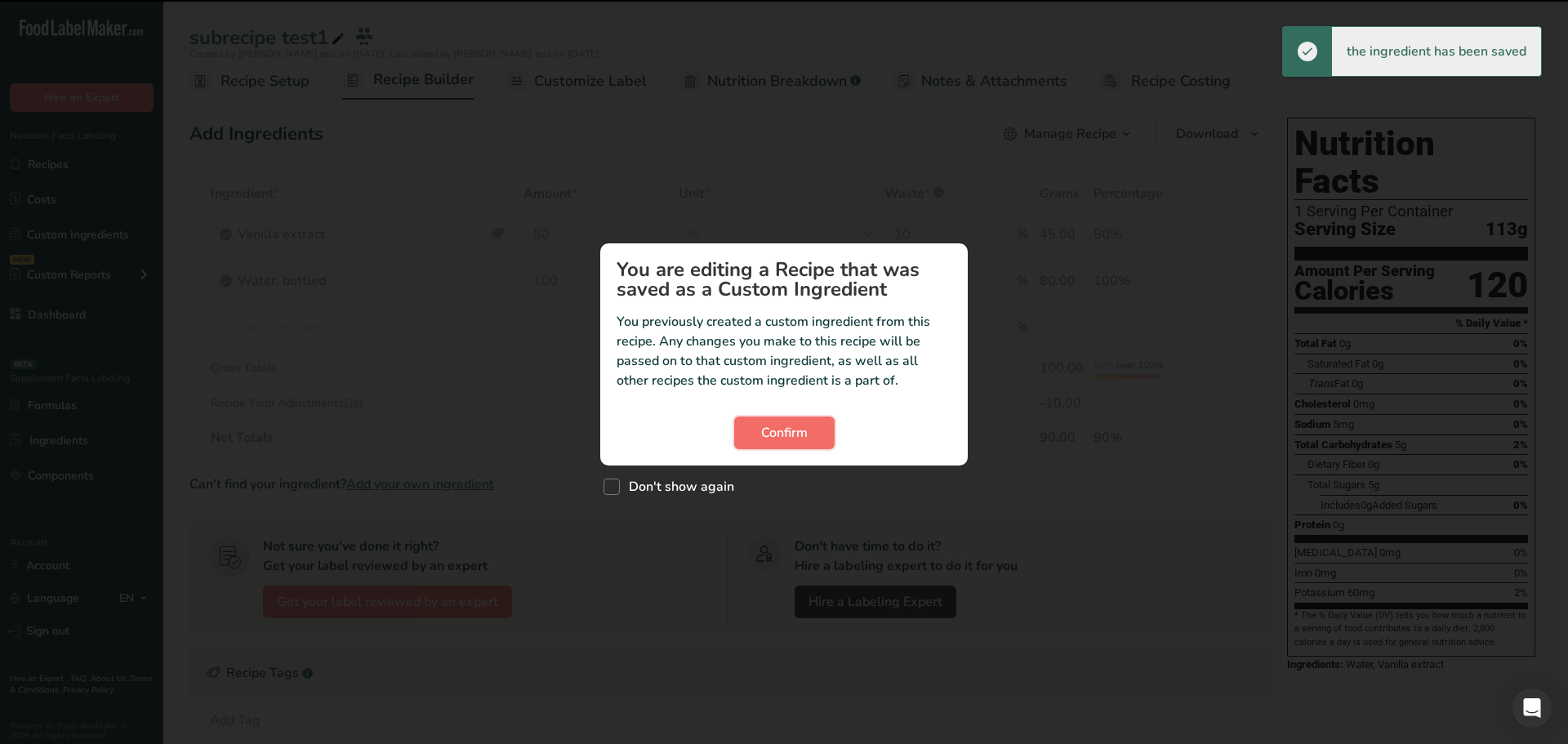
click at [784, 433] on span "Confirm" at bounding box center [784, 432] width 46 height 20
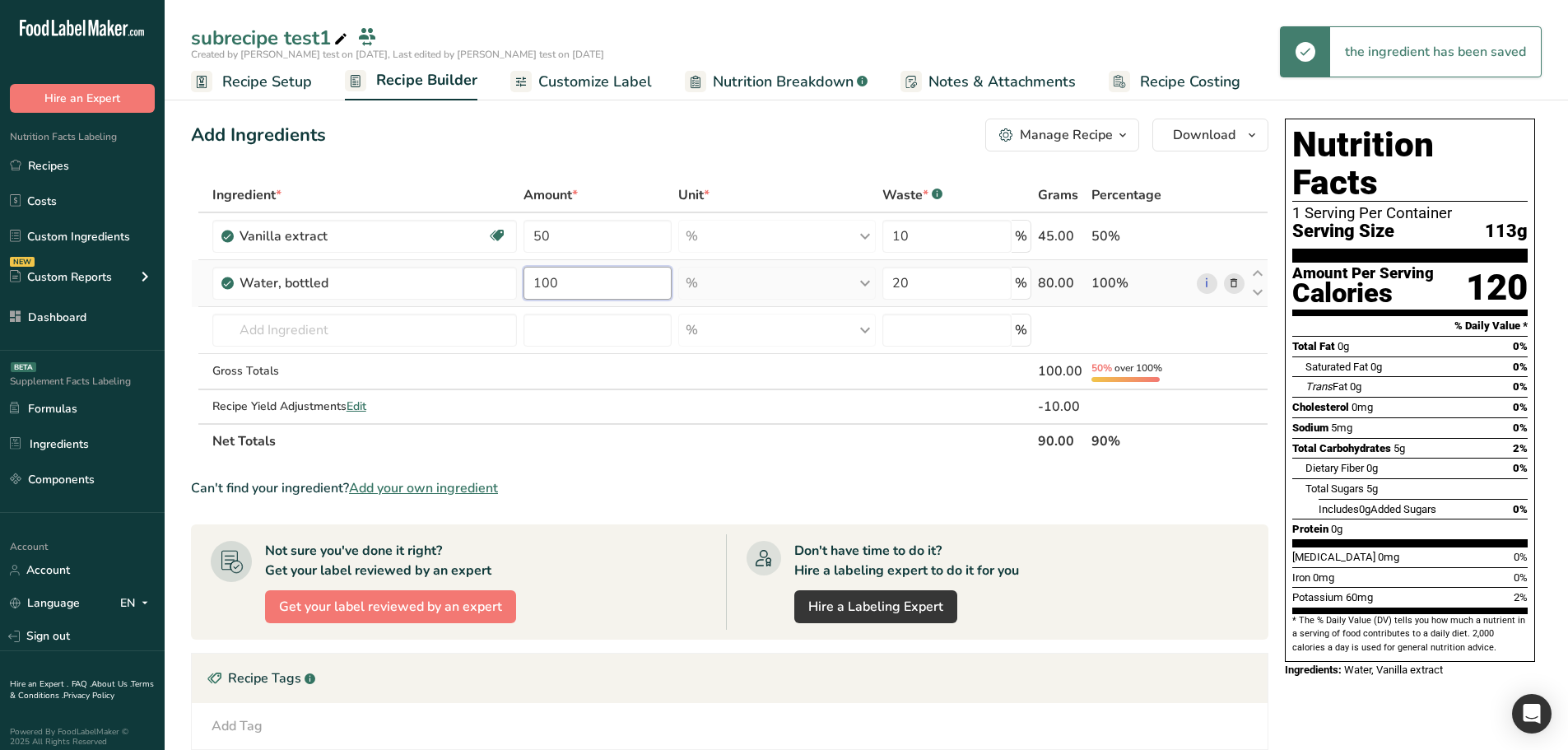
click at [601, 278] on input "100" at bounding box center [597, 283] width 148 height 33
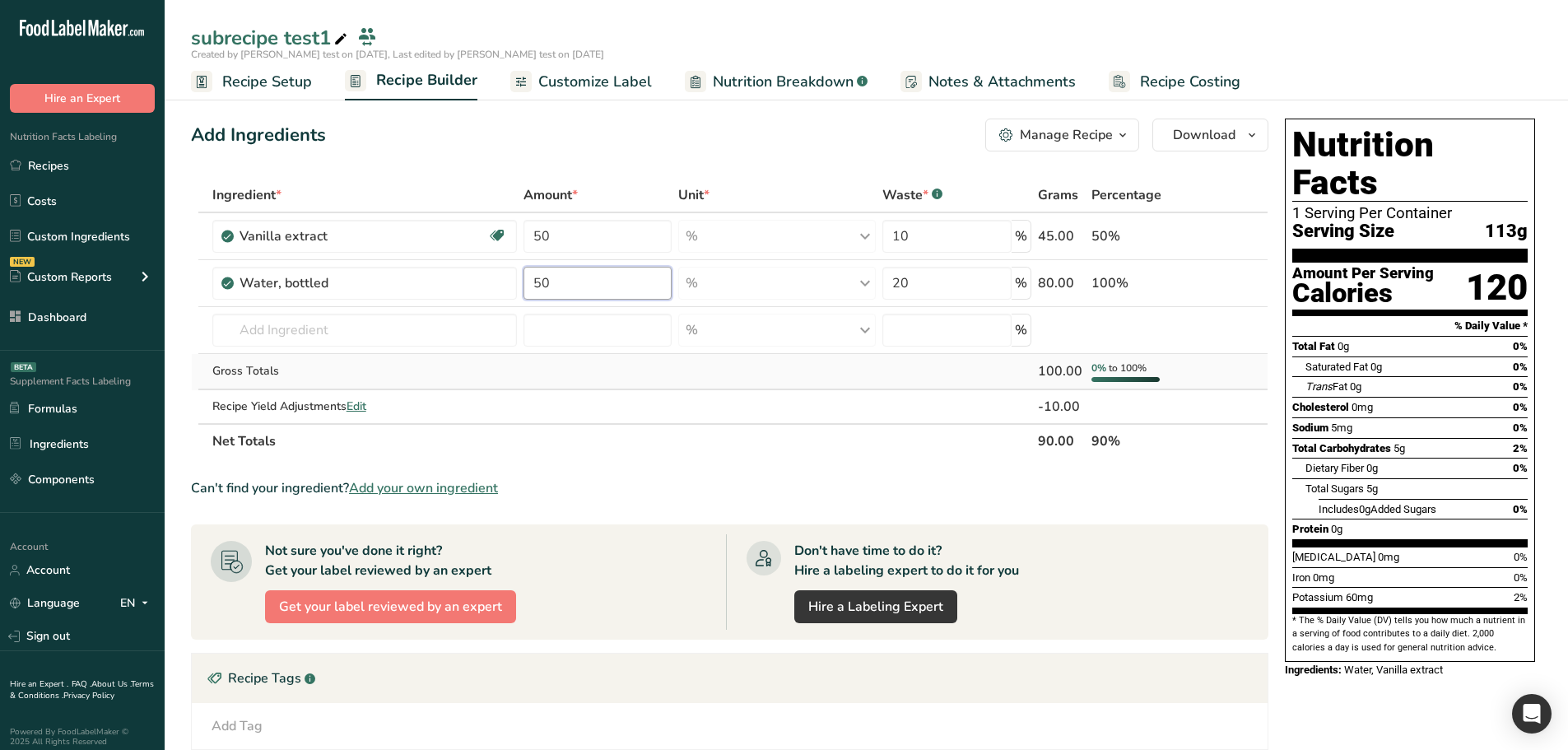
type input "50"
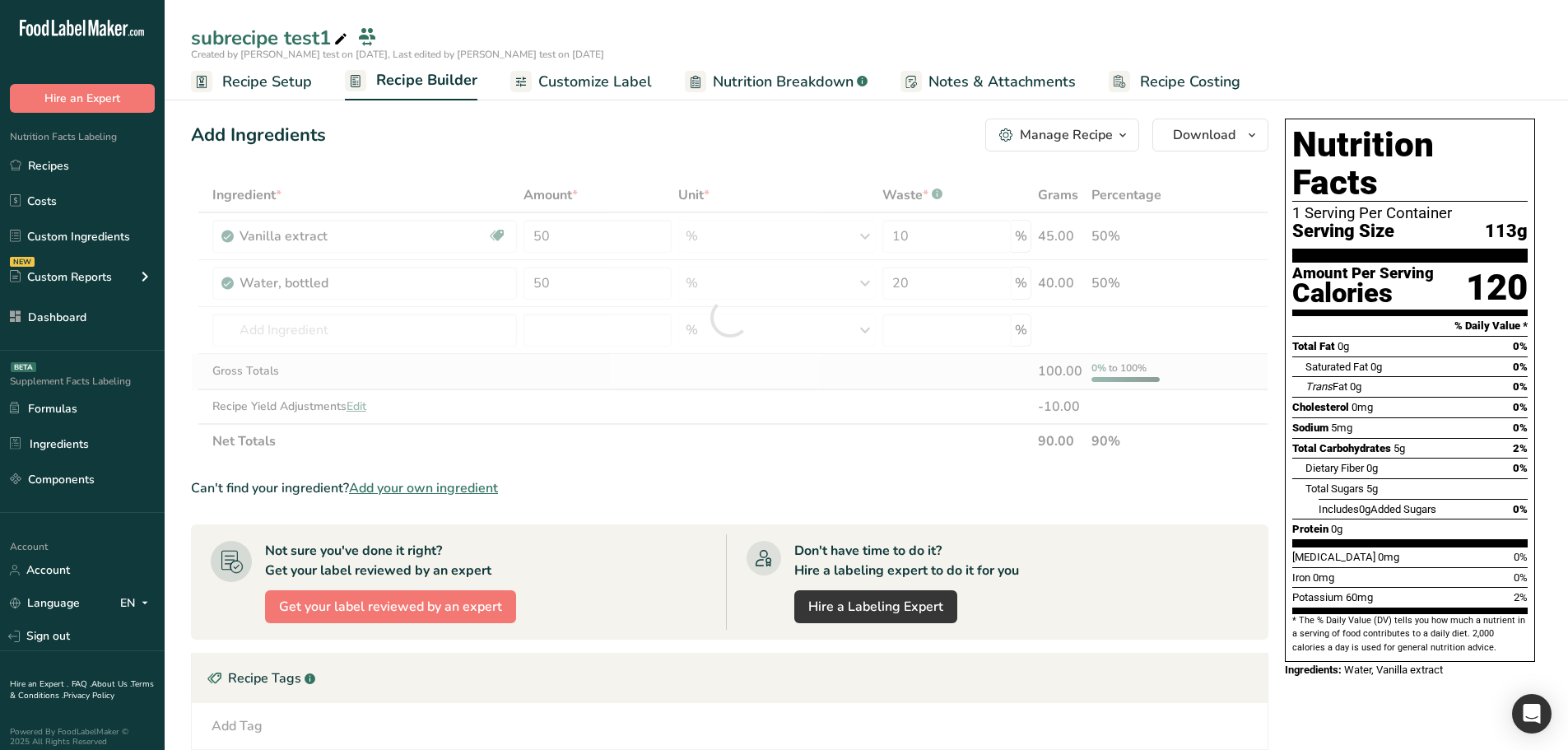
click at [659, 359] on div "Ingredient * Amount * Unit * Waste * .a-a{fill:#347362;}.b-a{fill:#fff;} Grams …" at bounding box center [729, 318] width 1077 height 281
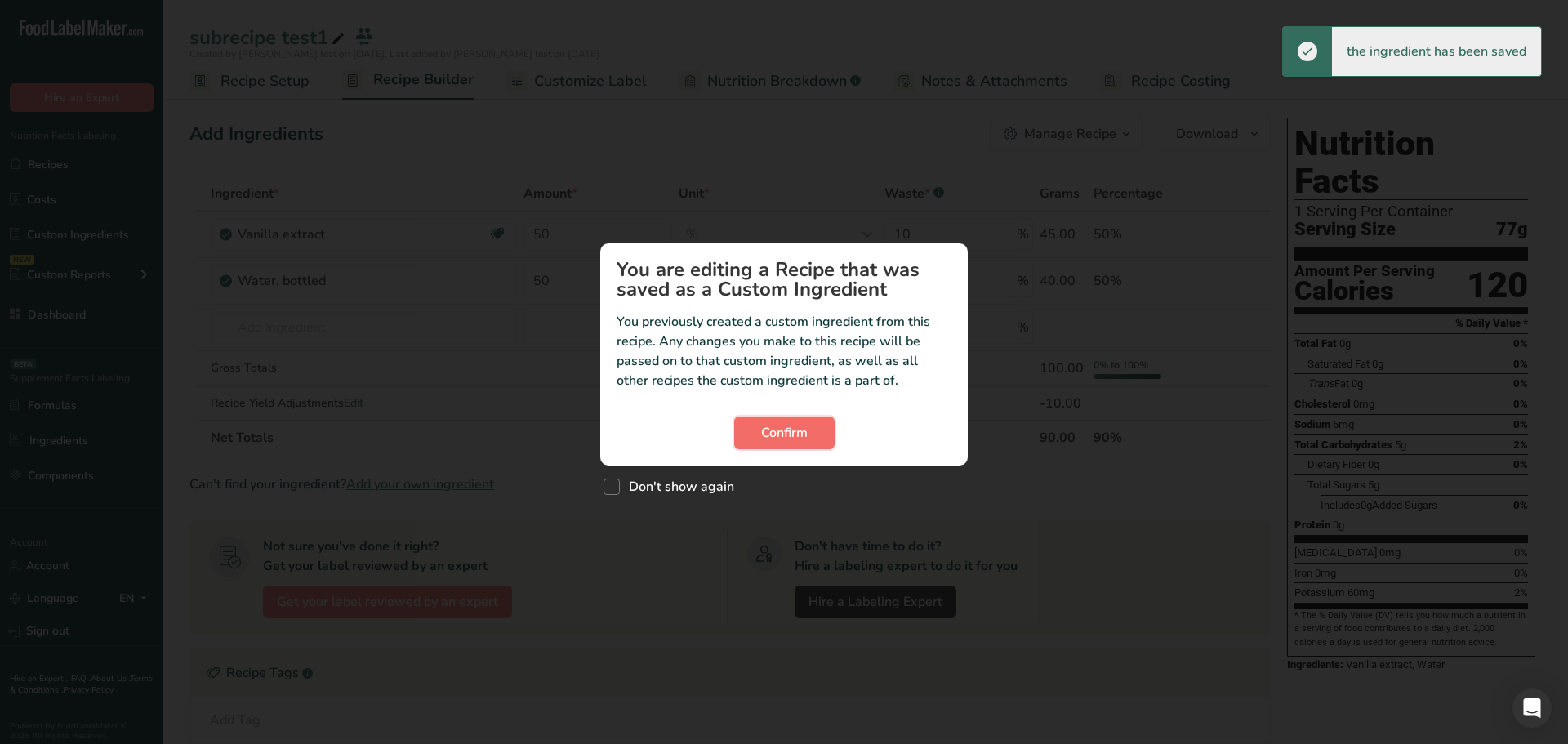
click at [825, 437] on button "Confirm" at bounding box center [784, 432] width 100 height 33
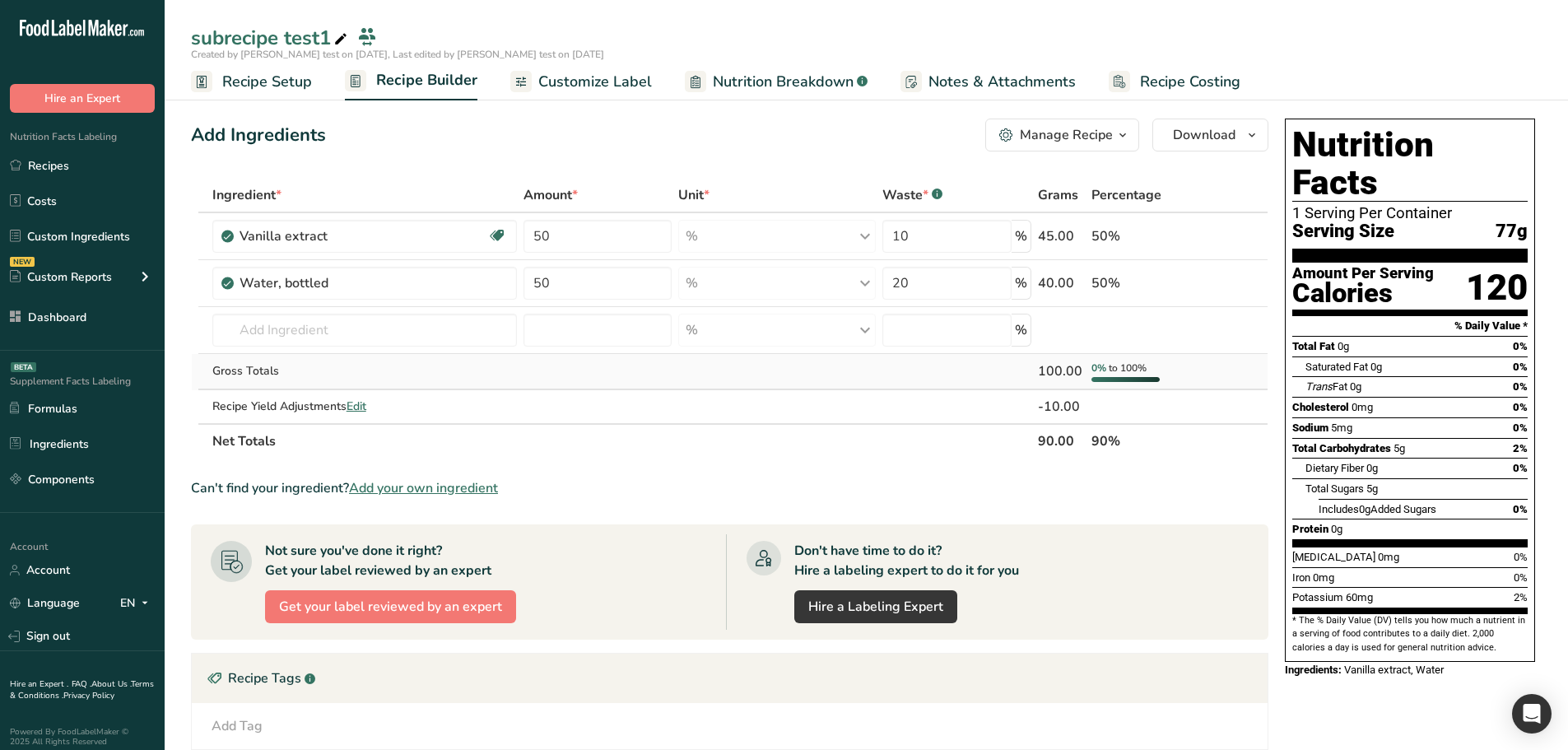
click at [1053, 375] on div "100.00" at bounding box center [1062, 371] width 47 height 20
click at [1044, 437] on th "90.00" at bounding box center [1061, 440] width 53 height 35
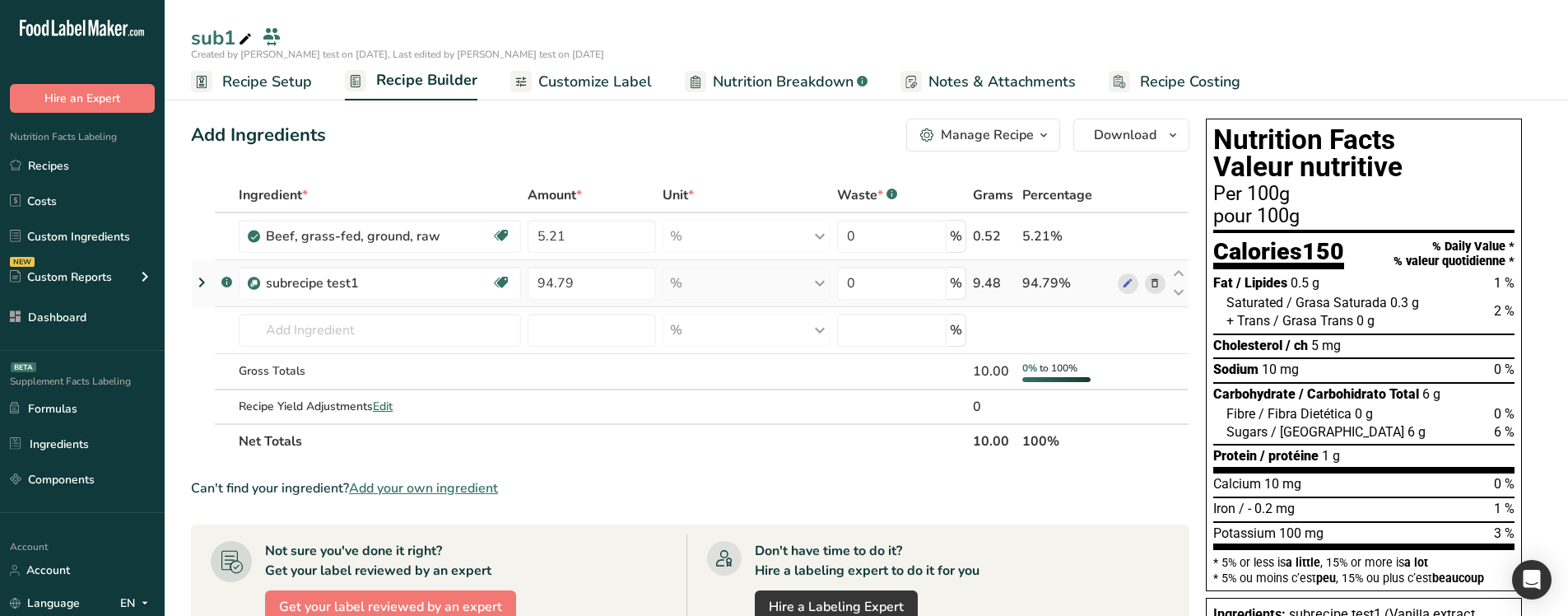
click at [199, 284] on icon at bounding box center [201, 283] width 20 height 30
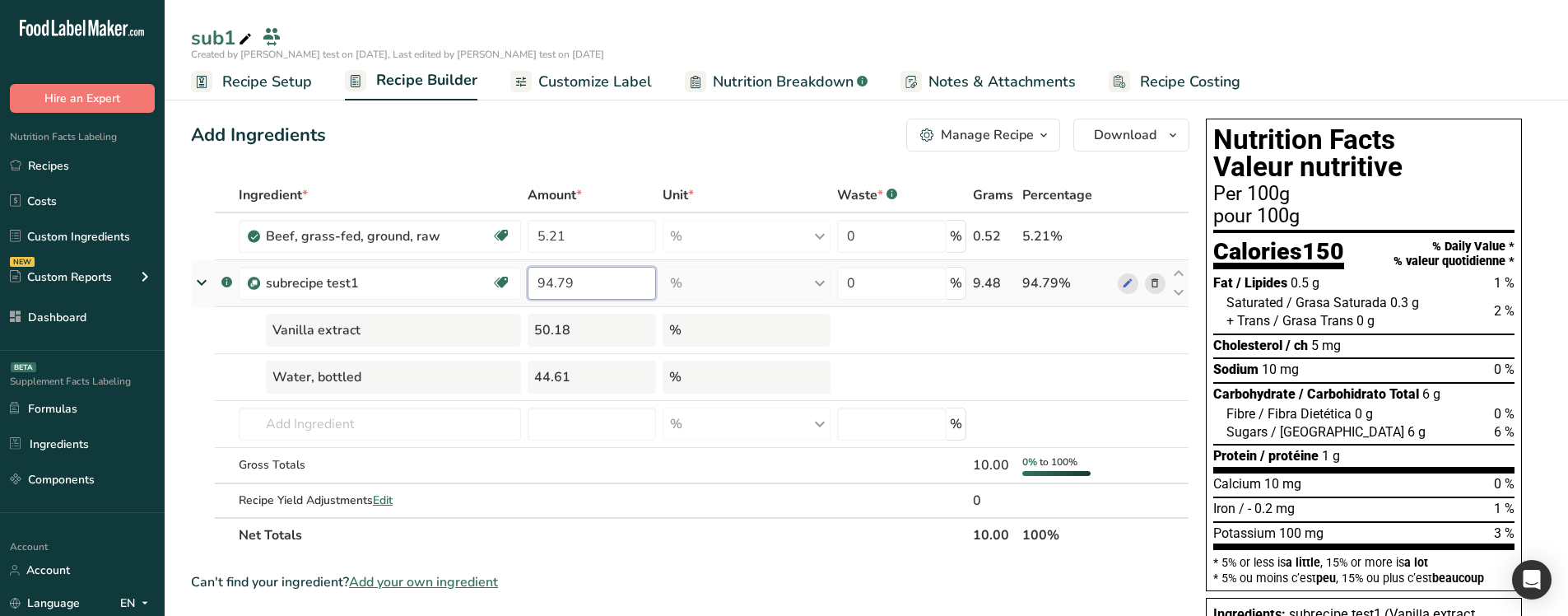
click at [590, 281] on input "94.79" at bounding box center [592, 283] width 128 height 33
type input "100"
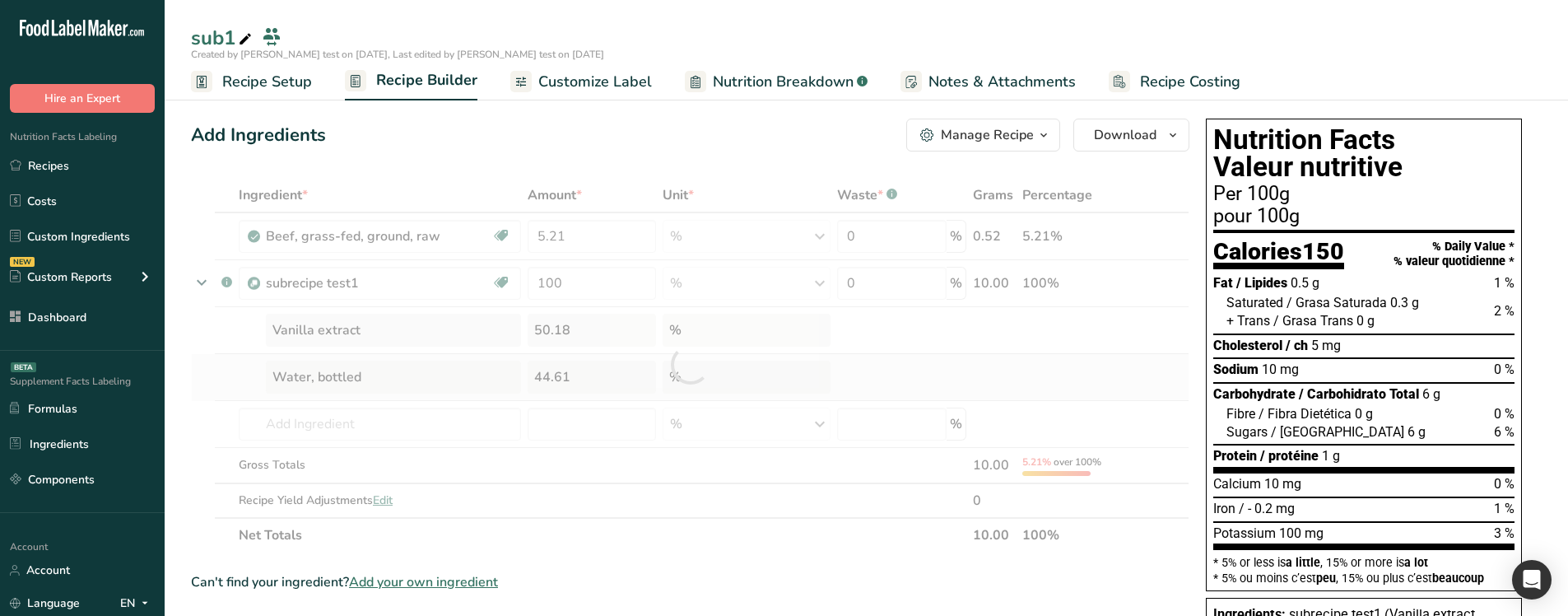
click at [679, 369] on div "Ingredient * Amount * Unit * Waste * .a-a{fill:#347362;}.b-a{fill:#fff;} Grams …" at bounding box center [690, 365] width 999 height 374
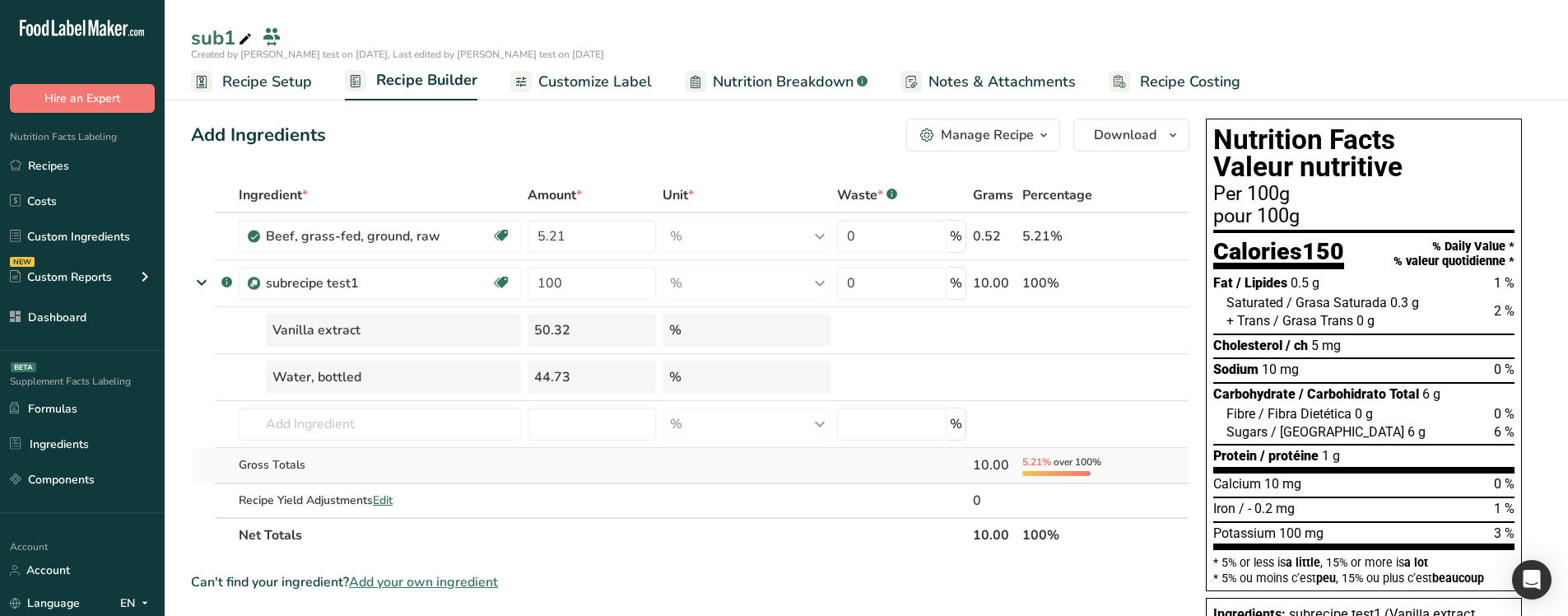
click at [1050, 466] on span "5.21%" at bounding box center [1036, 462] width 29 height 13
click at [982, 467] on div "10.00" at bounding box center [994, 464] width 43 height 20
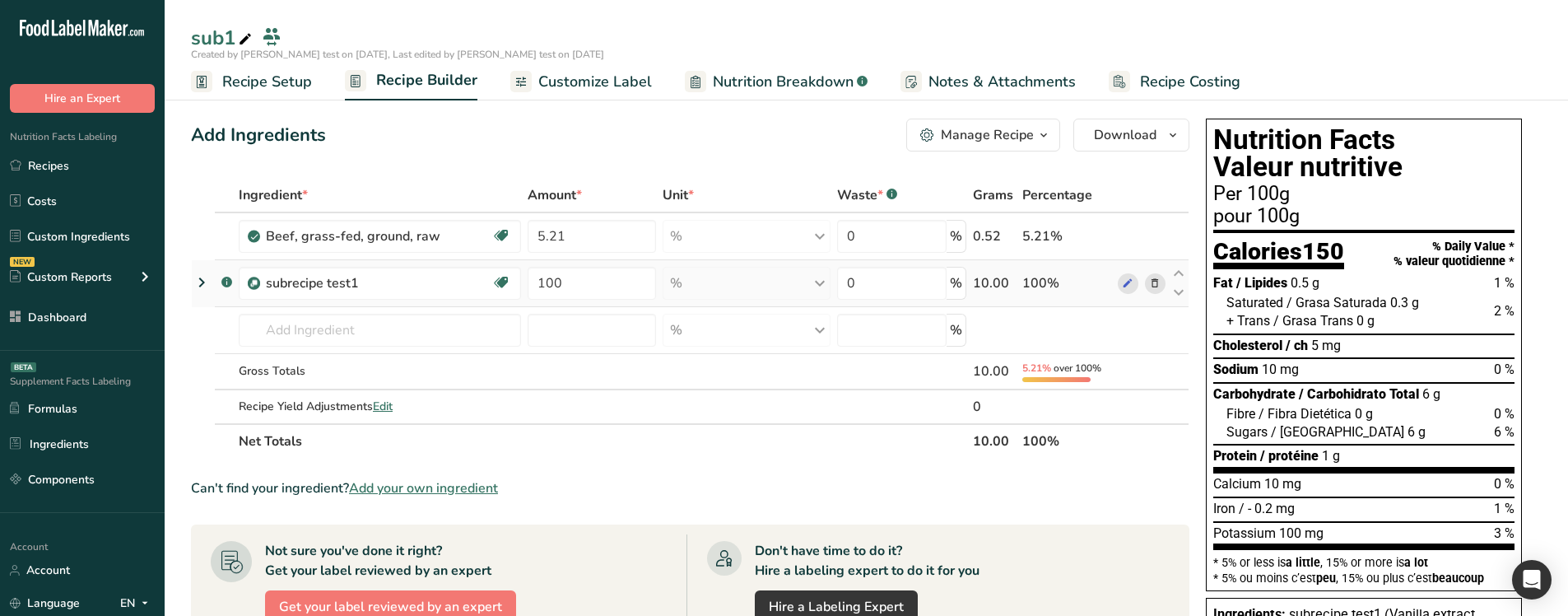
click at [198, 285] on icon at bounding box center [201, 283] width 20 height 30
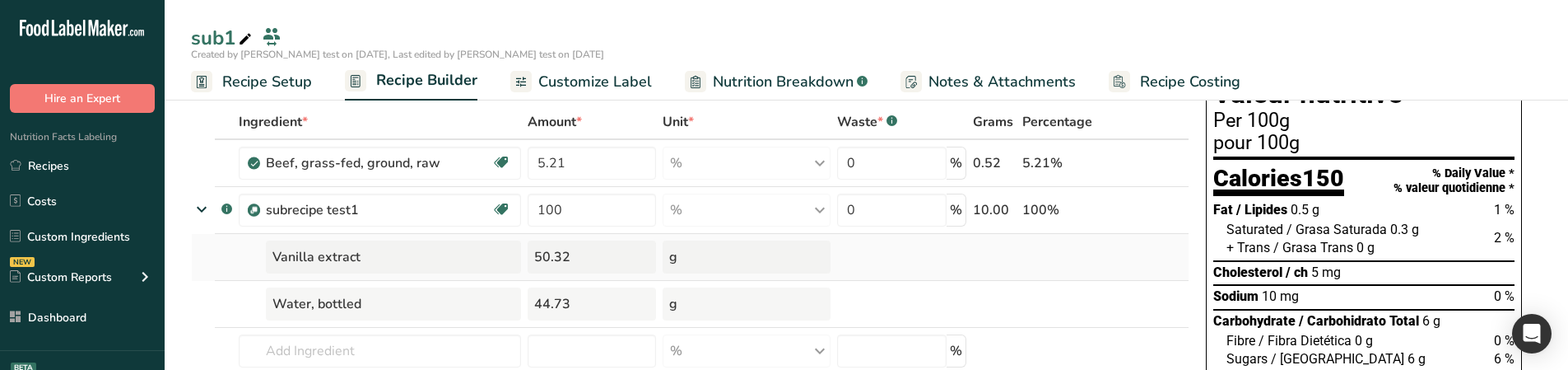
scroll to position [74, 0]
click at [281, 85] on span "Recipe Setup" at bounding box center [267, 82] width 90 height 22
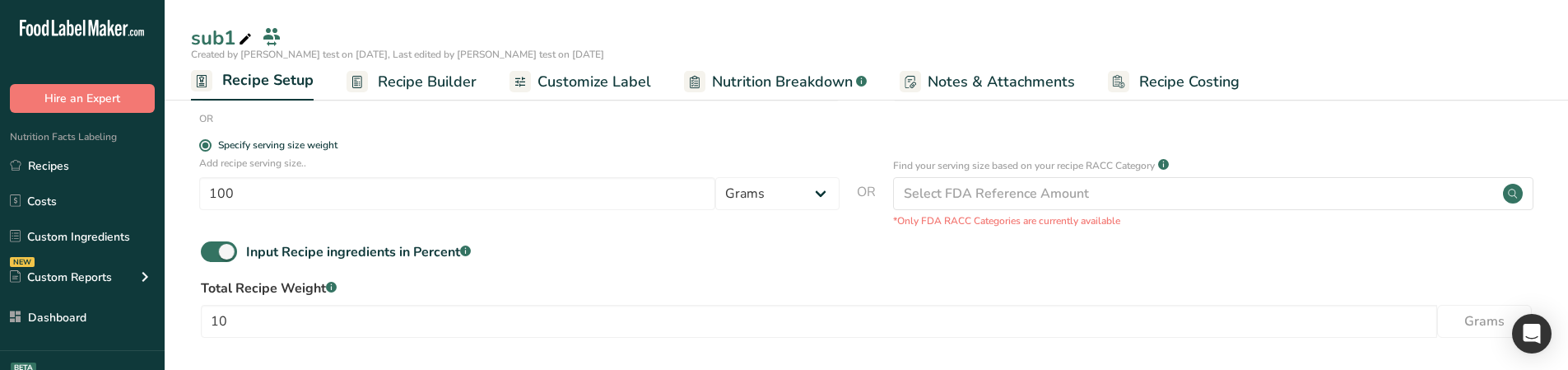
scroll to position [332, 0]
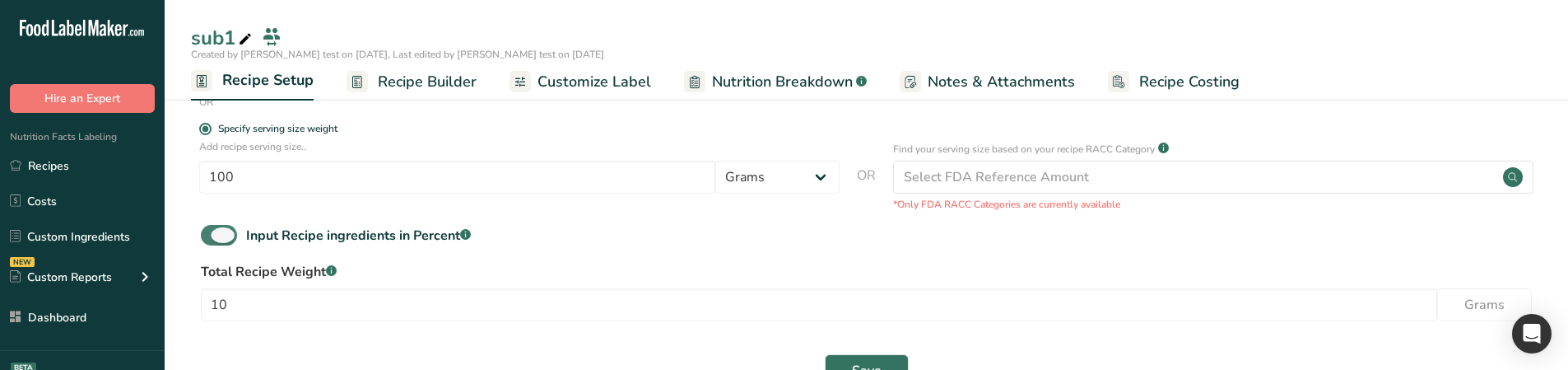
click at [225, 233] on span at bounding box center [219, 235] width 37 height 21
click at [212, 233] on input "Input Recipe ingredients in Percent .a-a{fill:#347362;}.b-a{fill:#fff;}" at bounding box center [206, 234] width 10 height 10
checkbox input "false"
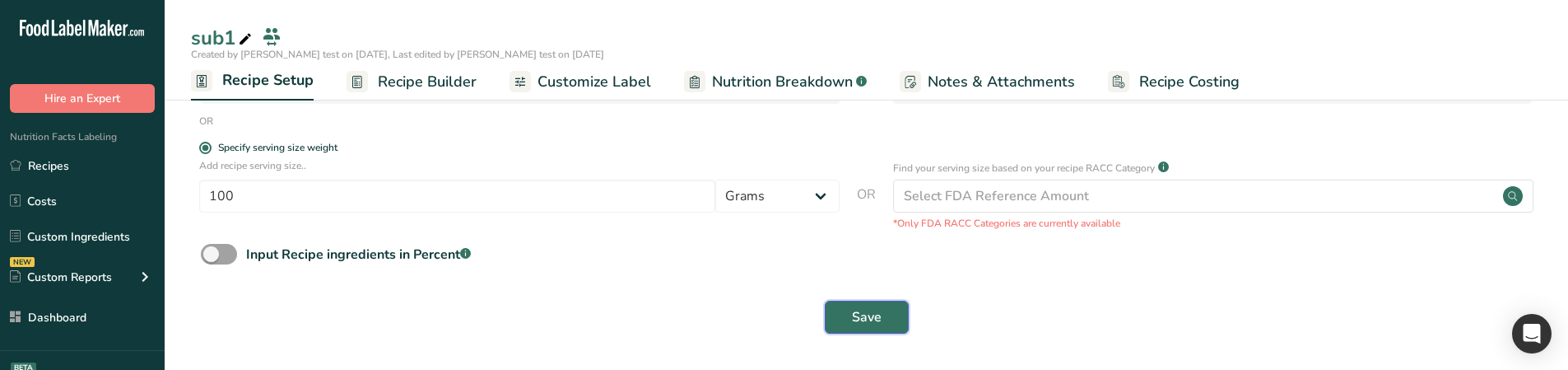
click at [871, 315] on span "Save" at bounding box center [867, 317] width 30 height 20
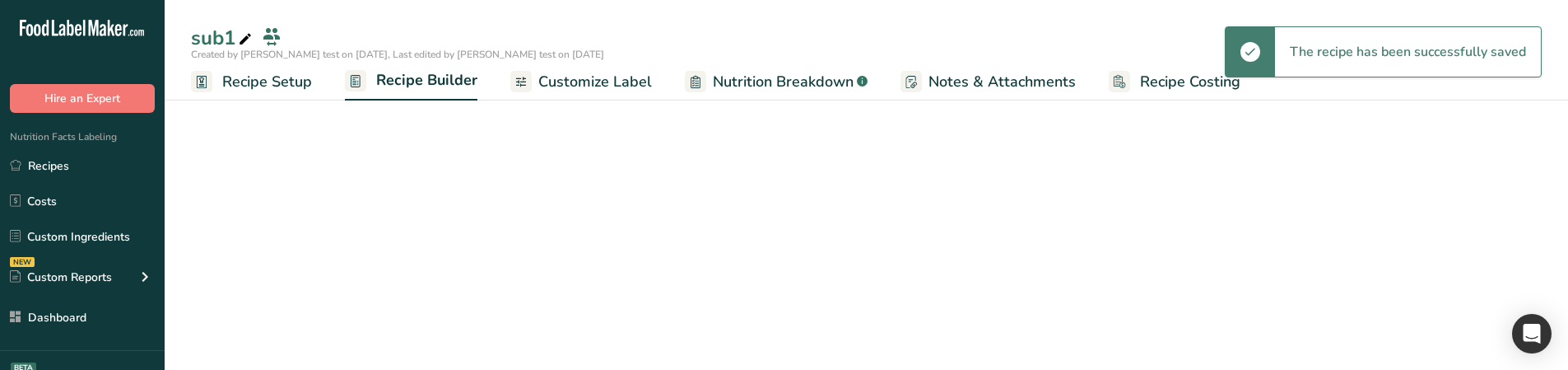
click at [286, 81] on span "Recipe Setup" at bounding box center [267, 82] width 90 height 22
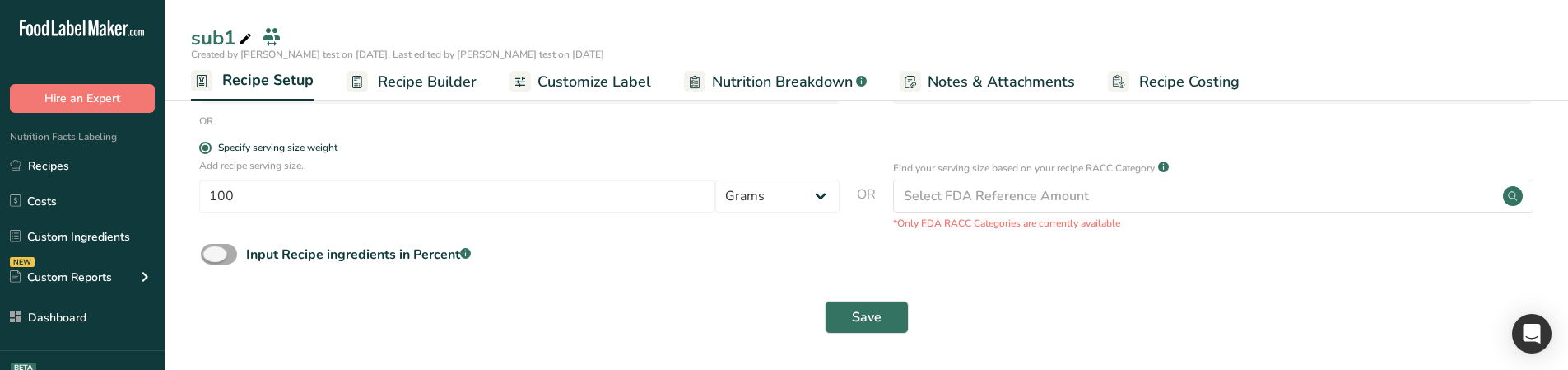
click at [218, 254] on span at bounding box center [219, 254] width 37 height 21
click at [212, 254] on input "Input Recipe ingredients in Percent .a-a{fill:#347362;}.b-a{fill:#fff;}" at bounding box center [206, 254] width 10 height 10
checkbox input "true"
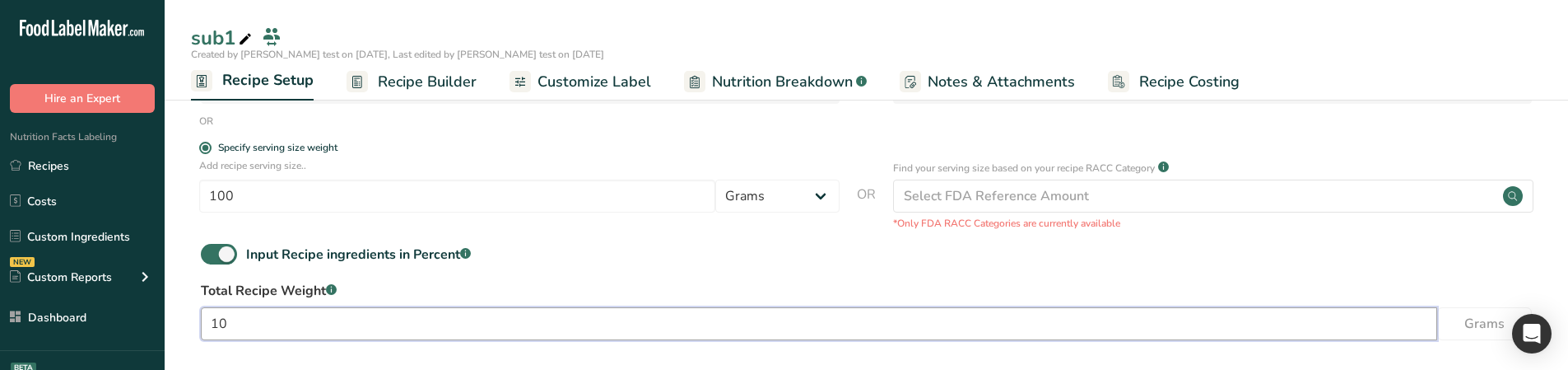
click at [266, 330] on input "10" at bounding box center [819, 323] width 1237 height 33
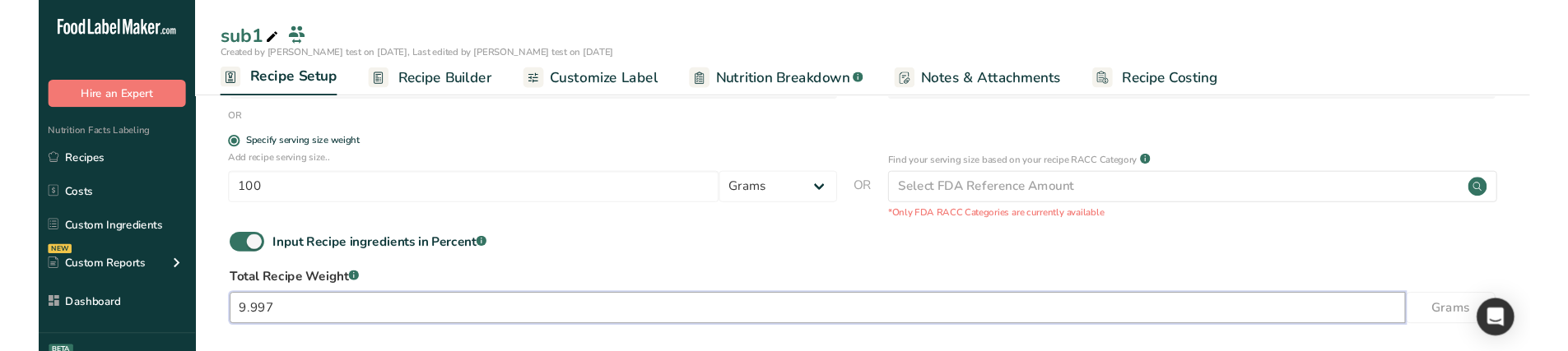
scroll to position [385, 0]
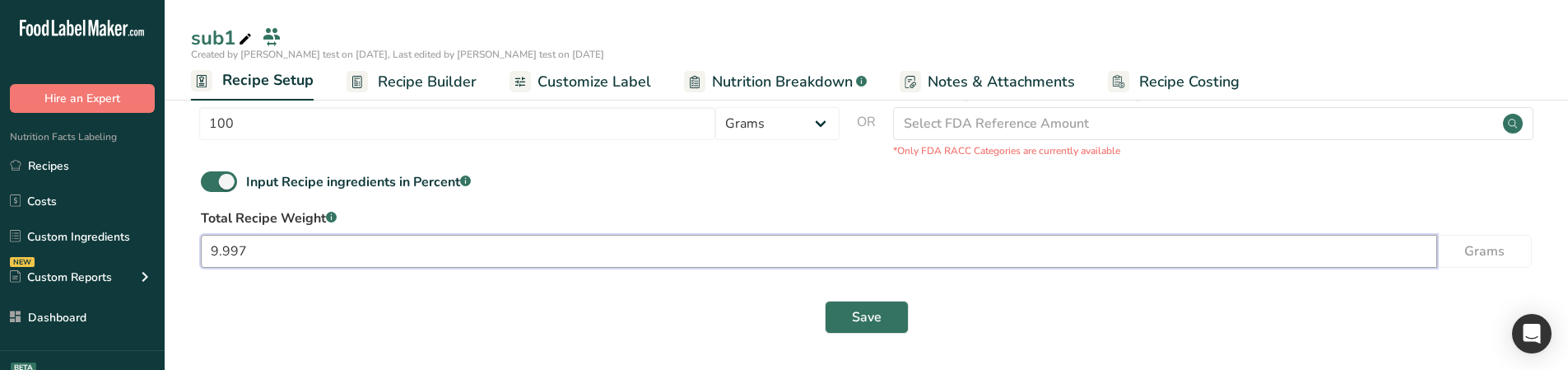
click at [291, 249] on input "9.997" at bounding box center [819, 251] width 1237 height 33
type input "10"
click at [823, 315] on div "Save" at bounding box center [867, 317] width 1331 height 33
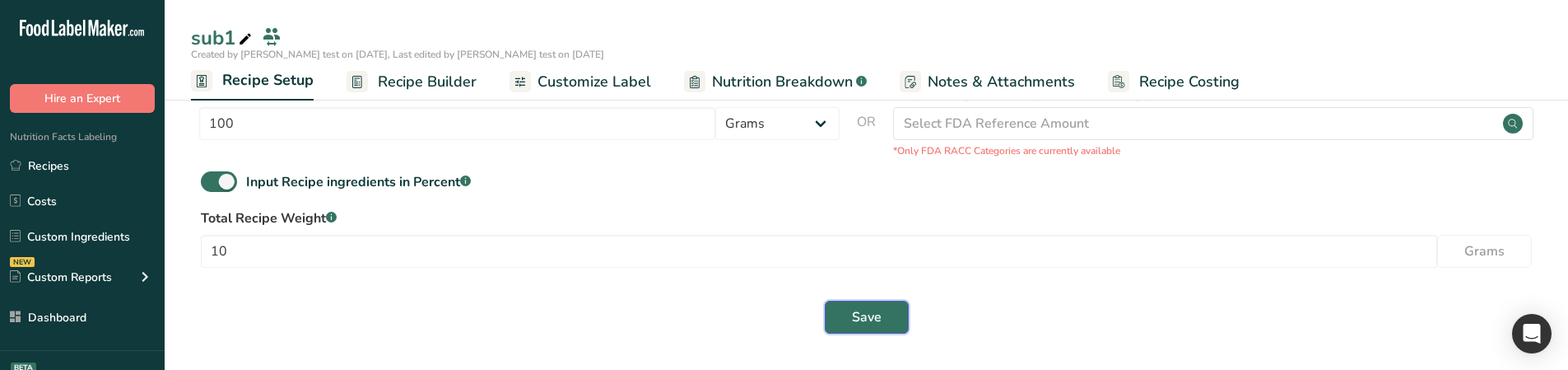
click at [846, 316] on button "Save" at bounding box center [867, 317] width 84 height 33
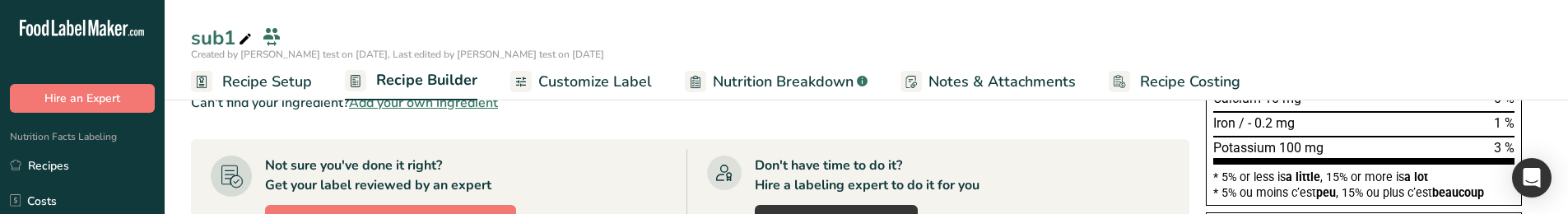
click at [274, 76] on span "Recipe Setup" at bounding box center [267, 82] width 90 height 22
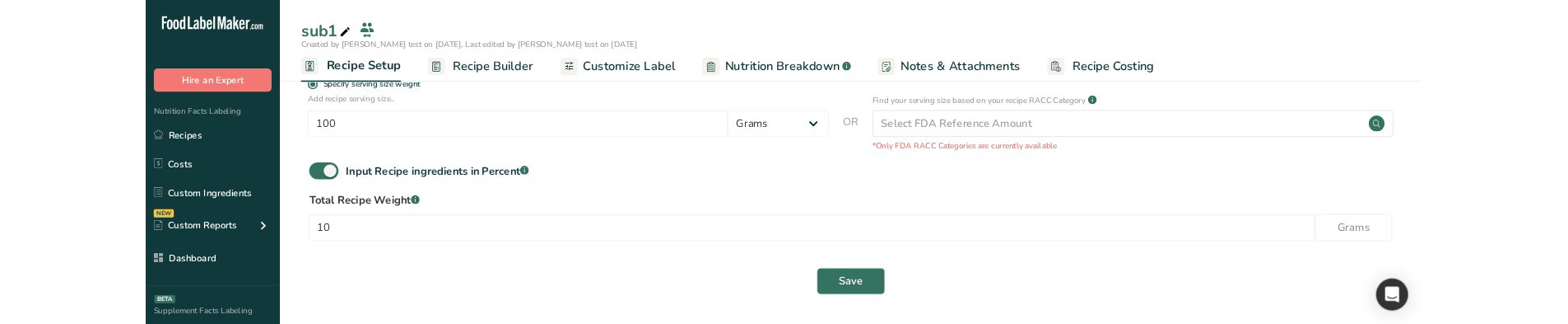
scroll to position [346, 0]
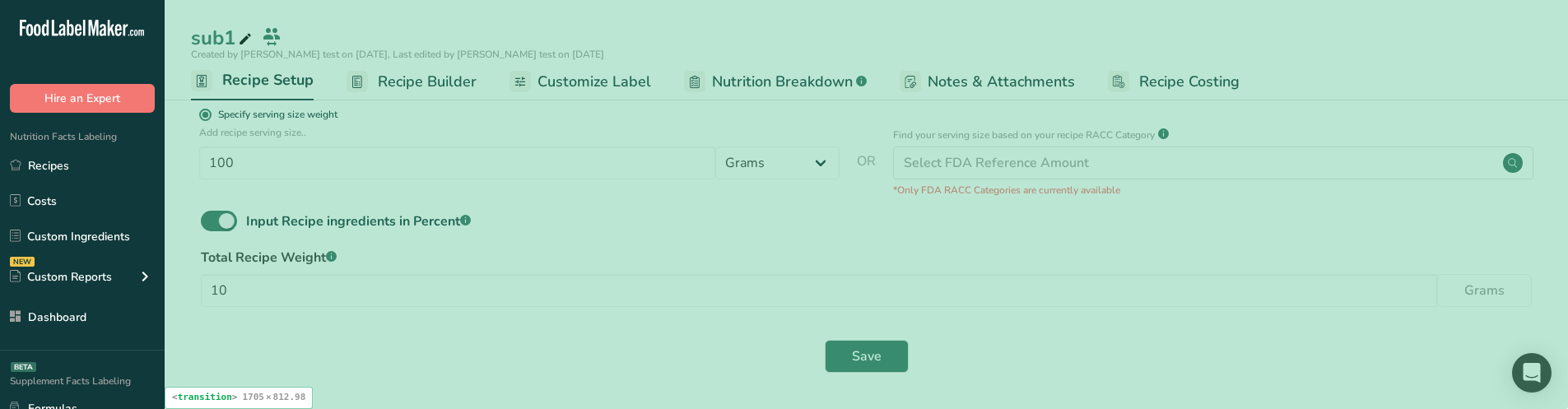
click at [637, 350] on div "Save" at bounding box center [867, 356] width 1331 height 33
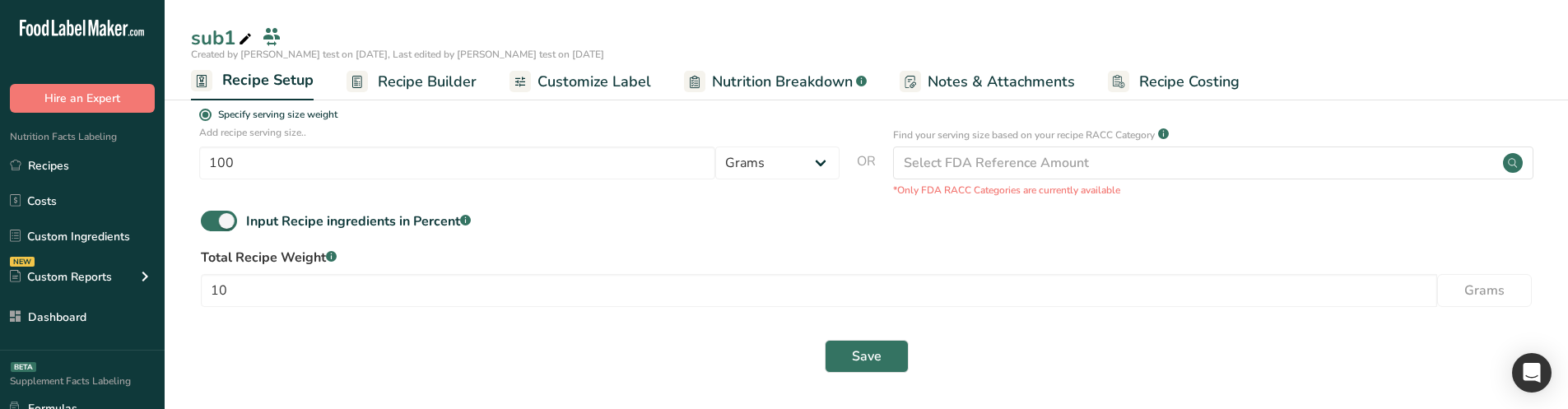
click at [440, 82] on span "Recipe Builder" at bounding box center [428, 82] width 99 height 22
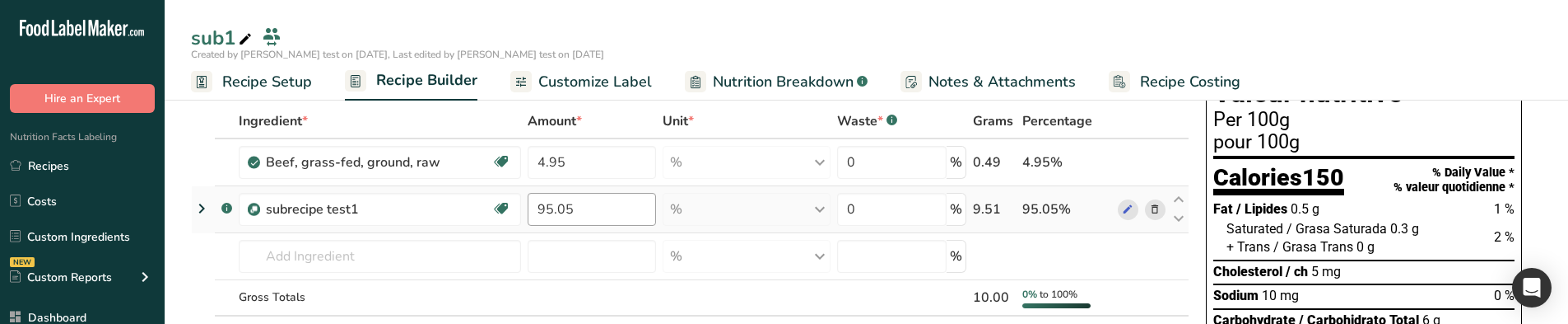
scroll to position [71, 0]
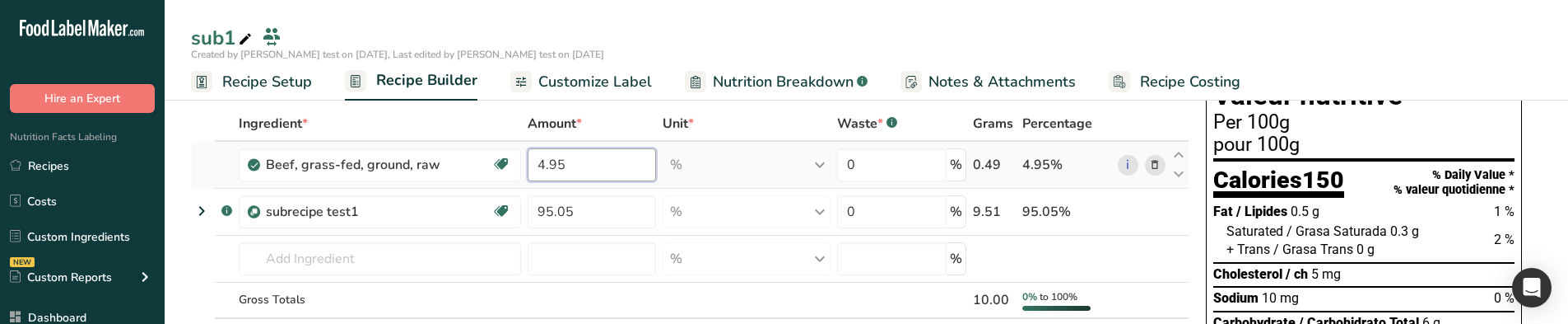
click at [555, 167] on input "4.95" at bounding box center [592, 164] width 128 height 33
type input "3"
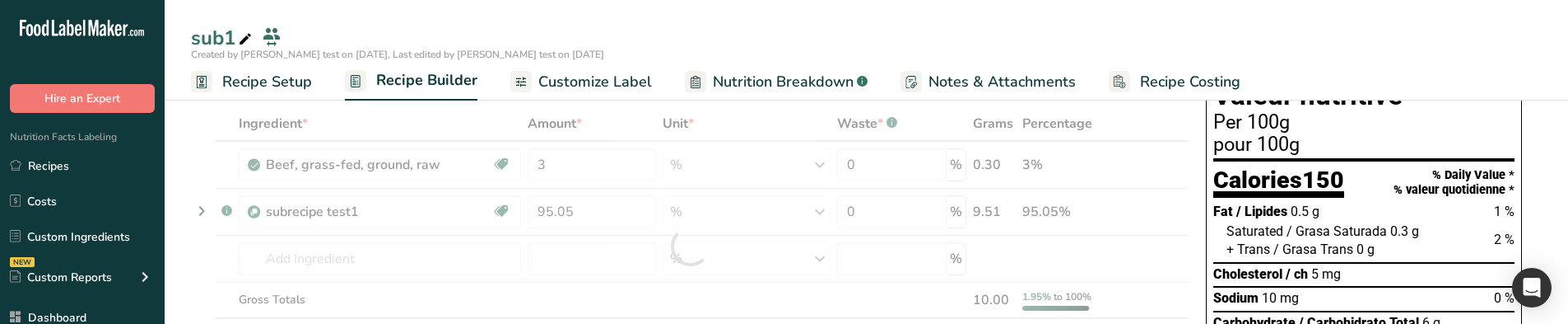
click at [482, 122] on div "Ingredient * Amount * Unit * Waste * .a-a{fill:#347362;}.b-a{fill:#fff;} Grams …" at bounding box center [690, 246] width 999 height 281
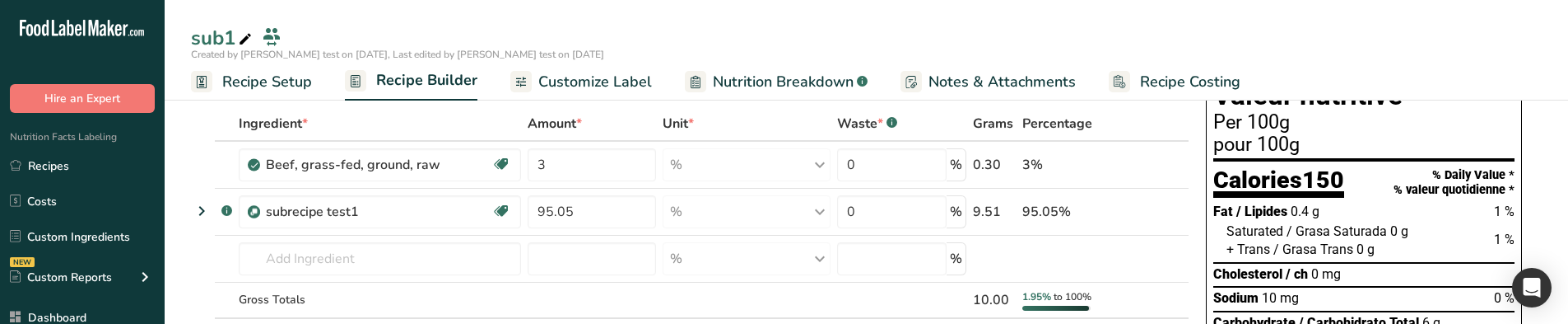
click at [261, 90] on span "Recipe Setup" at bounding box center [267, 82] width 90 height 22
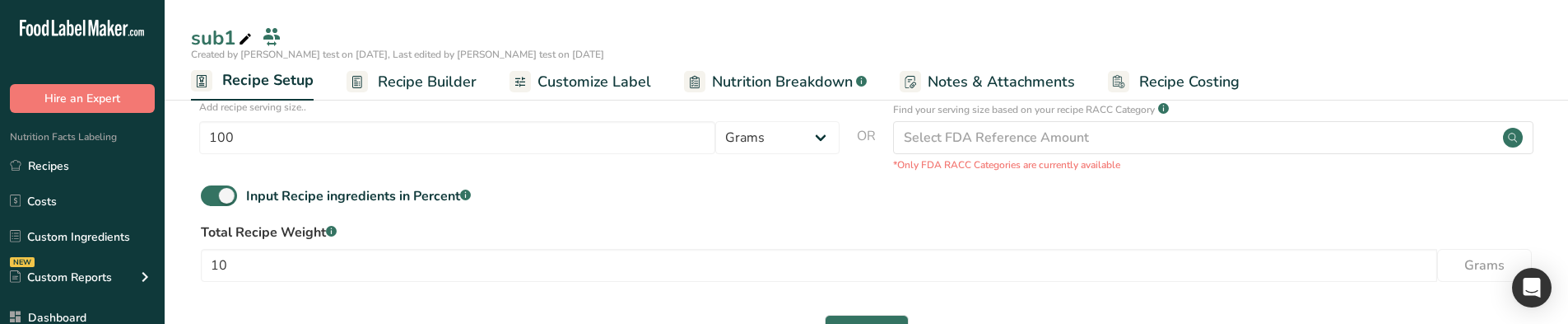
scroll to position [432, 0]
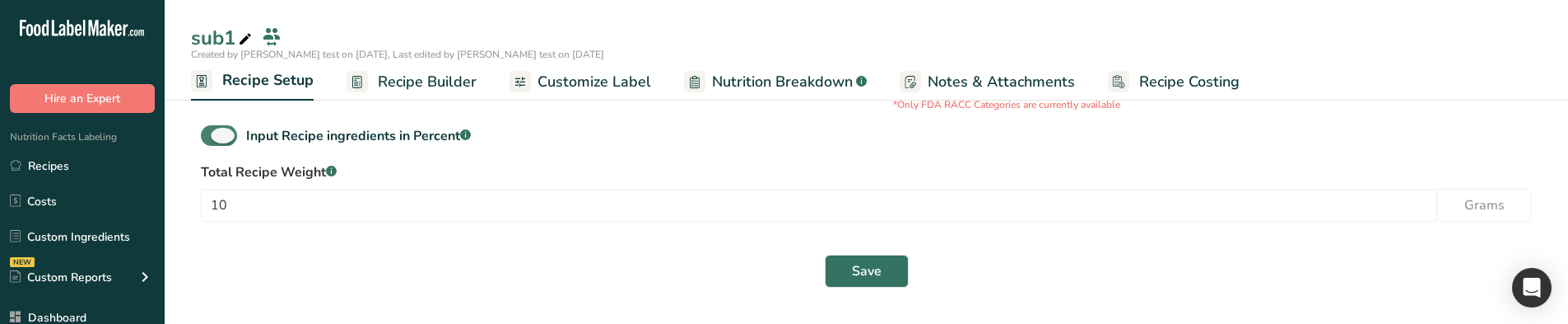
click at [228, 140] on span at bounding box center [219, 136] width 37 height 21
click at [212, 140] on input "Input Recipe ingredients in Percent .a-a{fill:#347362;}.b-a{fill:#fff;}" at bounding box center [206, 135] width 10 height 10
checkbox input "false"
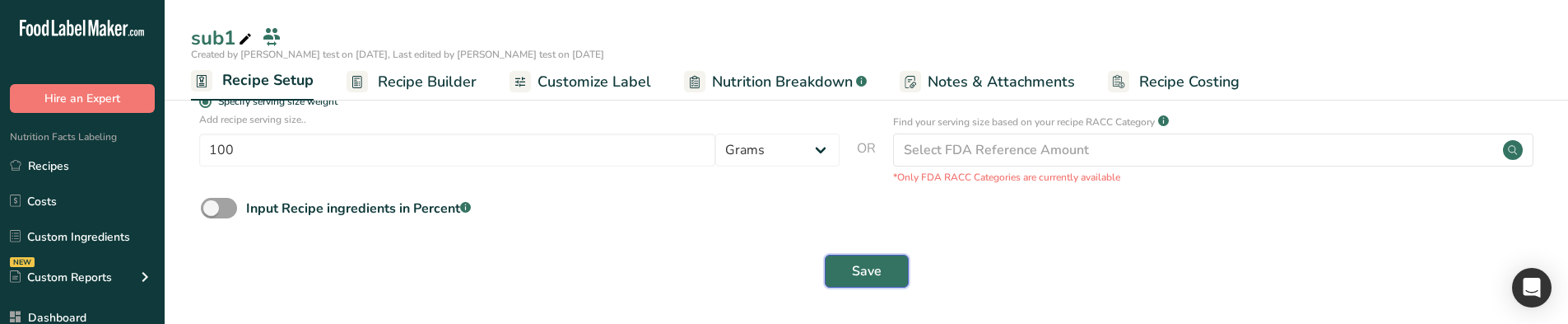
click at [884, 275] on button "Save" at bounding box center [867, 271] width 84 height 33
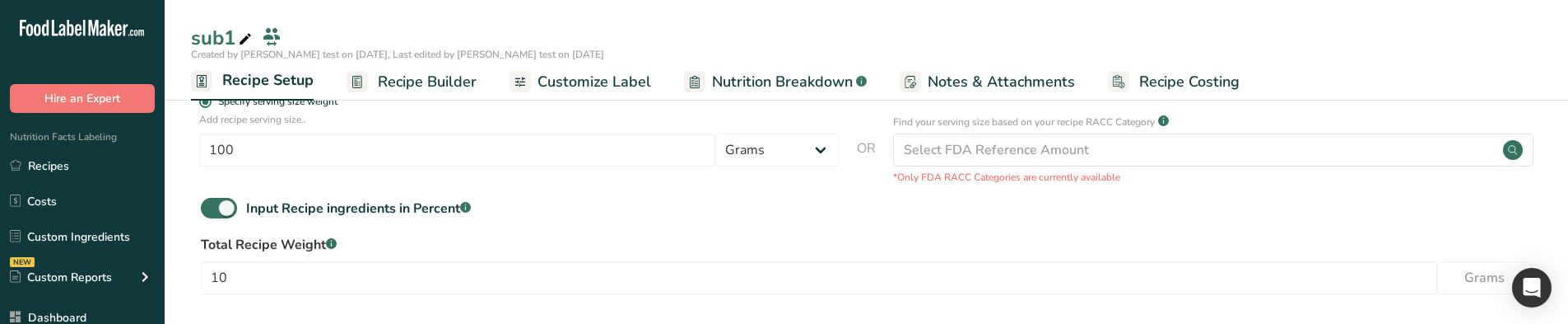
scroll to position [432, 0]
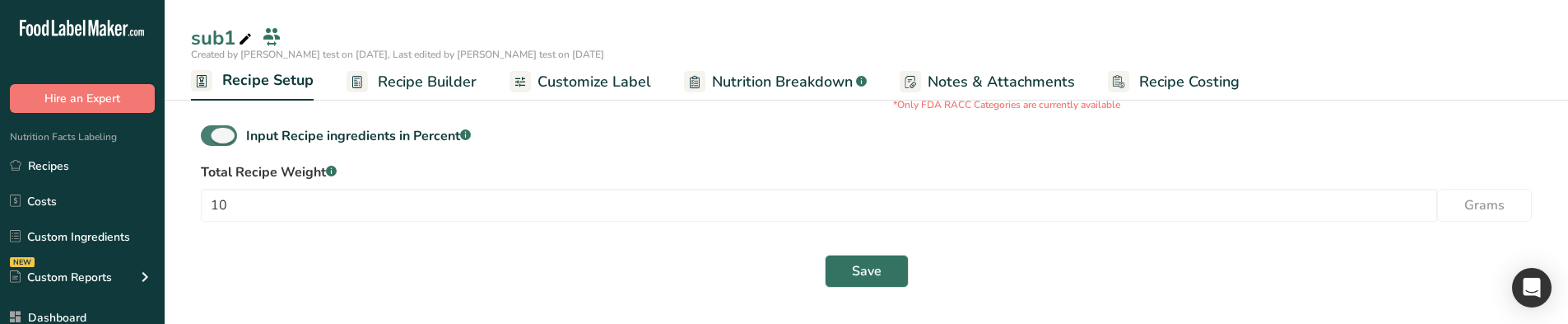
click at [218, 135] on span at bounding box center [219, 136] width 37 height 21
click at [212, 135] on input "Input Recipe ingredients in Percent .a-a{fill:#347362;}.b-a{fill:#fff;}" at bounding box center [206, 135] width 10 height 10
checkbox input "false"
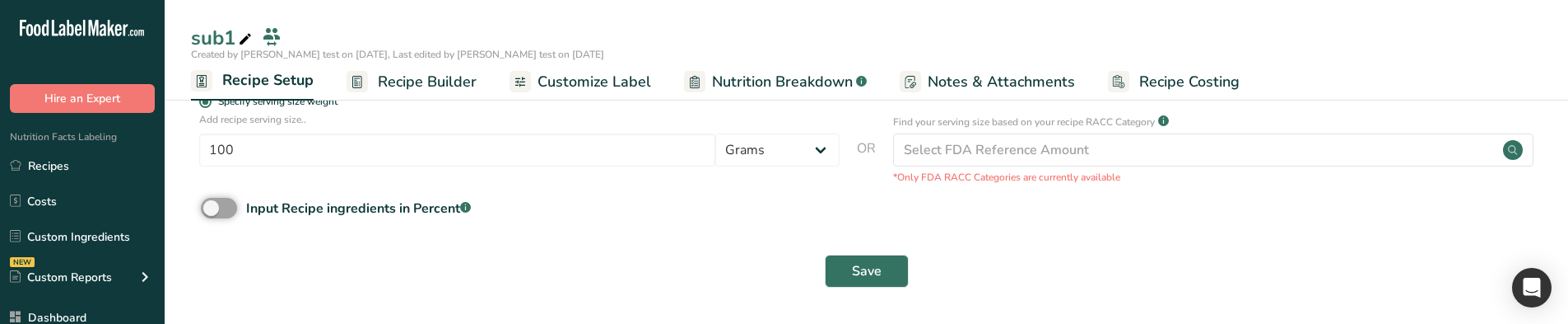
scroll to position [359, 0]
click at [884, 275] on button "Save" at bounding box center [867, 271] width 84 height 33
click at [222, 201] on span at bounding box center [219, 208] width 37 height 21
click at [212, 202] on input "Input Recipe ingredients in Percent .a-a{fill:#347362;}.b-a{fill:#fff;}" at bounding box center [206, 207] width 10 height 10
checkbox input "true"
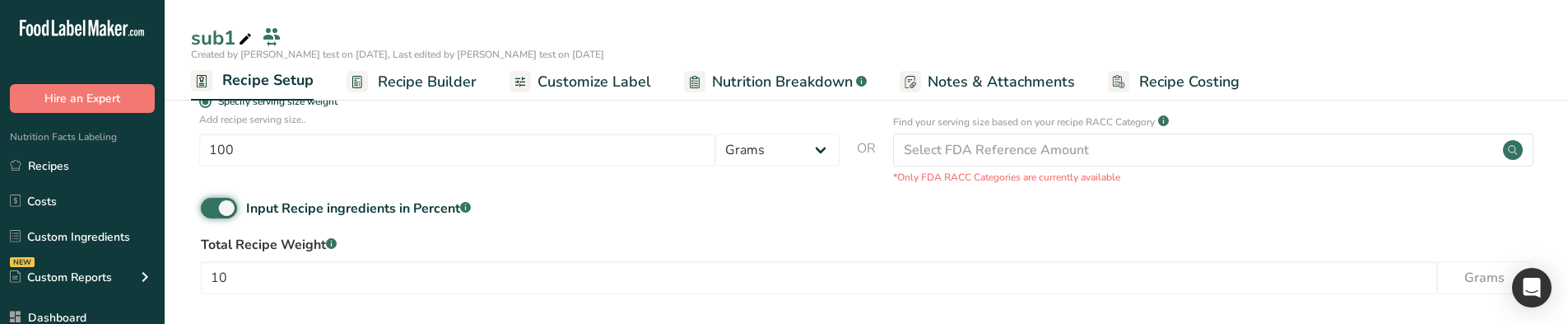
scroll to position [432, 0]
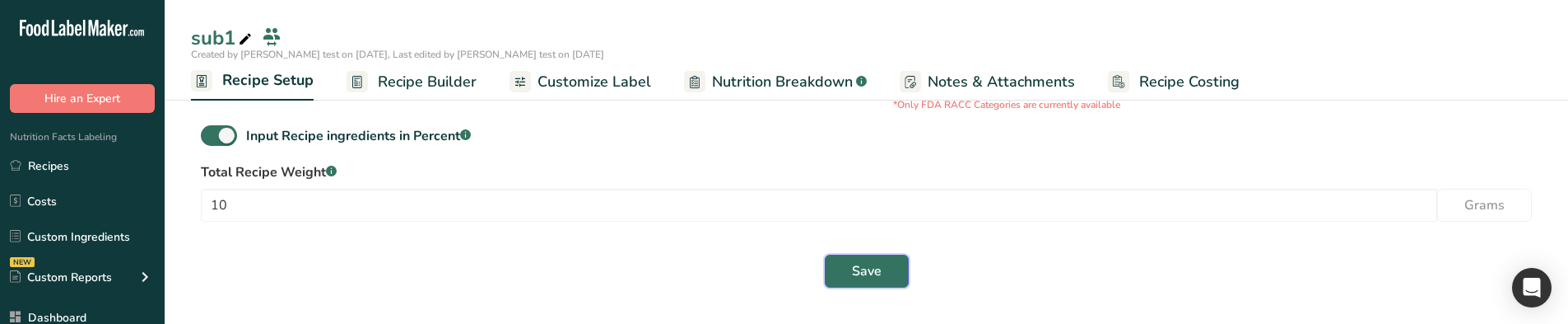
click at [848, 270] on button "Save" at bounding box center [867, 271] width 84 height 33
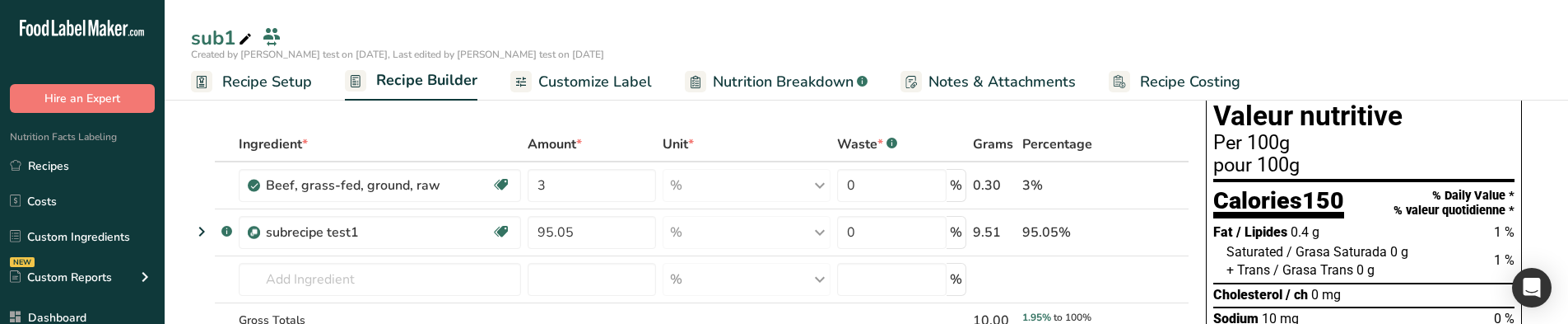
scroll to position [51, 0]
click at [274, 83] on span "Recipe Setup" at bounding box center [267, 82] width 90 height 22
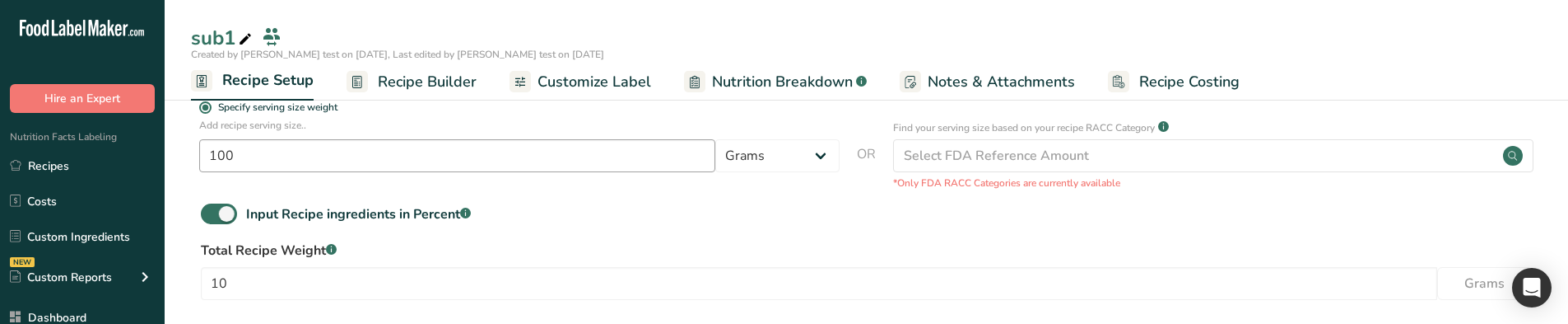
scroll to position [354, 0]
click at [216, 211] on span at bounding box center [219, 213] width 37 height 21
click at [212, 211] on input "Input Recipe ingredients in Percent .a-a{fill:#347362;}.b-a{fill:#fff;}" at bounding box center [206, 213] width 10 height 10
checkbox input "false"
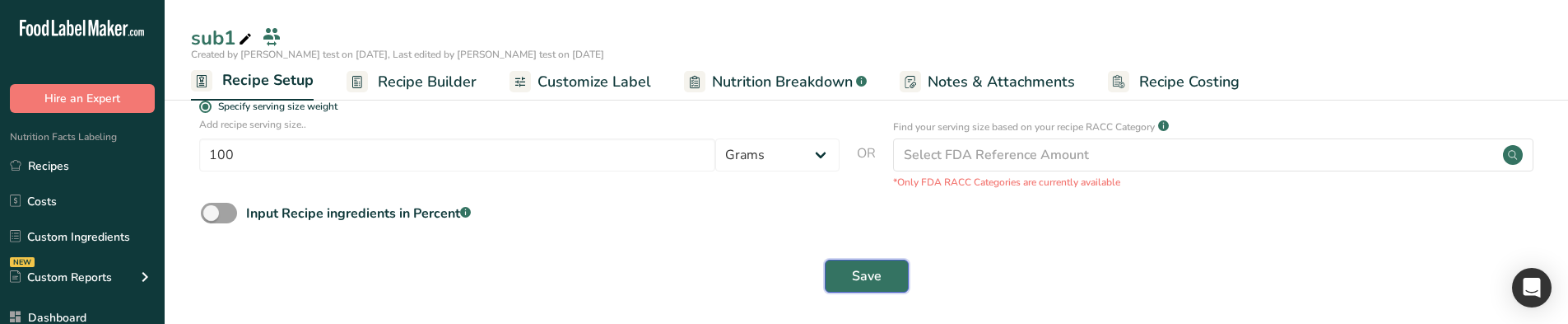
click at [888, 279] on button "Save" at bounding box center [867, 275] width 84 height 33
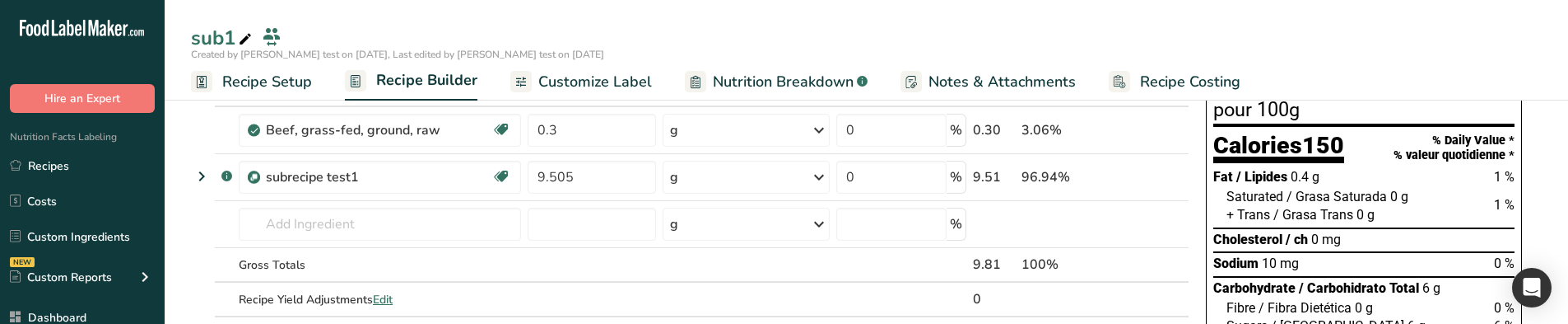
scroll to position [105, 0]
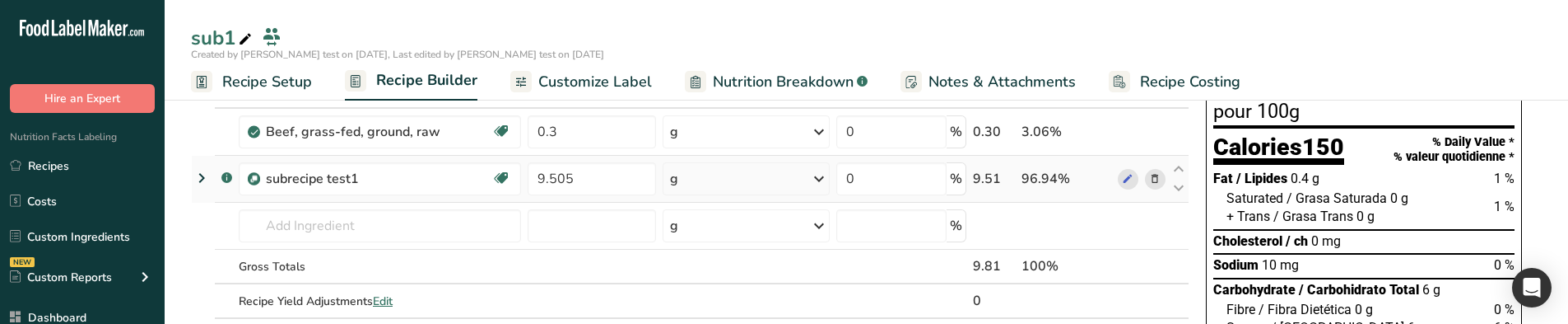
click at [202, 182] on icon at bounding box center [201, 178] width 20 height 30
